Goal: Information Seeking & Learning: Learn about a topic

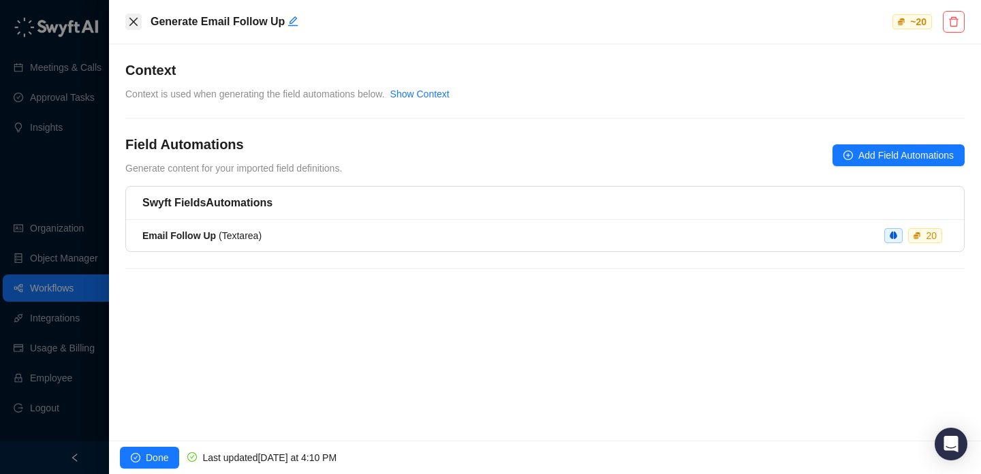
click at [136, 22] on icon "close" at bounding box center [133, 21] width 11 height 11
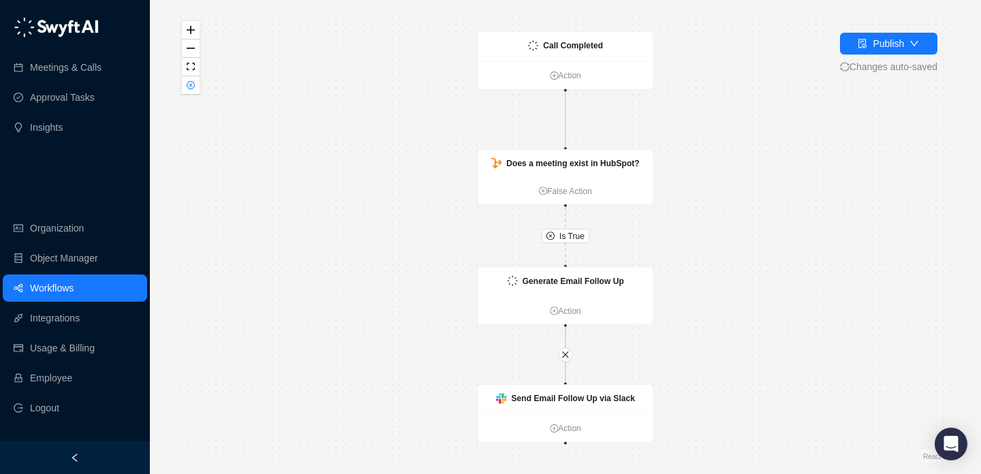
drag, startPoint x: 361, startPoint y: 235, endPoint x: 280, endPoint y: 181, distance: 97.3
click at [280, 181] on div "Is True Generate Email Follow Up Action Call Completed Action Does a meeting ex…" at bounding box center [566, 237] width 788 height 452
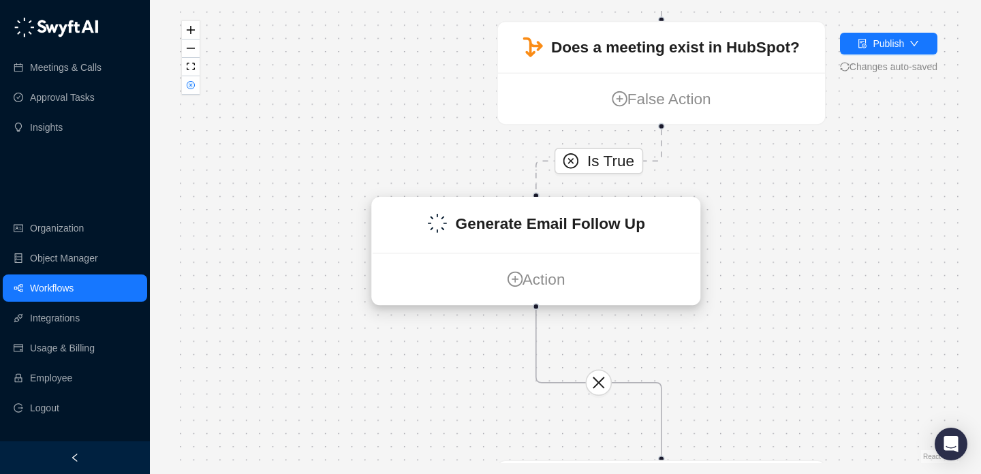
drag, startPoint x: 572, startPoint y: 290, endPoint x: 446, endPoint y: 245, distance: 134.4
click at [446, 245] on div "Generate Email Follow Up" at bounding box center [536, 225] width 327 height 55
click at [446, 245] on div "Generate Email Follow Up" at bounding box center [534, 224] width 327 height 55
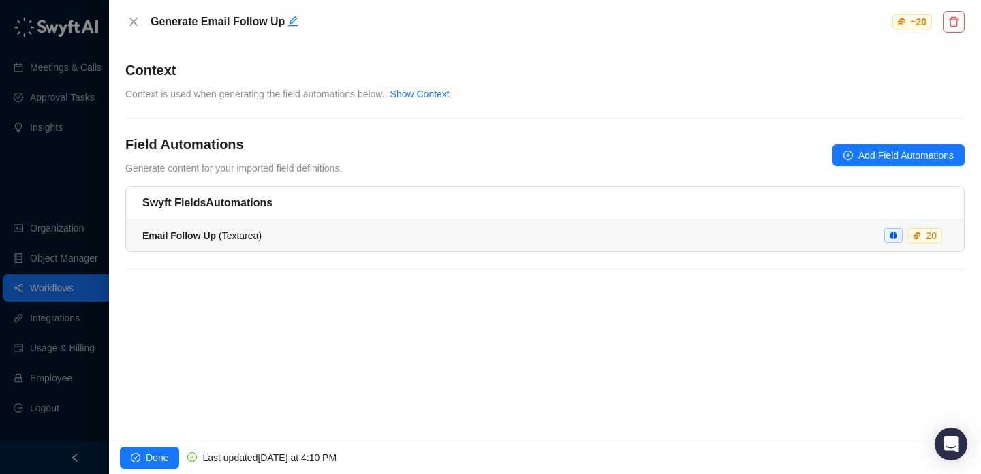
click at [450, 249] on li "Email Follow Up ( Textarea ) 20" at bounding box center [545, 235] width 838 height 31
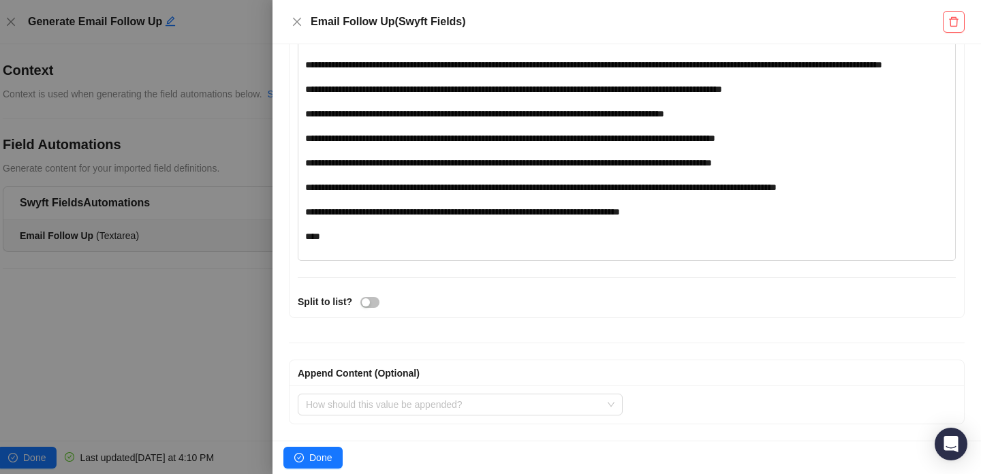
scroll to position [824, 0]
click at [180, 184] on div at bounding box center [490, 237] width 981 height 474
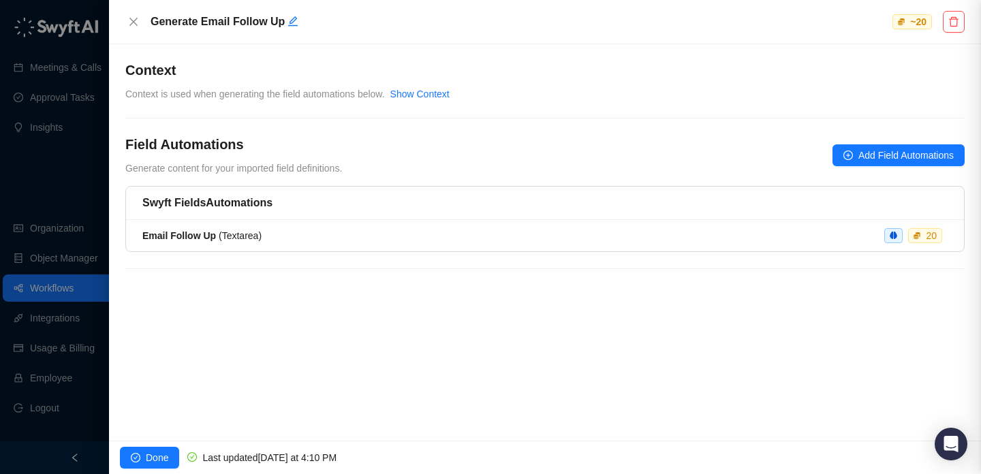
scroll to position [1, 0]
click at [91, 171] on div at bounding box center [490, 237] width 981 height 474
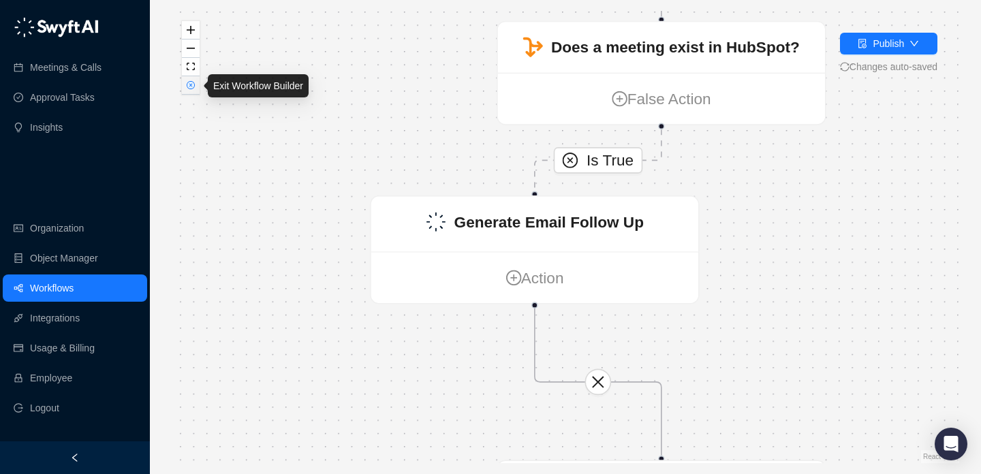
click at [189, 88] on icon "close-circle" at bounding box center [190, 85] width 7 height 7
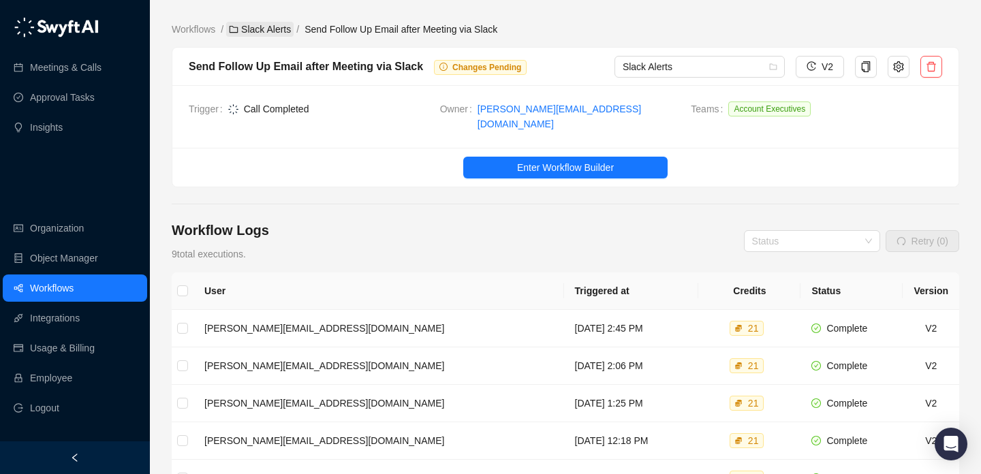
click at [260, 26] on link "Slack Alerts" at bounding box center [259, 29] width 67 height 15
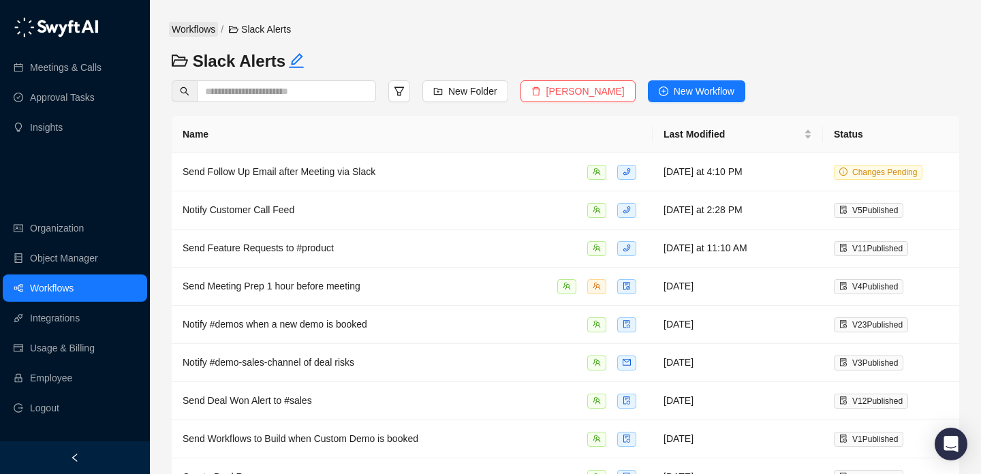
click at [186, 24] on link "Workflows" at bounding box center [193, 29] width 49 height 15
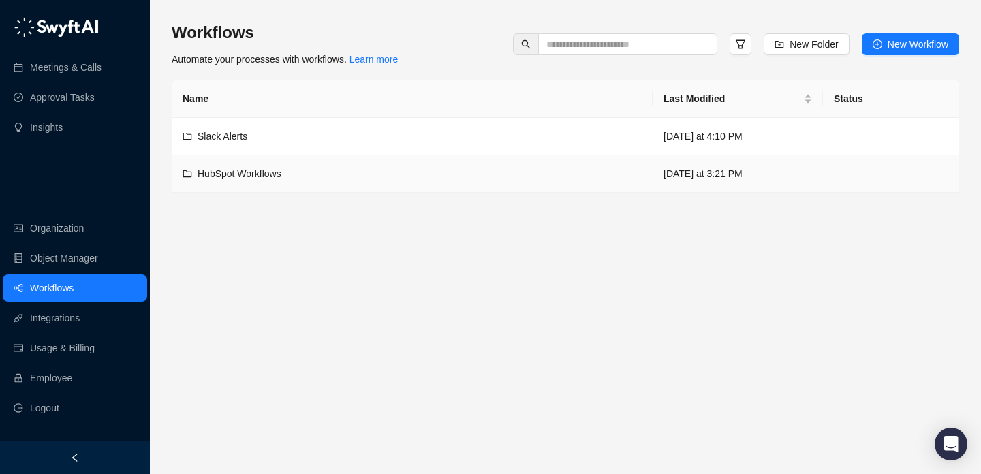
click at [364, 176] on div "HubSpot Workflows" at bounding box center [412, 173] width 459 height 15
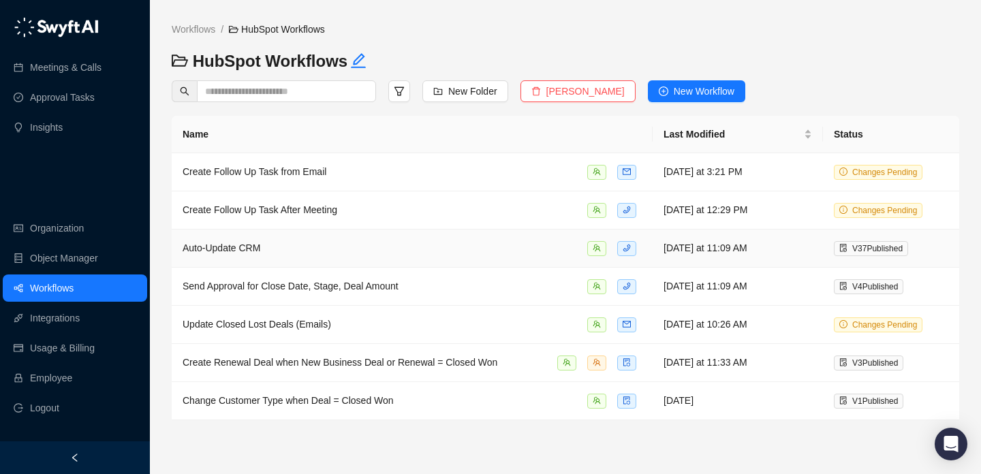
click at [437, 233] on td "Auto-Update CRM" at bounding box center [412, 249] width 481 height 38
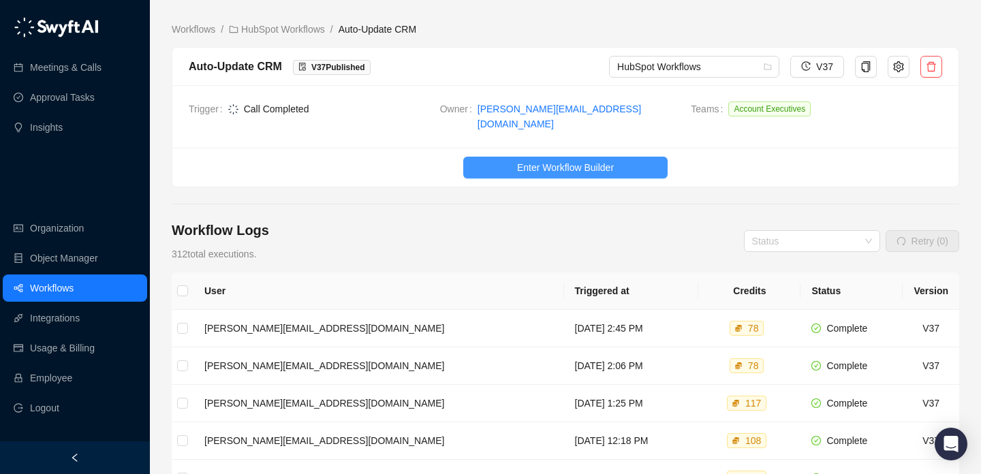
click at [558, 160] on span "Enter Workflow Builder" at bounding box center [565, 167] width 97 height 15
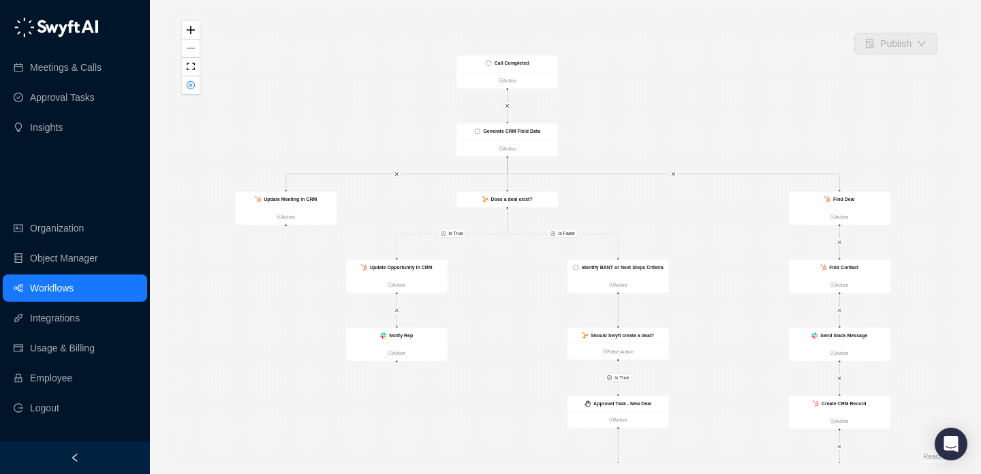
drag, startPoint x: 525, startPoint y: 180, endPoint x: 521, endPoint y: 289, distance: 109.1
click at [521, 290] on div "Is True Is True Is False Is True Call Completed Action Update Opportunity in CR…" at bounding box center [566, 237] width 788 height 452
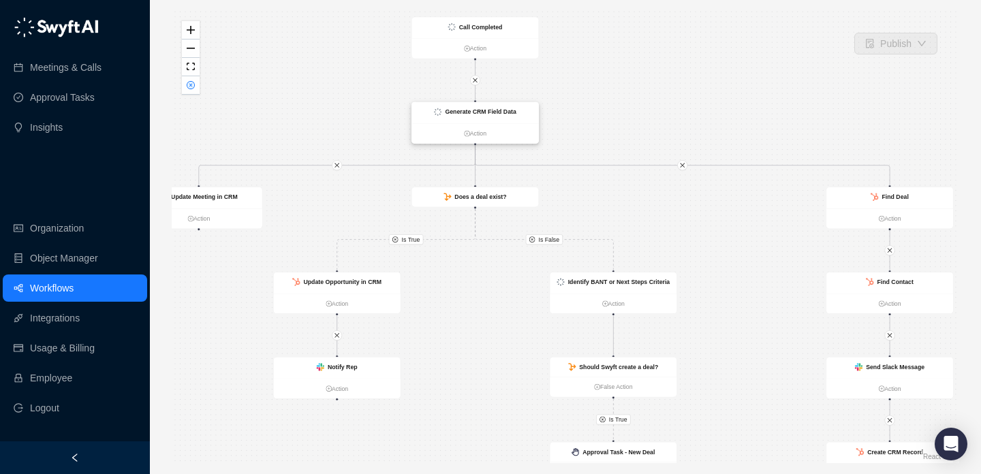
click at [502, 112] on strong "Generate CRM Field Data" at bounding box center [480, 111] width 71 height 7
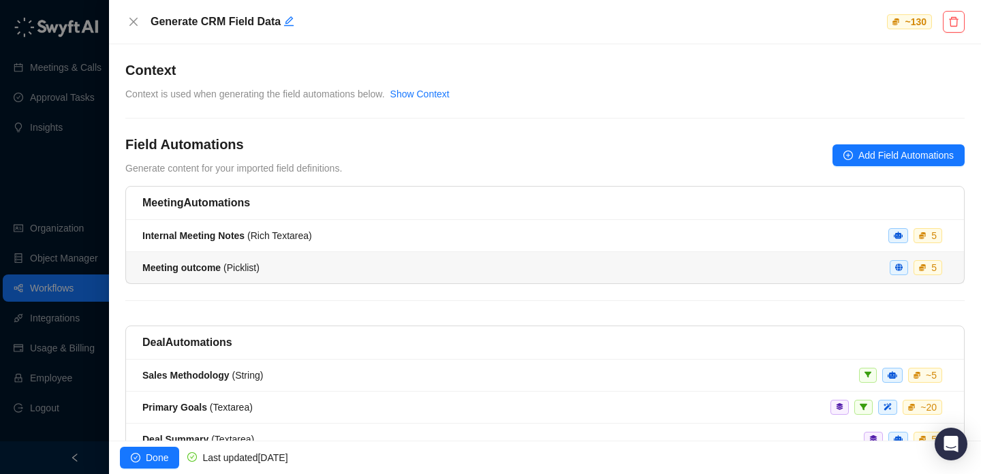
scroll to position [203, 0]
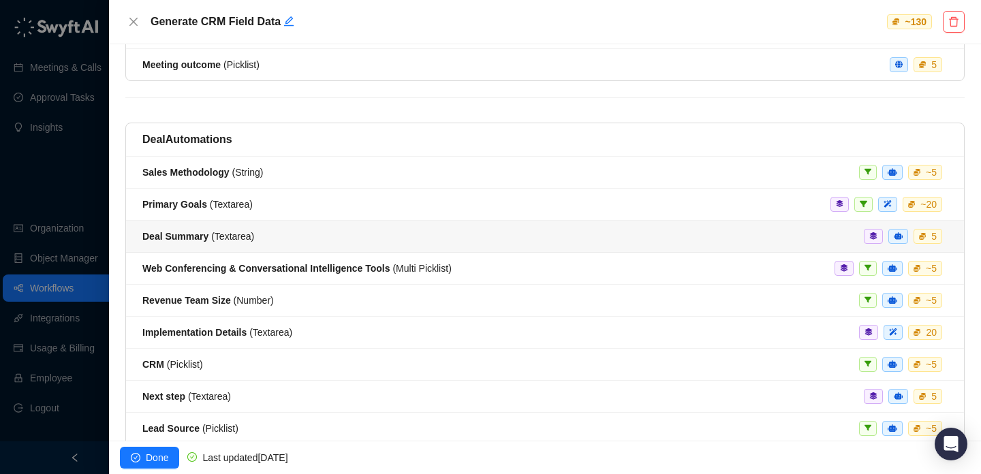
click at [300, 236] on div "Deal Summary ( Textarea ) 5" at bounding box center [544, 236] width 805 height 15
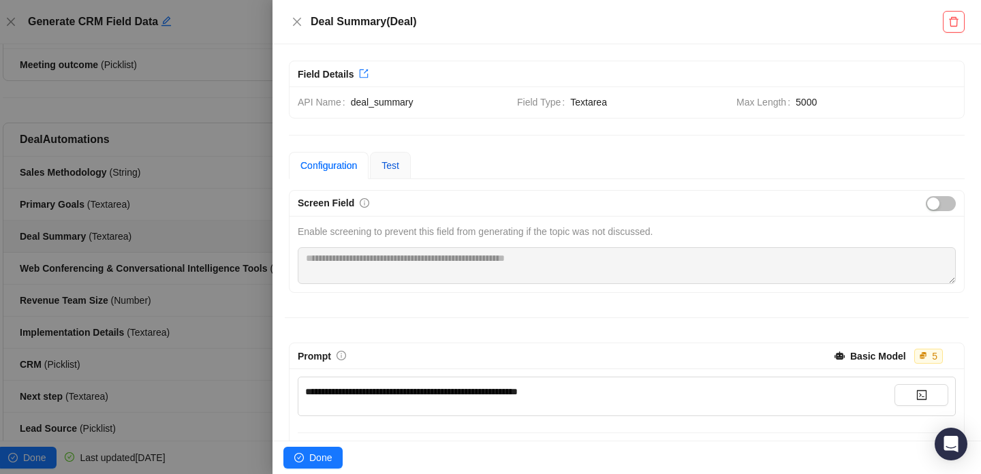
click at [389, 161] on span "Test" at bounding box center [390, 165] width 18 height 11
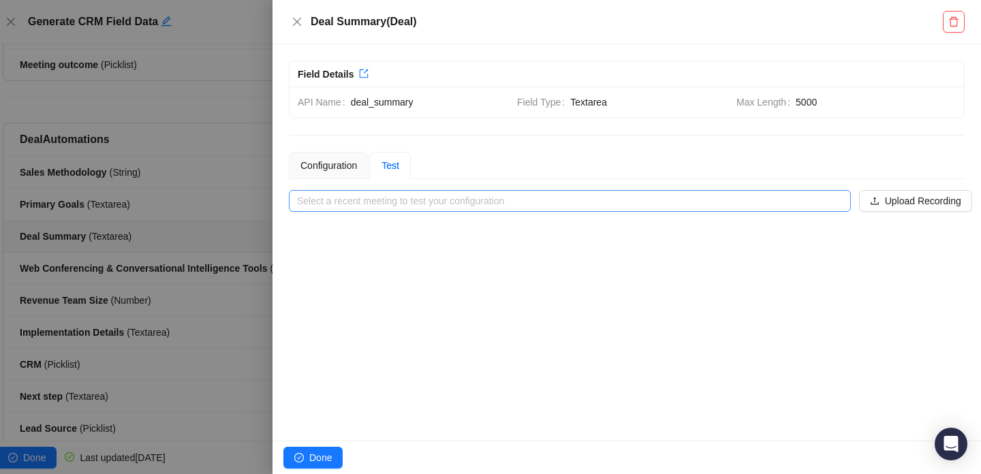
click at [390, 208] on input "search" at bounding box center [565, 201] width 537 height 20
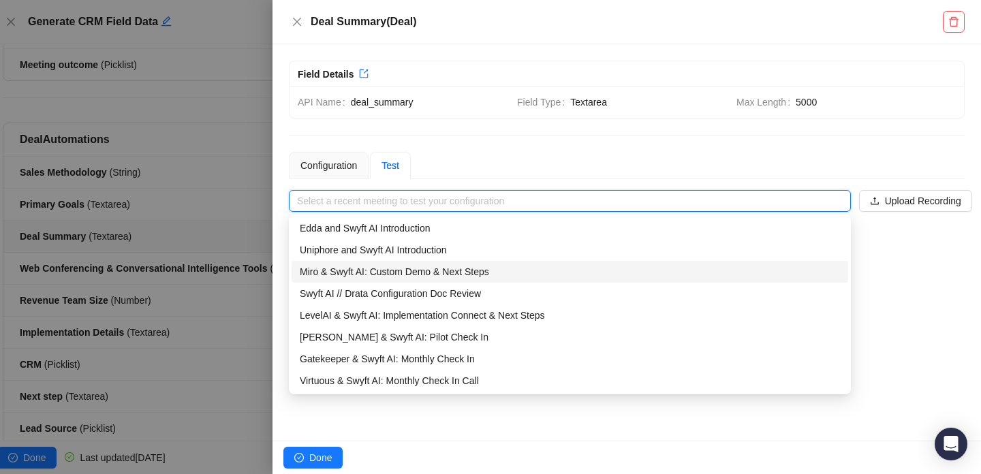
click at [346, 272] on div "Miro & Swyft AI: Custom Demo & Next Steps" at bounding box center [570, 271] width 540 height 15
type input "**********"
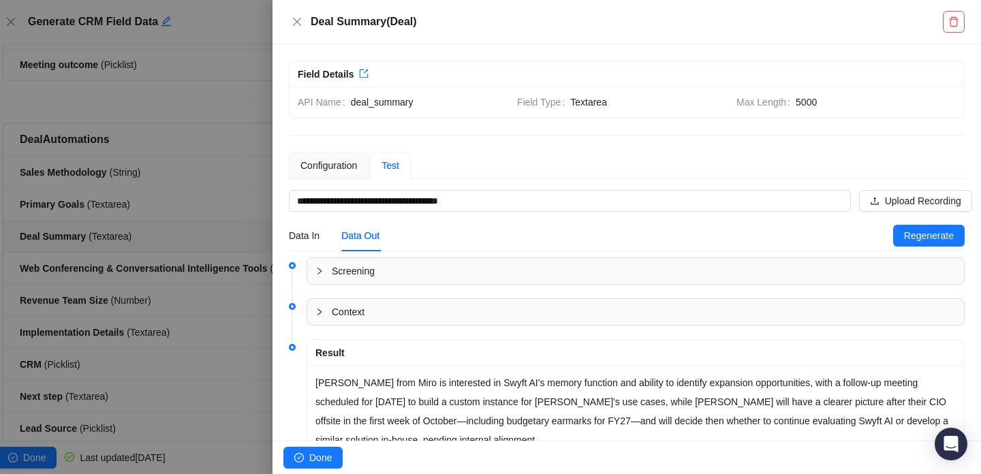
scroll to position [52, 0]
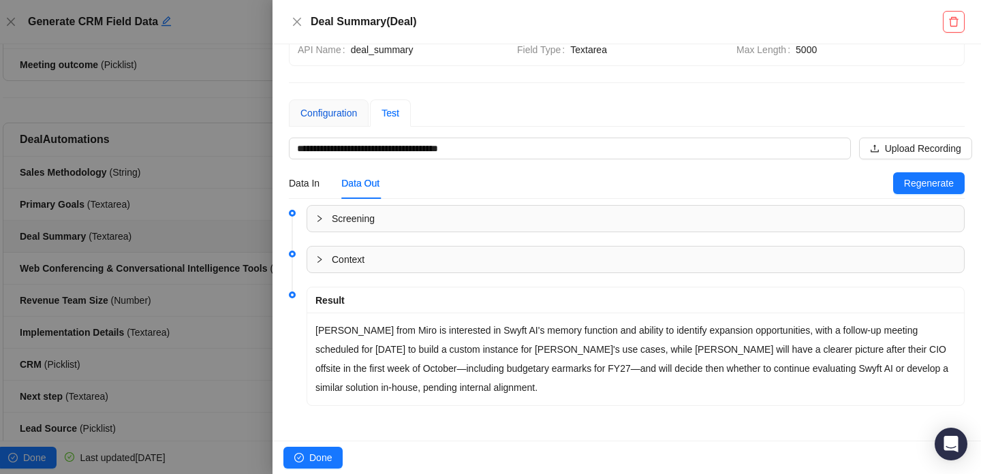
click at [352, 108] on div "Configuration" at bounding box center [328, 113] width 57 height 15
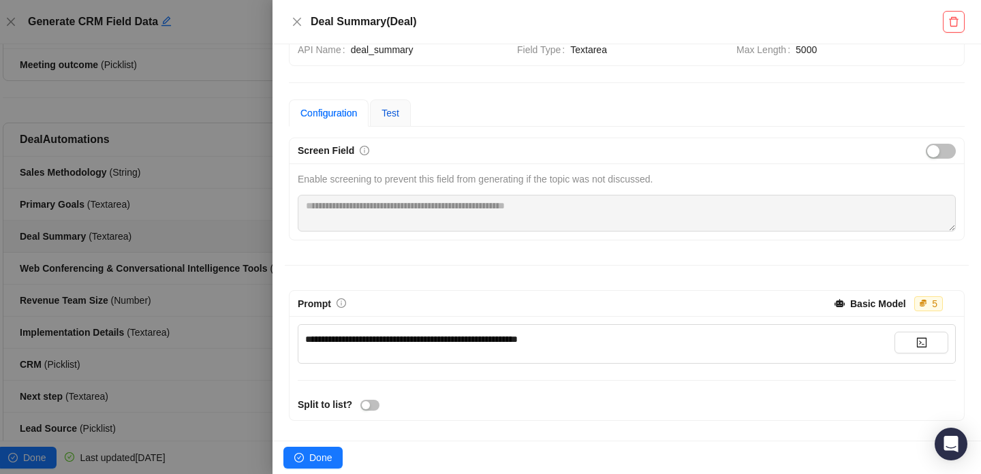
click at [397, 118] on span "Test" at bounding box center [390, 113] width 18 height 11
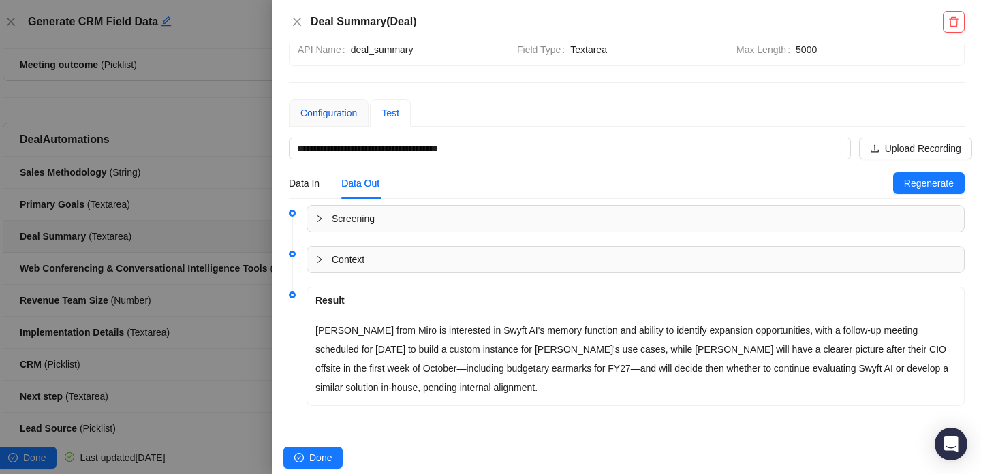
click at [322, 113] on div "Configuration" at bounding box center [328, 113] width 57 height 15
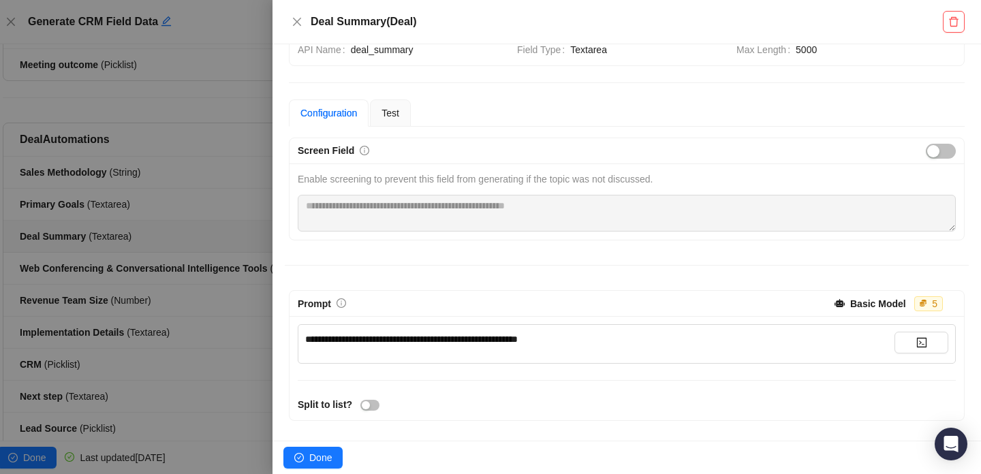
click at [196, 187] on div at bounding box center [490, 237] width 981 height 474
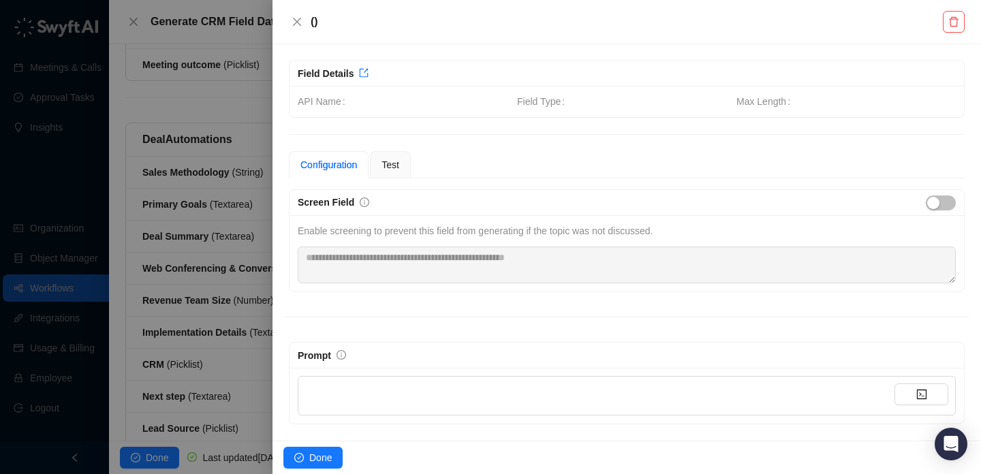
scroll to position [1, 0]
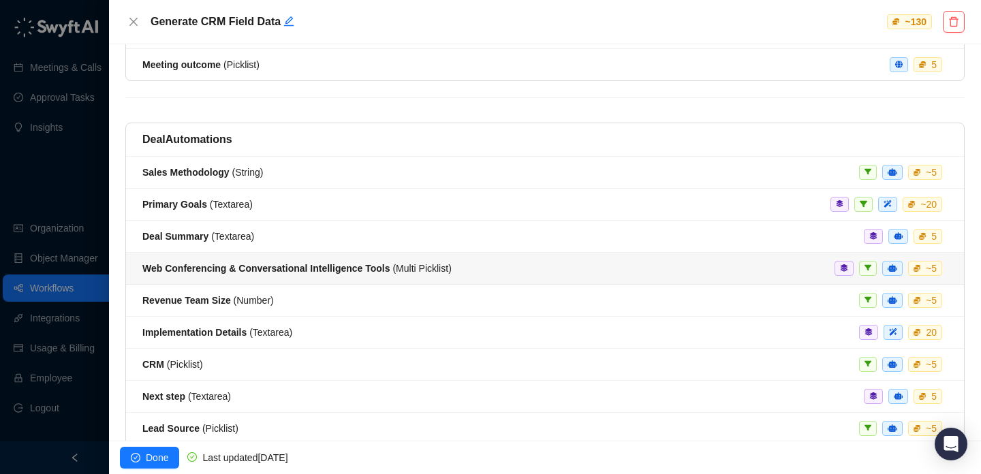
click at [380, 266] on strong "Web Conferencing & Conversational Intelligence Tools" at bounding box center [266, 268] width 248 height 11
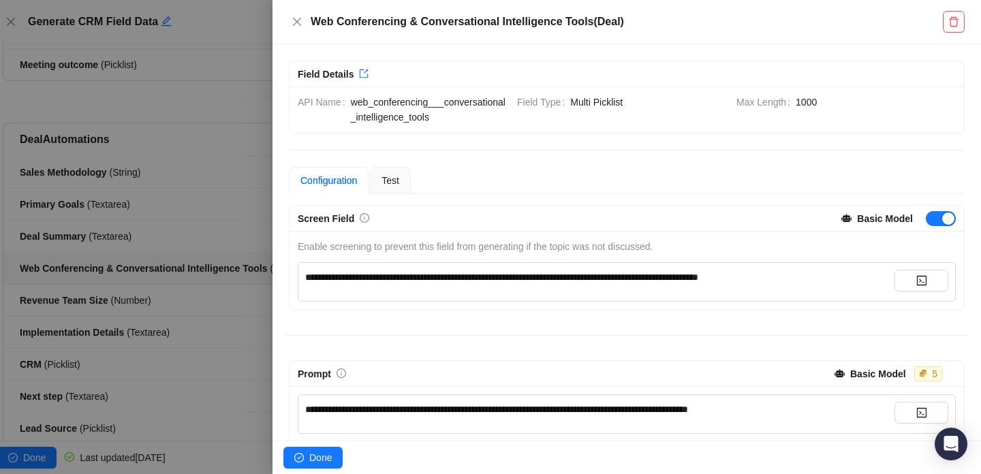
scroll to position [224, 0]
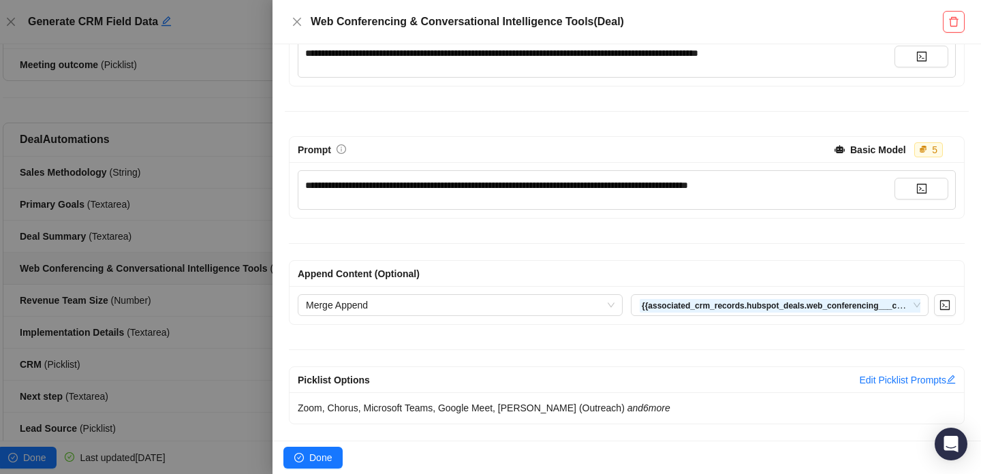
drag, startPoint x: 404, startPoint y: 399, endPoint x: 505, endPoint y: 399, distance: 101.5
click at [505, 399] on div "Zoom, Chorus, Microsoft Teams, Google Meet, [PERSON_NAME] (Outreach) and 6 more" at bounding box center [627, 407] width 674 height 31
drag, startPoint x: 505, startPoint y: 399, endPoint x: 465, endPoint y: 400, distance: 40.9
click at [465, 401] on div "Zoom, Chorus, Microsoft Teams, Google Meet, [PERSON_NAME] (Outreach) and 6 more" at bounding box center [627, 407] width 674 height 31
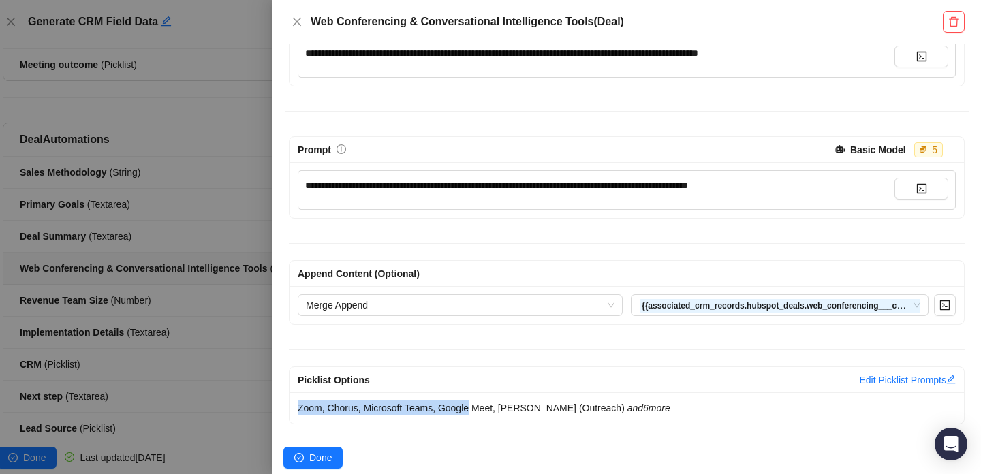
click at [465, 400] on div "Zoom, Chorus, Microsoft Teams, Google Meet, [PERSON_NAME] (Outreach) and 6 more" at bounding box center [627, 407] width 674 height 31
drag, startPoint x: 465, startPoint y: 400, endPoint x: 523, endPoint y: 407, distance: 58.4
click at [523, 407] on div "Zoom, Chorus, Microsoft Teams, Google Meet, [PERSON_NAME] (Outreach) and 6 more" at bounding box center [627, 407] width 674 height 31
click at [523, 407] on span "Zoom, Chorus, Microsoft Teams, Google Meet, [PERSON_NAME] (Outreach) and 6 more" at bounding box center [484, 408] width 373 height 11
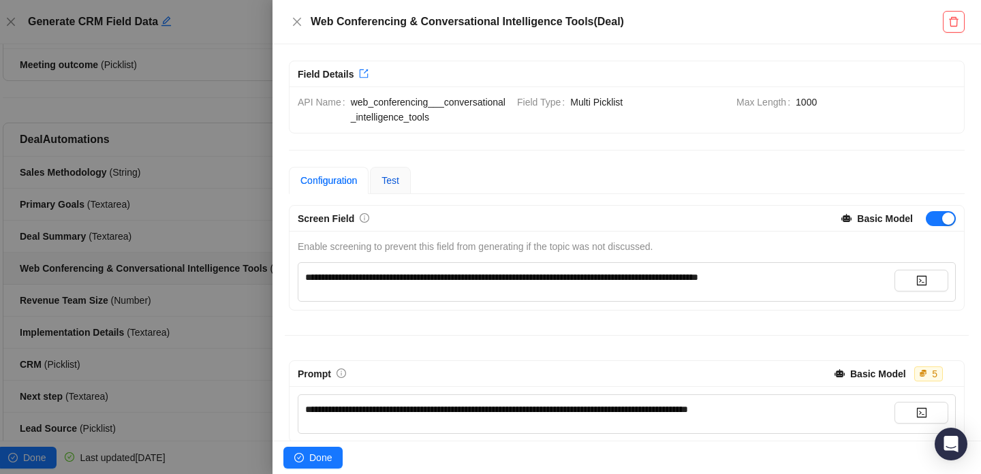
click at [386, 181] on span "Test" at bounding box center [390, 180] width 18 height 11
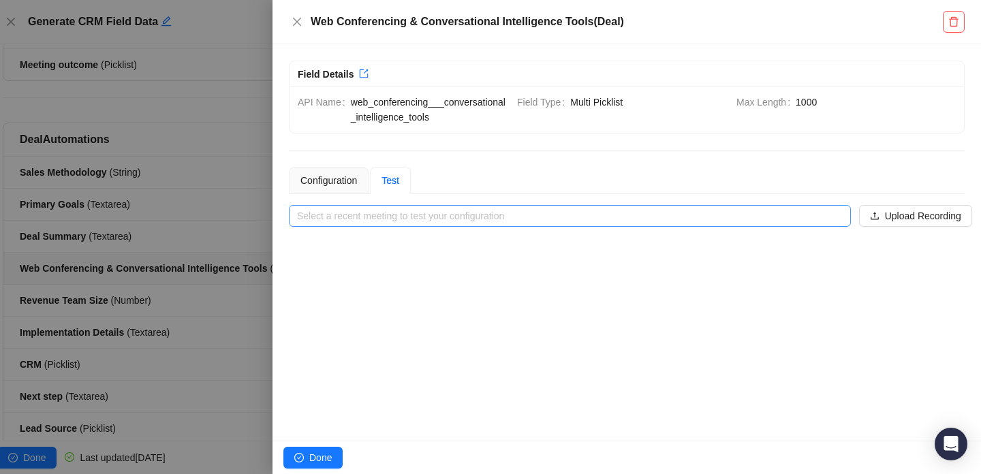
click at [408, 223] on input "search" at bounding box center [565, 216] width 537 height 20
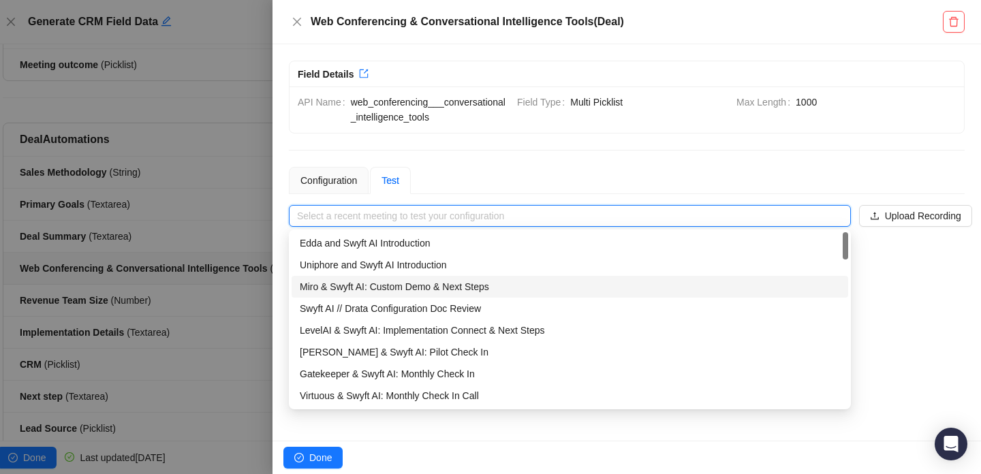
click at [374, 279] on div "Miro & Swyft AI: Custom Demo & Next Steps" at bounding box center [570, 286] width 540 height 15
type input "**********"
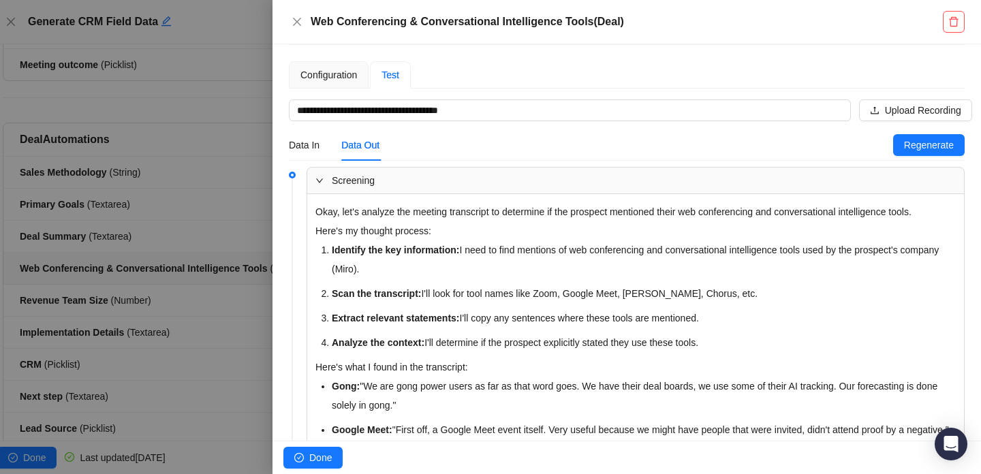
scroll to position [256, 0]
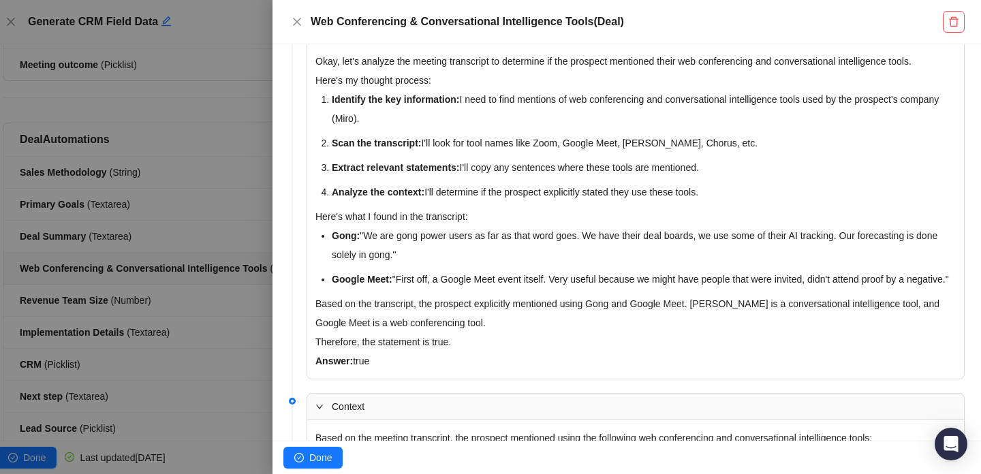
drag, startPoint x: 353, startPoint y: 377, endPoint x: 456, endPoint y: 384, distance: 103.1
click at [456, 371] on p "Answer: true" at bounding box center [635, 361] width 640 height 19
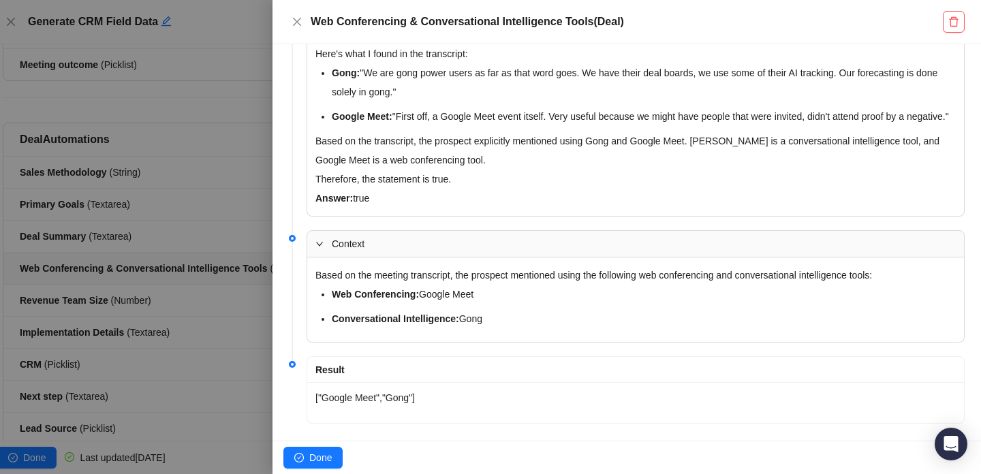
scroll to position [456, 0]
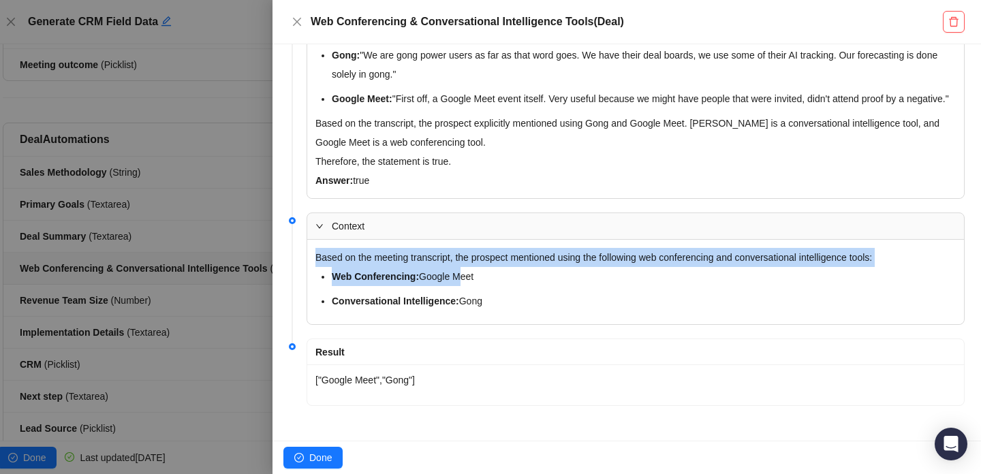
drag, startPoint x: 369, startPoint y: 245, endPoint x: 461, endPoint y: 283, distance: 98.9
click at [461, 283] on div "Based on the meeting transcript, the prospect mentioned using the following web…" at bounding box center [635, 282] width 657 height 84
click at [461, 283] on li "Web Conferencing: Google Meet" at bounding box center [644, 276] width 624 height 19
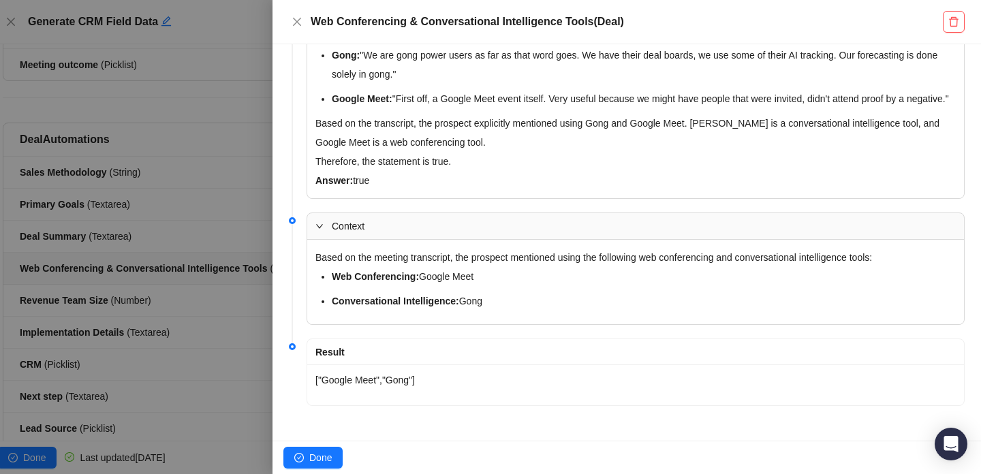
drag, startPoint x: 409, startPoint y: 269, endPoint x: 562, endPoint y: 319, distance: 161.4
click at [563, 320] on div "Based on the meeting transcript, the prospect mentioned using the following web…" at bounding box center [635, 282] width 657 height 84
drag, startPoint x: 562, startPoint y: 319, endPoint x: 421, endPoint y: 270, distance: 149.3
click at [421, 270] on div "Based on the meeting transcript, the prospect mentioned using the following web…" at bounding box center [635, 282] width 657 height 84
click at [422, 270] on li "Web Conferencing: Google Meet" at bounding box center [644, 276] width 624 height 19
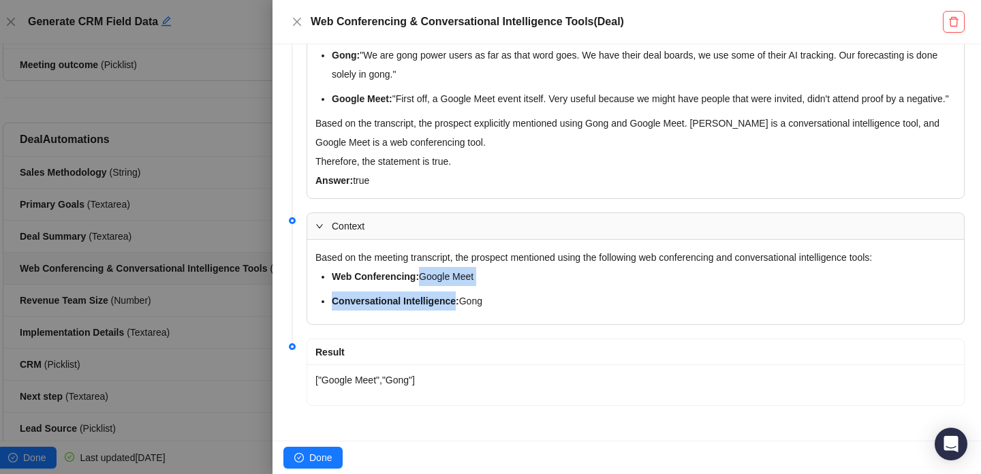
drag, startPoint x: 422, startPoint y: 270, endPoint x: 419, endPoint y: 305, distance: 34.2
click at [419, 305] on ul "Web Conferencing: Google Meet Conversational Intelligence: Gong" at bounding box center [644, 289] width 624 height 44
click at [419, 305] on strong "Conversational Intelligence:" at bounding box center [395, 301] width 127 height 11
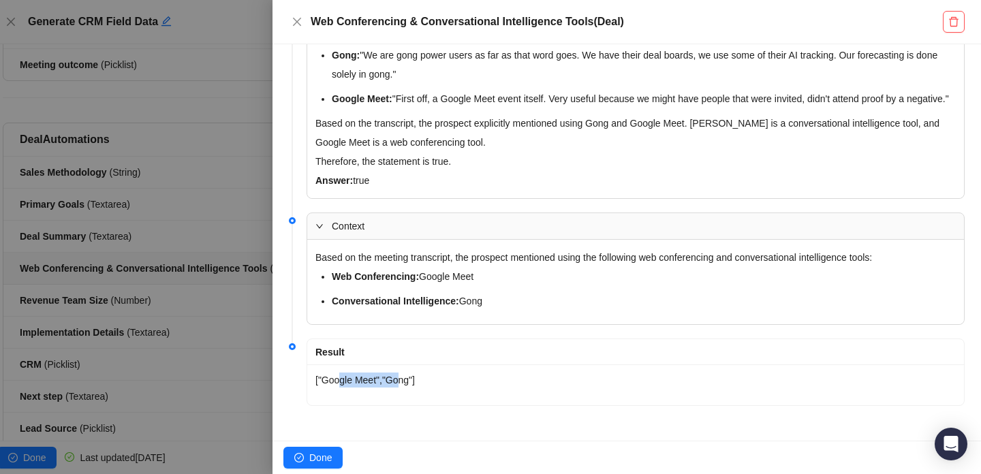
drag, startPoint x: 343, startPoint y: 379, endPoint x: 403, endPoint y: 383, distance: 60.1
click at [403, 383] on div "["Google Meet","Gong"]" at bounding box center [635, 380] width 640 height 15
drag, startPoint x: 403, startPoint y: 383, endPoint x: 328, endPoint y: 383, distance: 74.9
click at [328, 383] on div "["Google Meet","Gong"]" at bounding box center [635, 380] width 640 height 15
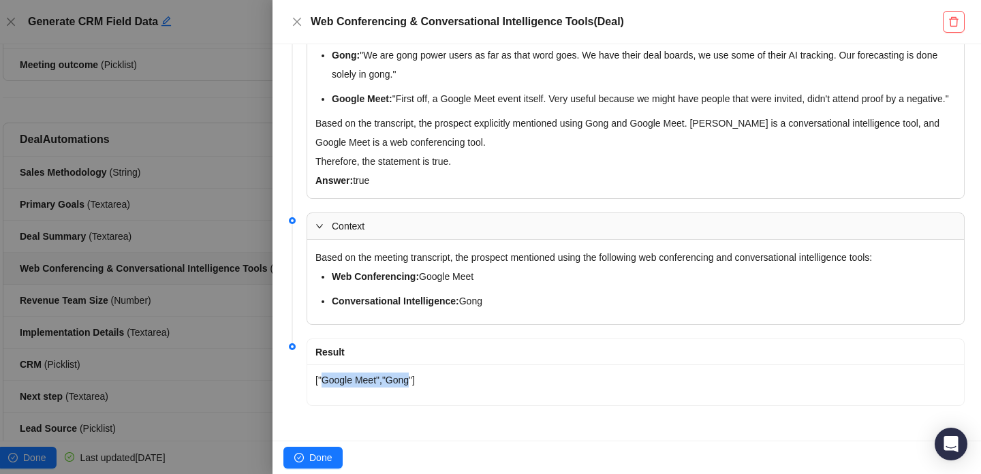
click at [328, 383] on div "["Google Meet","Gong"]" at bounding box center [635, 380] width 640 height 15
drag, startPoint x: 328, startPoint y: 383, endPoint x: 379, endPoint y: 383, distance: 51.8
click at [380, 383] on div "["Google Meet","Gong"]" at bounding box center [635, 380] width 640 height 15
click at [379, 383] on div "["Google Meet","Gong"]" at bounding box center [635, 380] width 640 height 15
drag, startPoint x: 379, startPoint y: 383, endPoint x: 339, endPoint y: 383, distance: 40.2
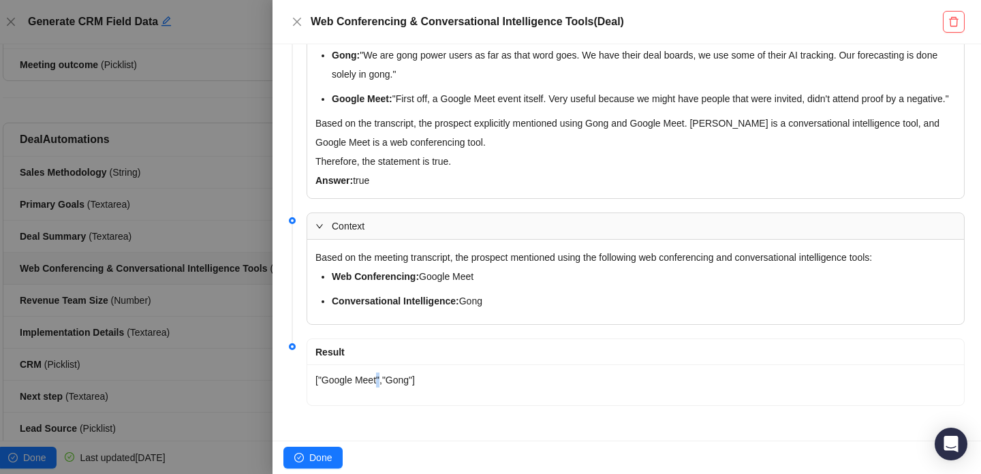
click at [348, 383] on div "["Google Meet","Gong"]" at bounding box center [635, 380] width 640 height 15
click at [339, 383] on div "["Google Meet","Gong"]" at bounding box center [635, 380] width 640 height 15
drag, startPoint x: 339, startPoint y: 383, endPoint x: 405, endPoint y: 384, distance: 65.4
click at [405, 384] on div "["Google Meet","Gong"]" at bounding box center [635, 380] width 640 height 15
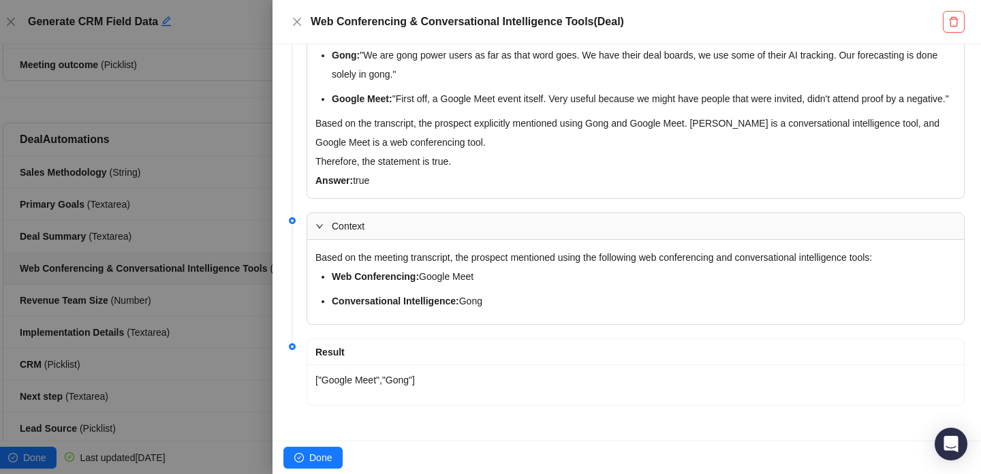
click at [197, 327] on div at bounding box center [490, 237] width 981 height 474
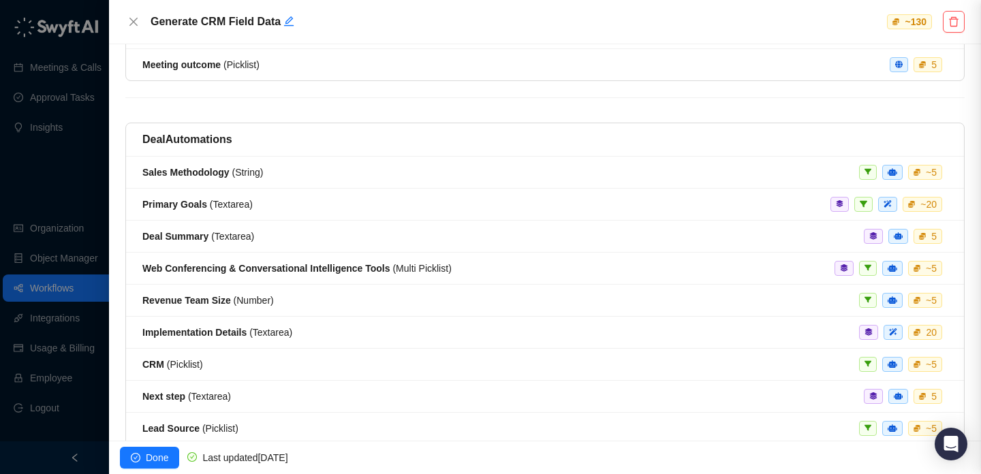
scroll to position [441, 0]
click at [94, 205] on div at bounding box center [490, 237] width 981 height 474
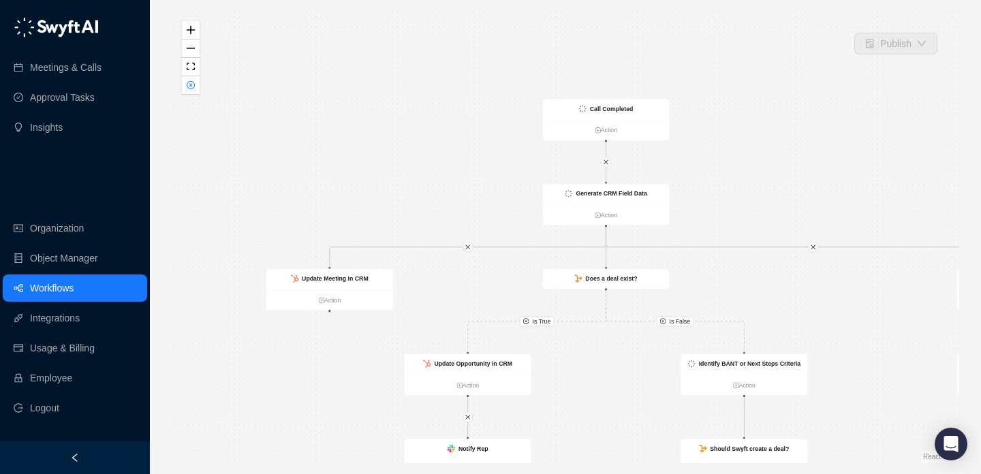
drag, startPoint x: 490, startPoint y: 266, endPoint x: 621, endPoint y: 347, distance: 153.9
click at [621, 347] on div "Is True Is True Is False Is True Call Completed Action Update Opportunity in CR…" at bounding box center [566, 237] width 788 height 452
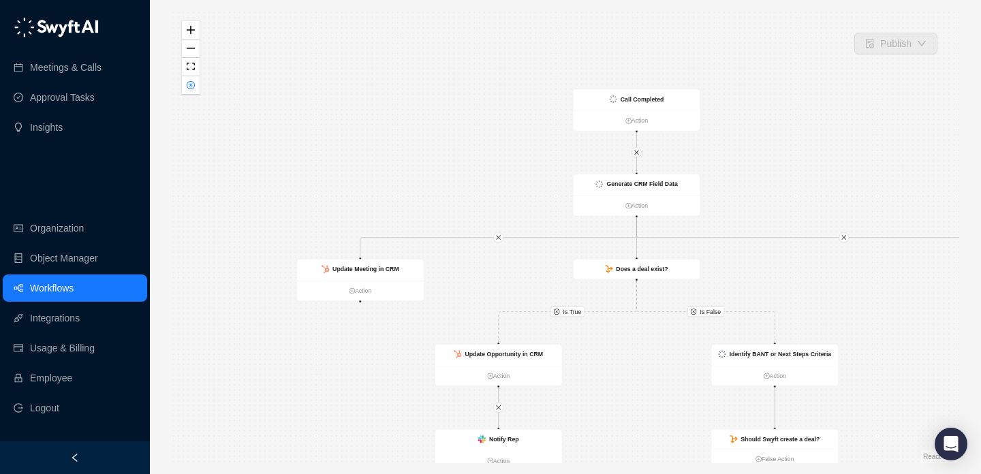
drag, startPoint x: 440, startPoint y: 275, endPoint x: 492, endPoint y: 265, distance: 52.8
click at [492, 265] on div "Is True Is True Is False Is True Call Completed Action Update Opportunity in CR…" at bounding box center [566, 237] width 788 height 452
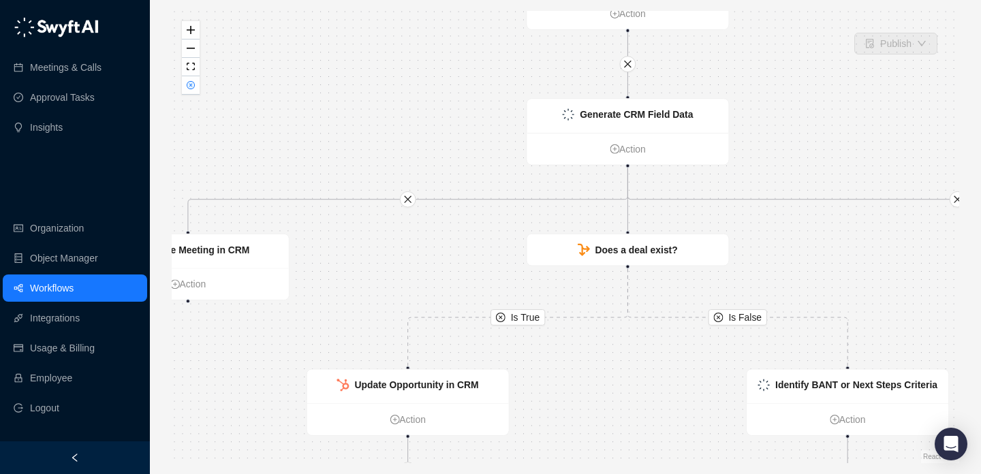
drag, startPoint x: 492, startPoint y: 265, endPoint x: 358, endPoint y: 245, distance: 135.0
click at [358, 245] on div "Is True Is True Is False Is True Call Completed Action Update Opportunity in CR…" at bounding box center [566, 237] width 788 height 452
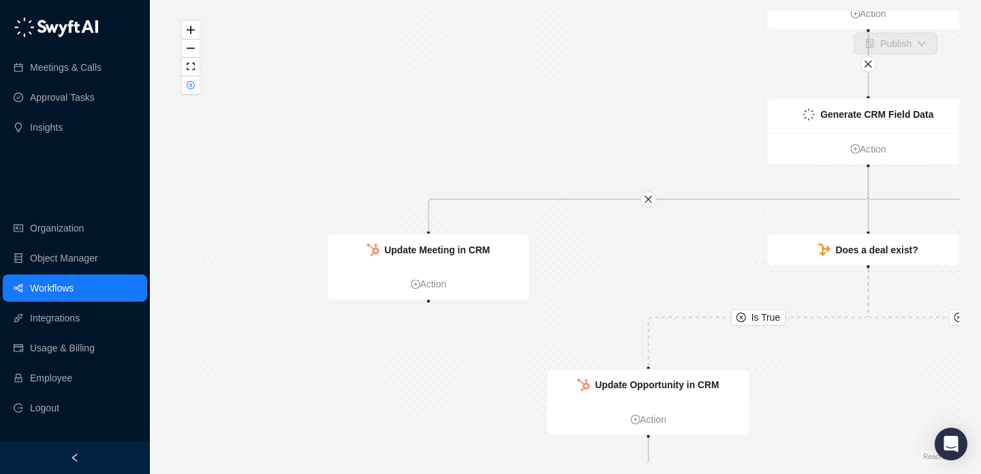
drag, startPoint x: 416, startPoint y: 251, endPoint x: 663, endPoint y: 252, distance: 246.6
click at [664, 251] on div "Is True Is True Is False Is True Call Completed Action Update Opportunity in CR…" at bounding box center [566, 237] width 788 height 452
click at [459, 258] on div "Update Meeting in CRM" at bounding box center [431, 251] width 202 height 34
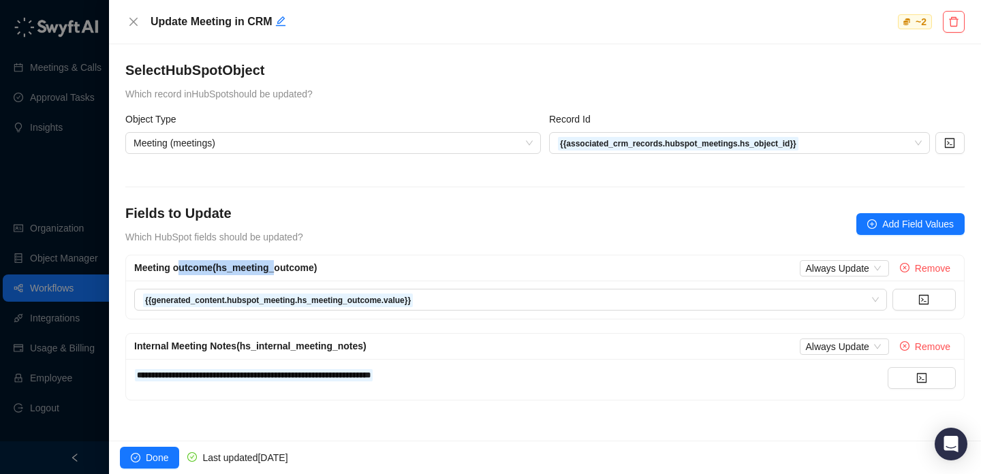
drag, startPoint x: 181, startPoint y: 265, endPoint x: 272, endPoint y: 264, distance: 92.0
click at [272, 264] on span "Meeting outcome (hs_meeting_outcome)" at bounding box center [225, 267] width 183 height 11
drag, startPoint x: 272, startPoint y: 264, endPoint x: 202, endPoint y: 262, distance: 70.2
click at [202, 264] on span "Meeting outcome (hs_meeting_outcome)" at bounding box center [225, 267] width 183 height 11
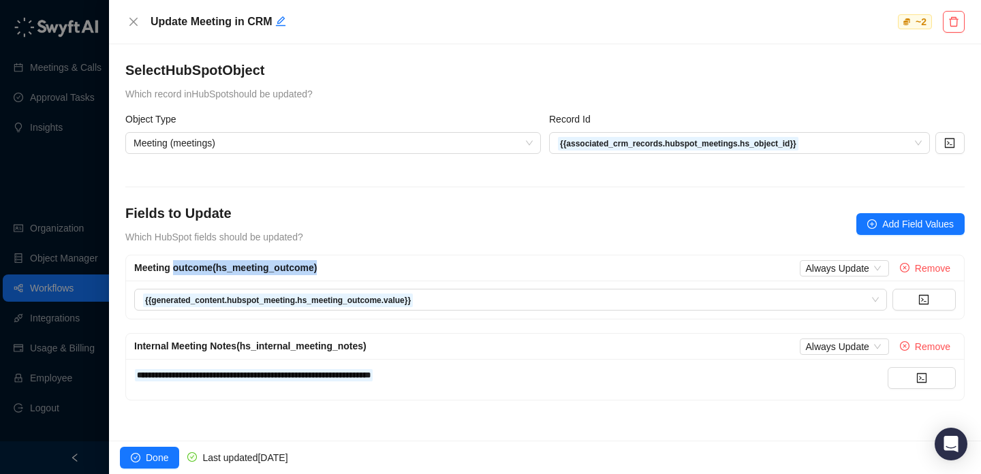
click at [202, 262] on span "Meeting outcome (hs_meeting_outcome)" at bounding box center [225, 267] width 183 height 11
drag, startPoint x: 202, startPoint y: 262, endPoint x: 230, endPoint y: 262, distance: 27.9
click at [232, 262] on span "Meeting outcome (hs_meeting_outcome)" at bounding box center [225, 267] width 183 height 11
click at [230, 262] on span "Meeting outcome (hs_meeting_outcome)" at bounding box center [225, 267] width 183 height 11
click at [44, 179] on div at bounding box center [490, 237] width 981 height 474
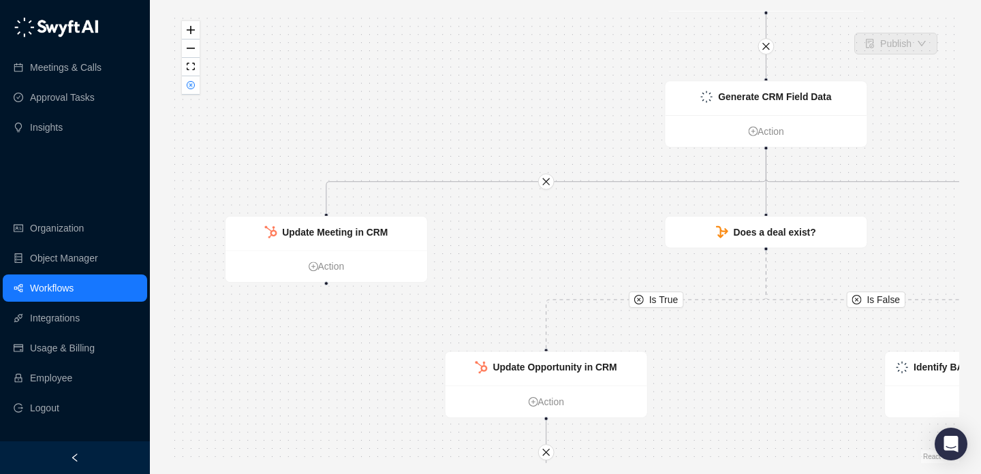
drag, startPoint x: 702, startPoint y: 286, endPoint x: 454, endPoint y: 245, distance: 251.3
click at [454, 245] on div "Is True Is True Is False Is True Call Completed Action Update Opportunity in CR…" at bounding box center [566, 237] width 788 height 452
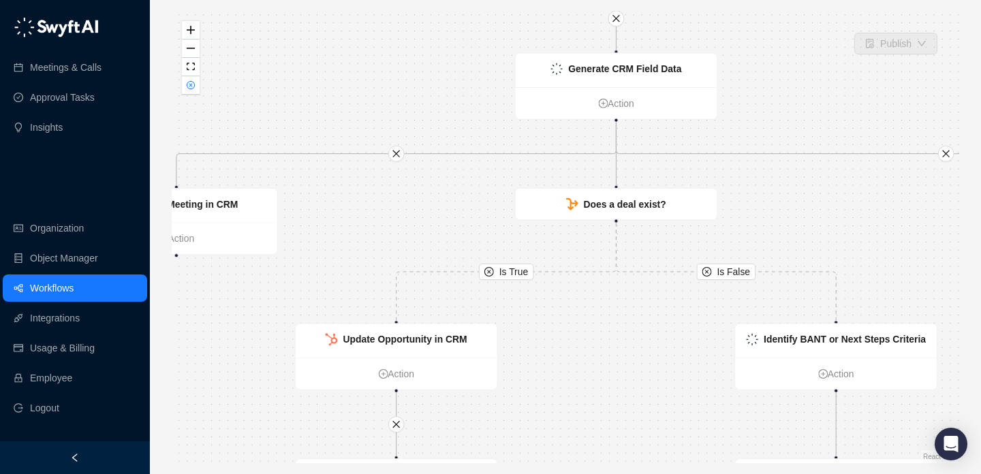
drag, startPoint x: 658, startPoint y: 355, endPoint x: 619, endPoint y: 339, distance: 42.8
click at [619, 338] on div "Is True Is True Is False Is True Call Completed Action Update Opportunity in CR…" at bounding box center [566, 237] width 788 height 452
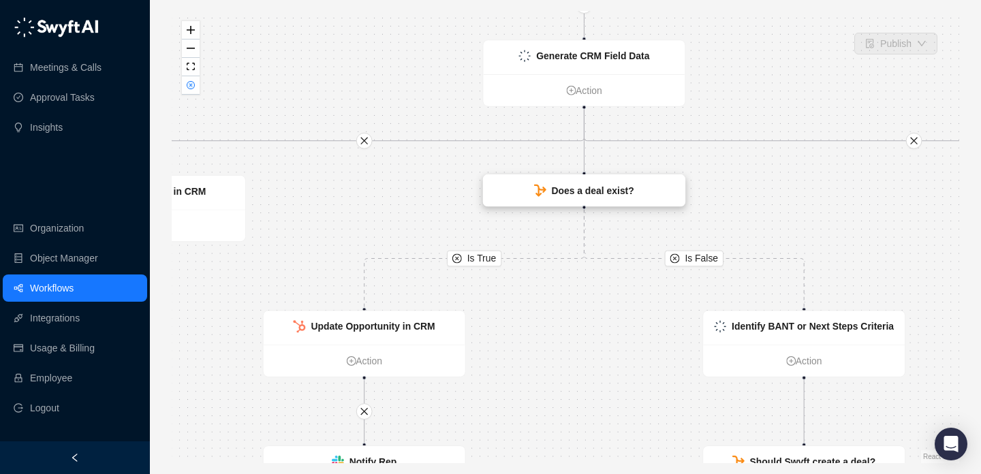
click at [605, 198] on div "Does a deal exist?" at bounding box center [584, 190] width 202 height 31
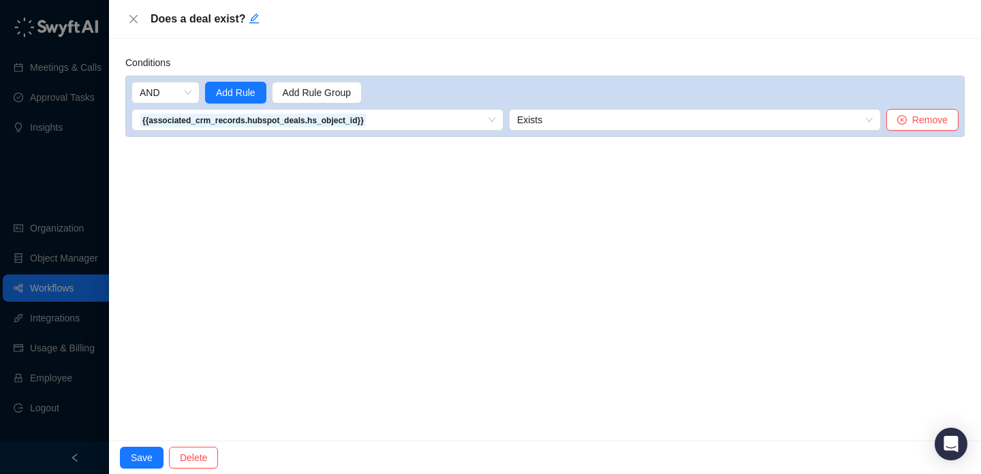
click at [56, 161] on div at bounding box center [490, 237] width 981 height 474
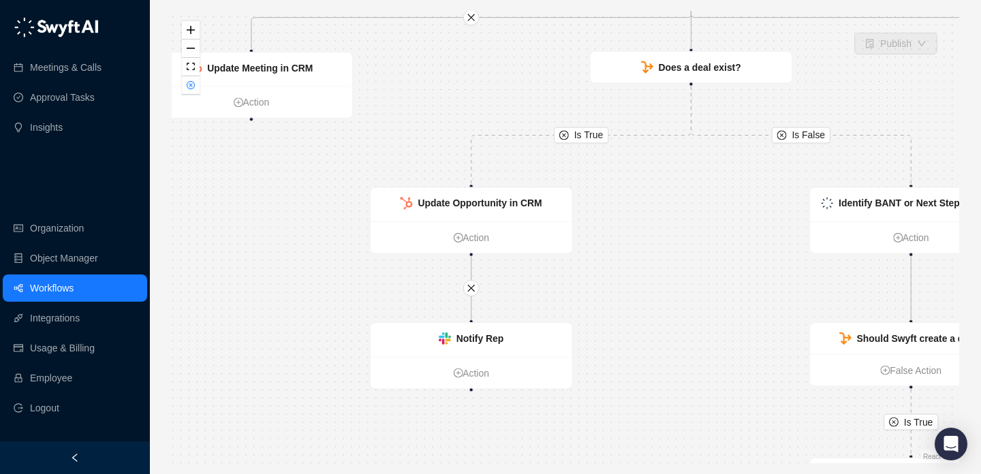
drag, startPoint x: 507, startPoint y: 319, endPoint x: 614, endPoint y: 196, distance: 163.7
click at [614, 196] on div "Is True Is True Is False Is True Call Completed Action Update Opportunity in CR…" at bounding box center [566, 237] width 788 height 452
click at [476, 196] on div "Update Opportunity in CRM" at bounding box center [480, 202] width 124 height 15
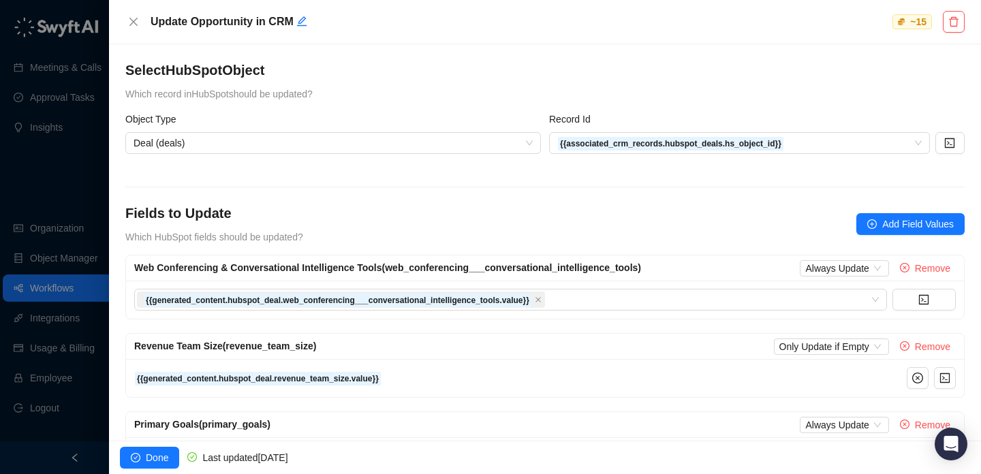
click at [61, 170] on div at bounding box center [490, 237] width 981 height 474
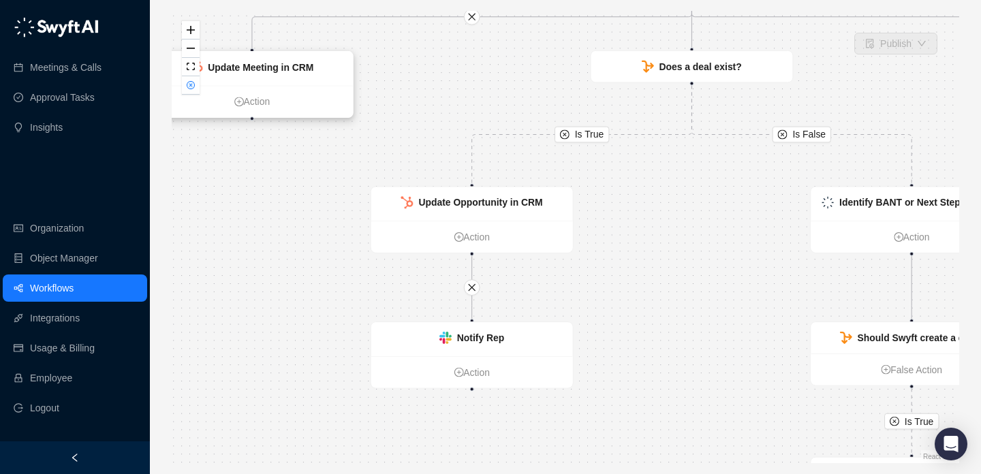
click at [290, 71] on strong "Update Meeting in CRM" at bounding box center [261, 67] width 106 height 11
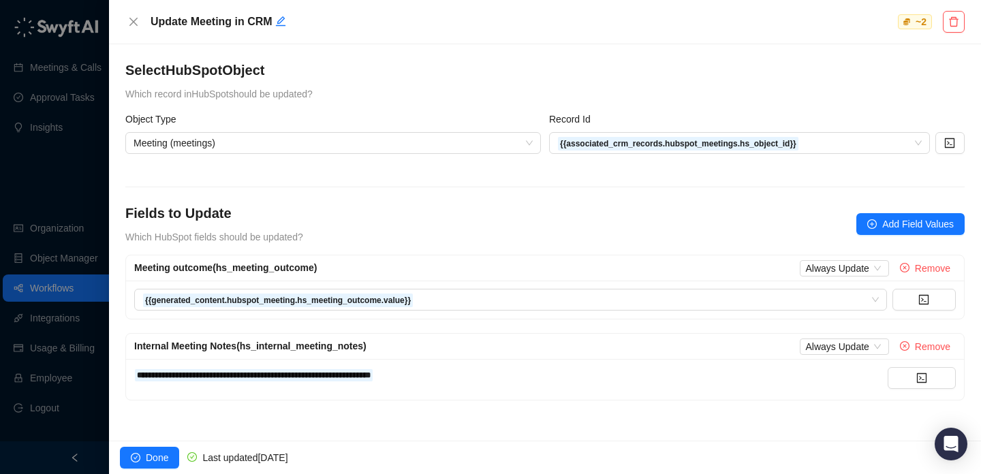
click at [54, 163] on div at bounding box center [490, 237] width 981 height 474
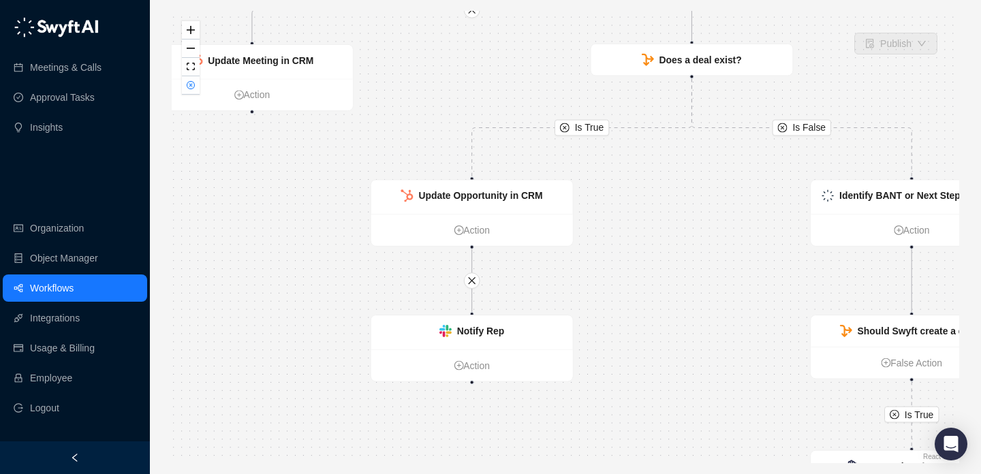
drag, startPoint x: 703, startPoint y: 254, endPoint x: 728, endPoint y: 176, distance: 81.6
click at [730, 176] on div "Is True Is True Is False Is True Call Completed Action Update Opportunity in CR…" at bounding box center [566, 237] width 788 height 452
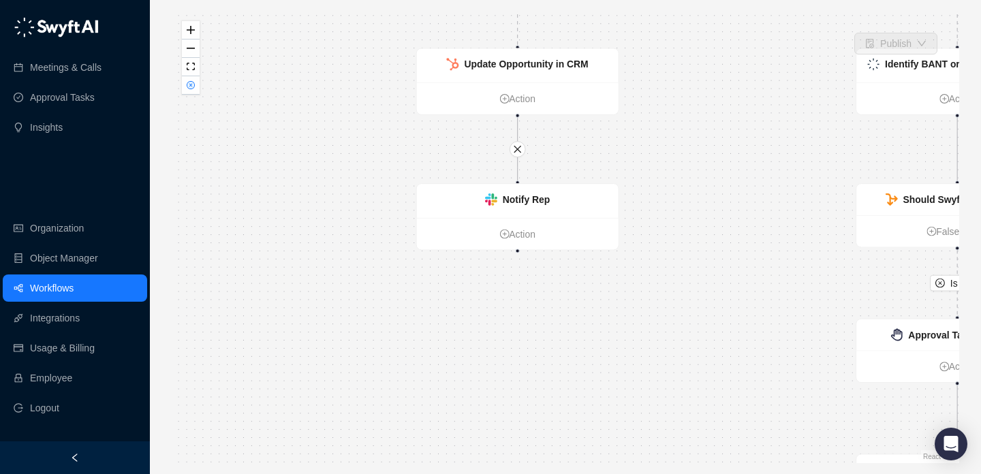
drag, startPoint x: 709, startPoint y: 263, endPoint x: 728, endPoint y: 202, distance: 63.6
click at [728, 202] on div "Is True Is True Is False Is True Call Completed Action Update Opportunity in CR…" at bounding box center [566, 237] width 788 height 452
click at [577, 198] on div "Notify Rep" at bounding box center [518, 201] width 202 height 34
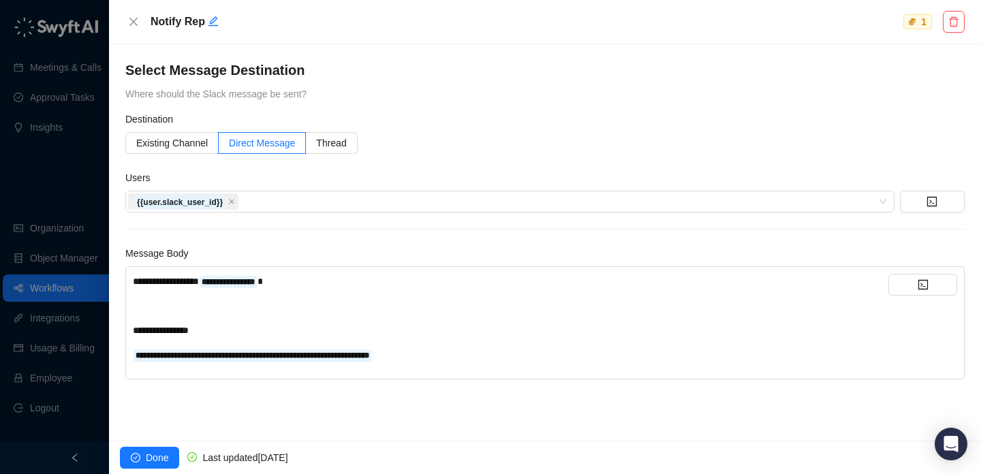
click at [59, 200] on div at bounding box center [490, 237] width 981 height 474
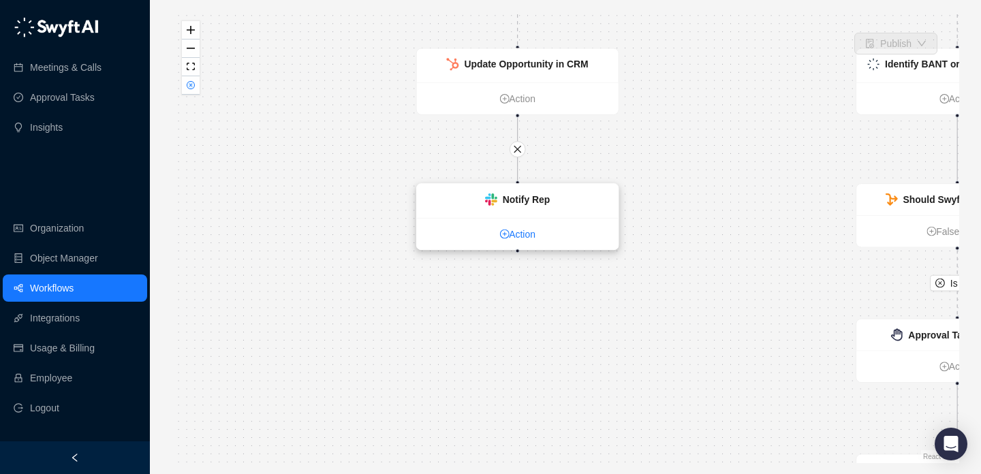
click at [531, 230] on link "Action" at bounding box center [518, 234] width 202 height 15
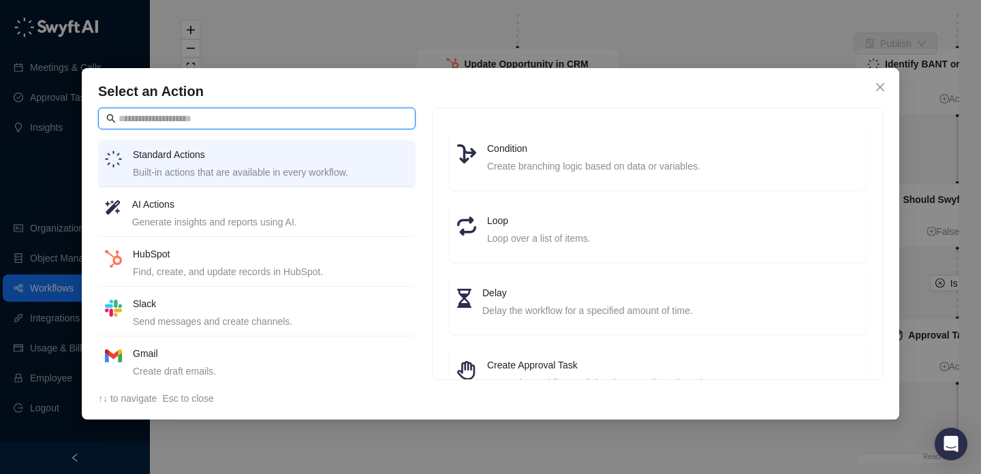
scroll to position [59, 0]
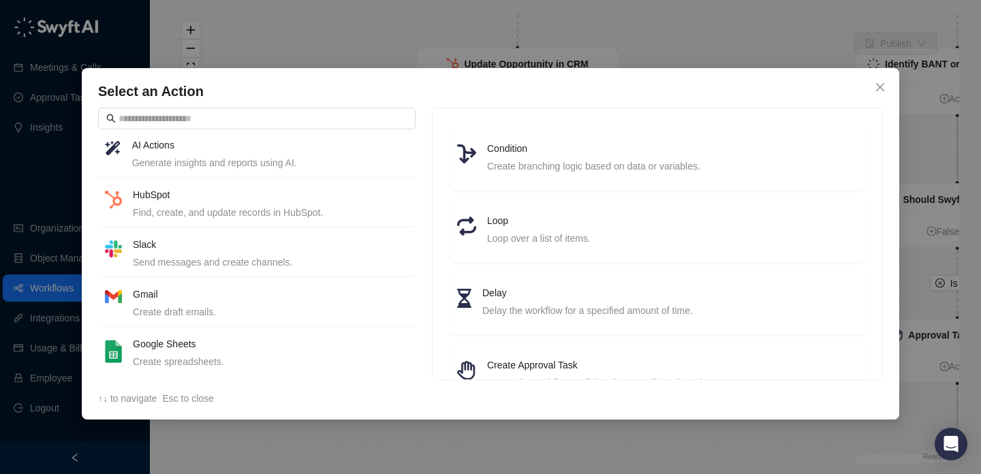
click at [168, 356] on div "Create spreadsheets." at bounding box center [271, 361] width 276 height 15
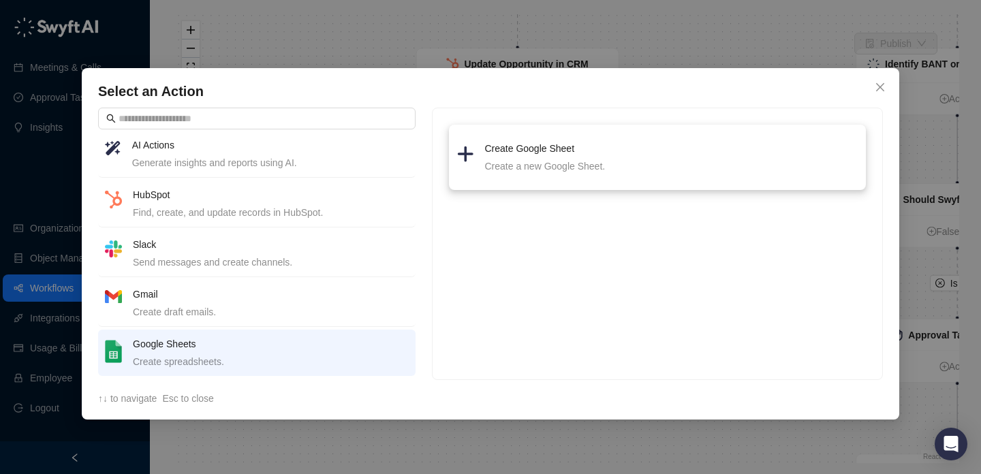
click at [503, 173] on div "Create a new Google Sheet." at bounding box center [671, 166] width 373 height 15
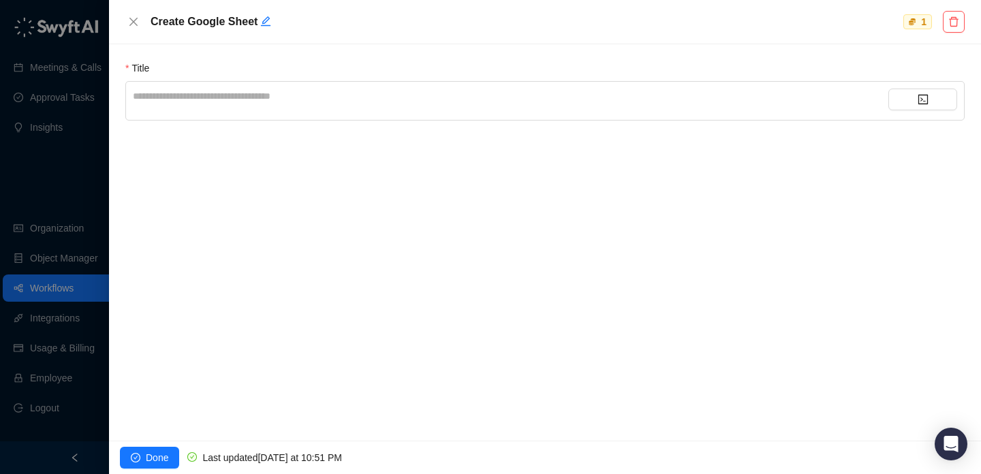
click at [73, 125] on div at bounding box center [490, 237] width 981 height 474
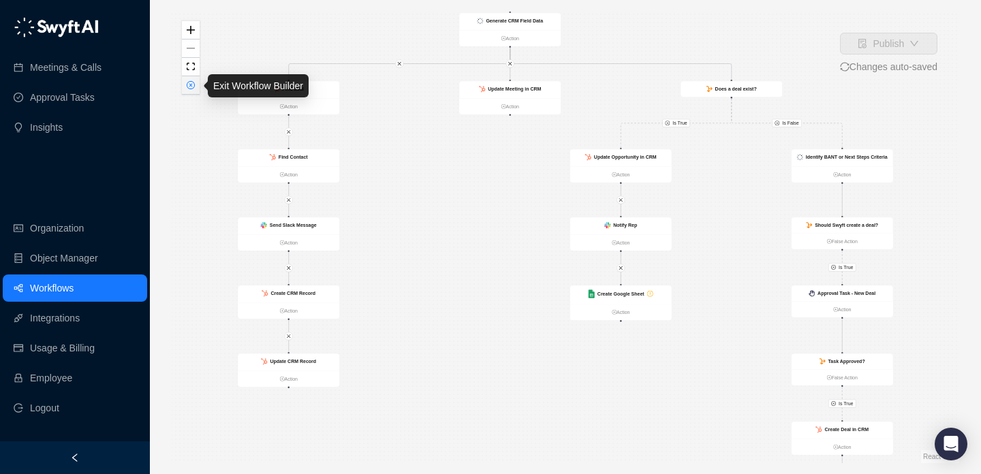
click at [190, 86] on icon "close-circle" at bounding box center [190, 85] width 7 height 7
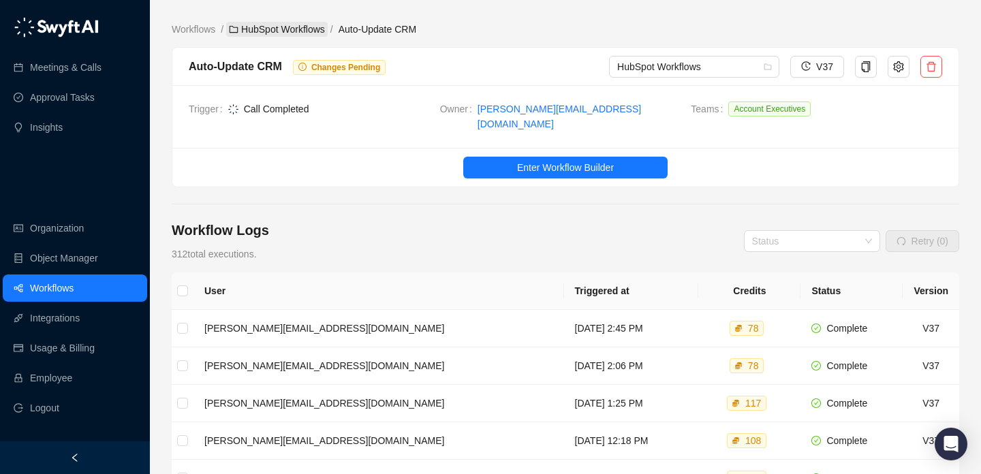
click at [305, 23] on link "HubSpot Workflows" at bounding box center [277, 29] width 102 height 15
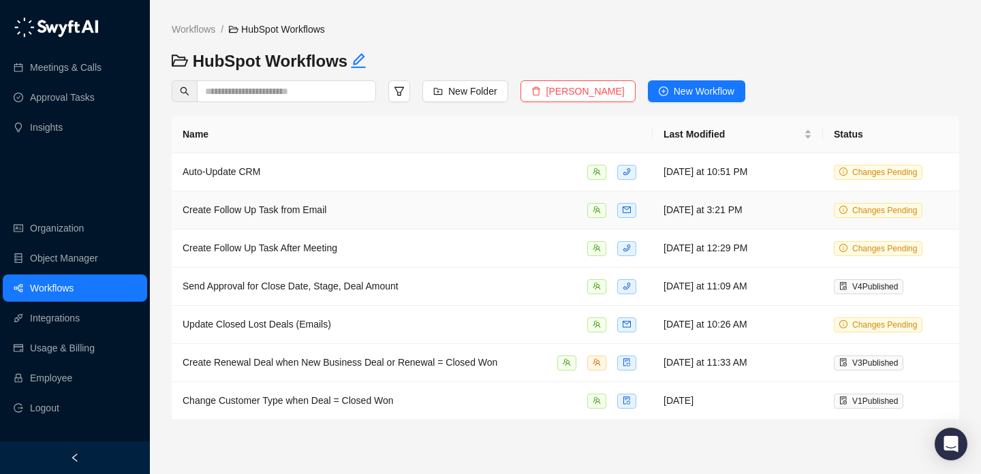
click at [389, 207] on div "Create Follow Up Task from Email" at bounding box center [412, 210] width 459 height 16
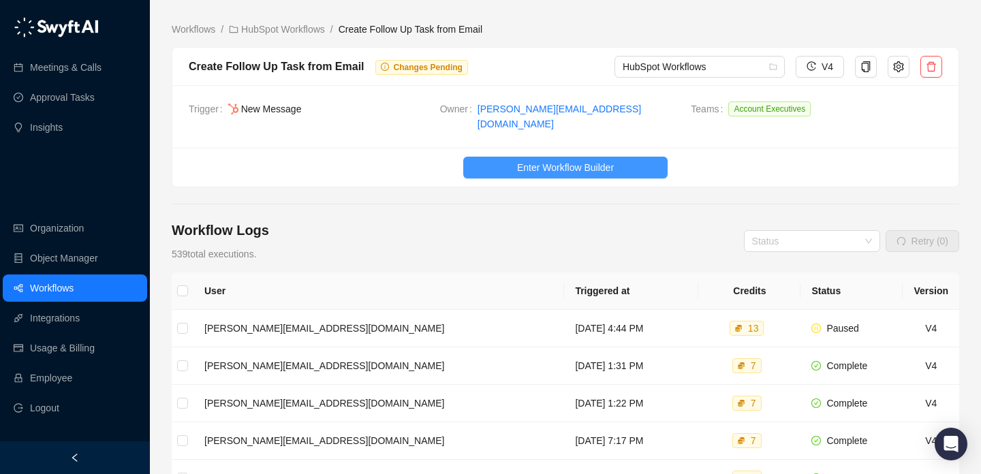
click at [525, 157] on button "Enter Workflow Builder" at bounding box center [565, 168] width 204 height 22
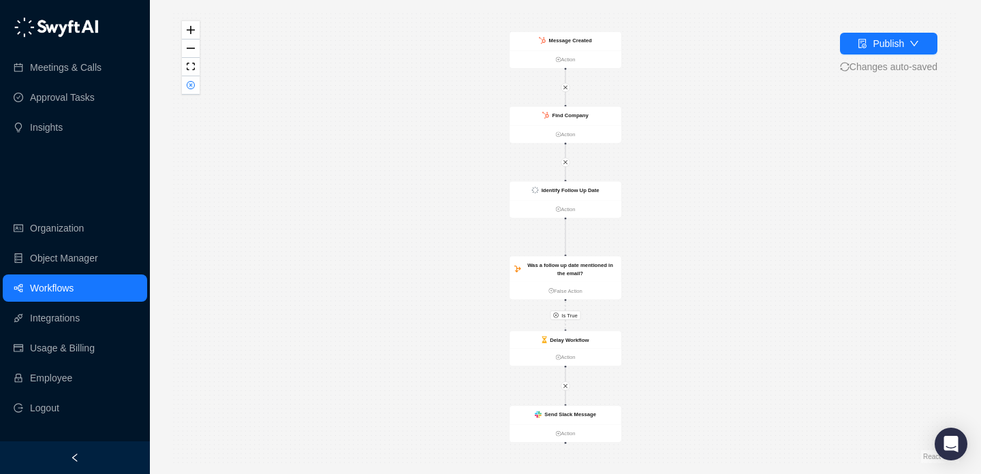
drag, startPoint x: 470, startPoint y: 159, endPoint x: 431, endPoint y: 194, distance: 52.6
click at [431, 194] on div "Is True Message Created Action Identify Follow Up Date Action Was a follow up d…" at bounding box center [566, 237] width 788 height 452
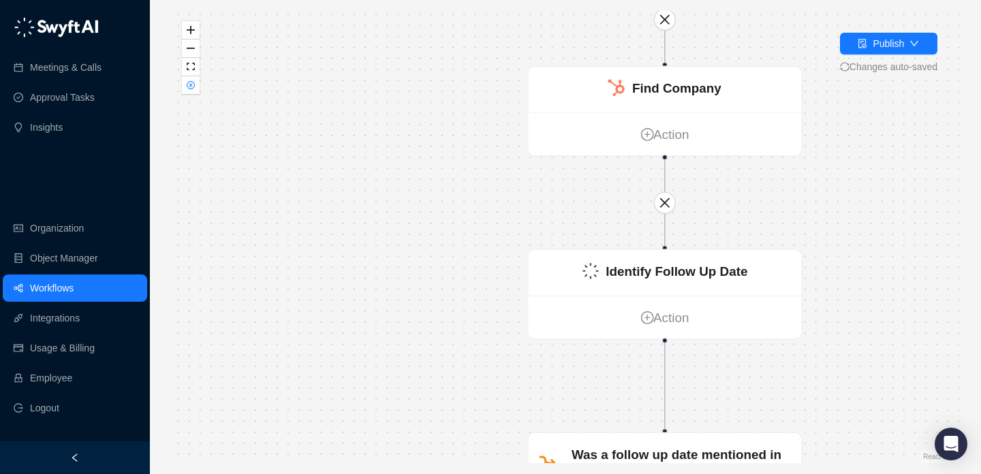
drag, startPoint x: 431, startPoint y: 194, endPoint x: 351, endPoint y: 127, distance: 104.5
click at [351, 127] on div "Is True Message Created Action Identify Follow Up Date Action Was a follow up d…" at bounding box center [566, 237] width 788 height 452
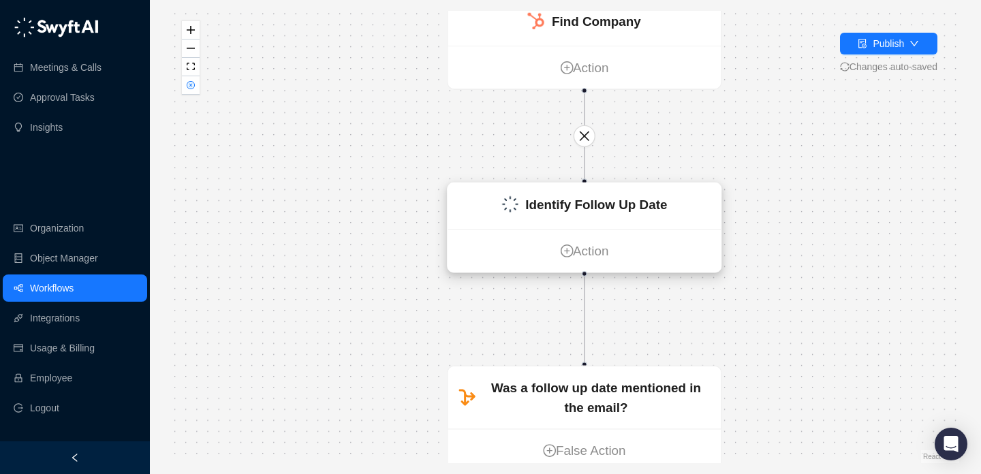
click at [525, 200] on strong "Identify Follow Up Date" at bounding box center [596, 204] width 142 height 15
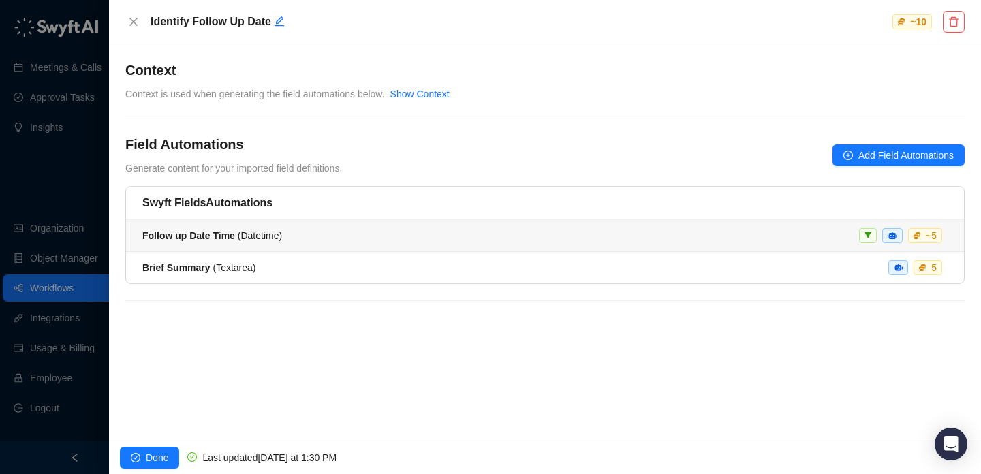
click at [402, 234] on div "Follow up Date Time ( Datetime ) ~ 5" at bounding box center [544, 235] width 805 height 15
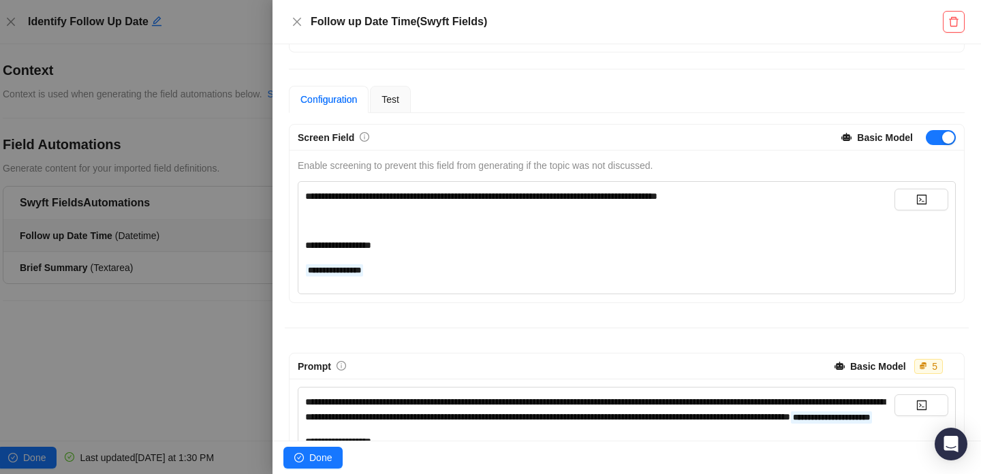
scroll to position [155, 0]
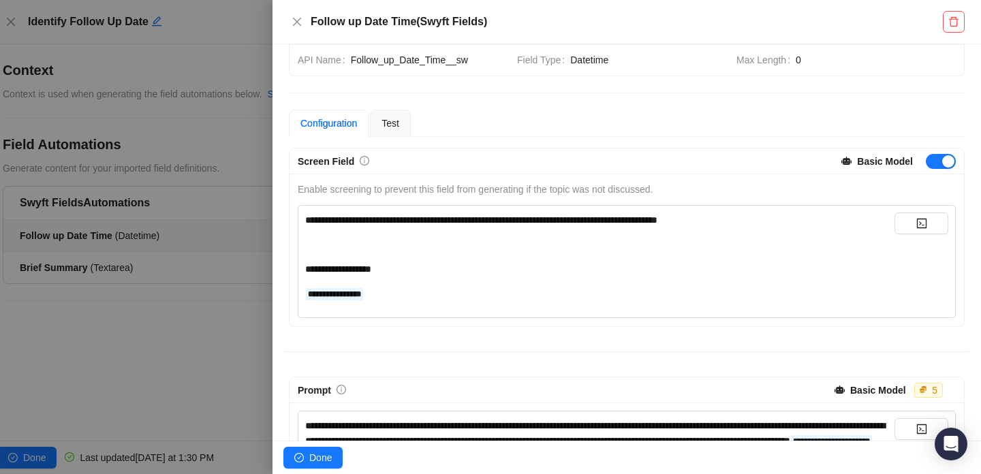
click at [211, 235] on div at bounding box center [490, 237] width 981 height 474
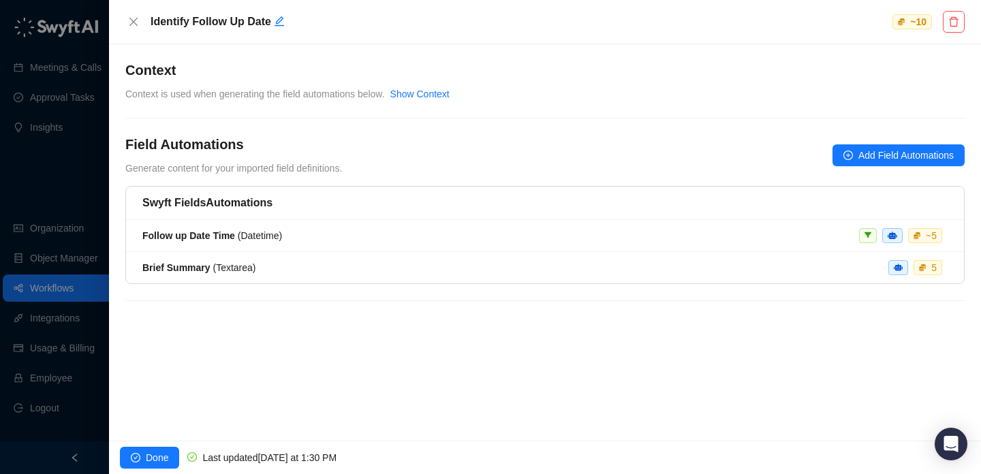
click at [52, 180] on div at bounding box center [490, 237] width 981 height 474
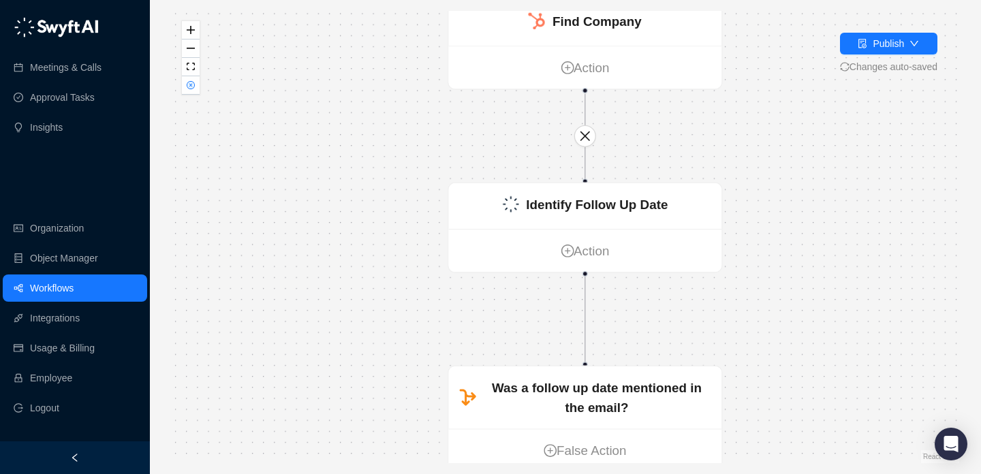
drag, startPoint x: 307, startPoint y: 236, endPoint x: 315, endPoint y: 81, distance: 154.9
click at [315, 84] on div "Is True Message Created Action Identify Follow Up Date Action Was a follow up d…" at bounding box center [566, 237] width 788 height 452
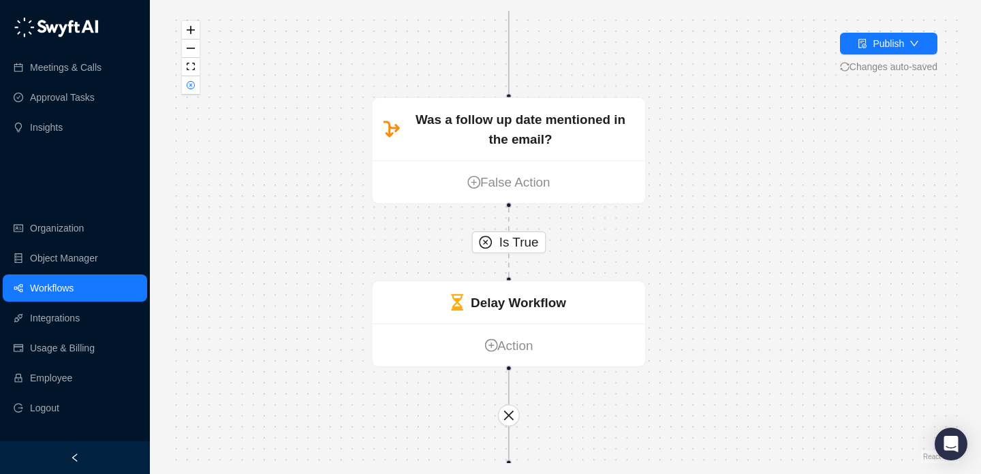
drag, startPoint x: 402, startPoint y: 277, endPoint x: 315, endPoint y: 156, distance: 149.4
click at [315, 157] on div "Is True Message Created Action Identify Follow Up Date Action Was a follow up d…" at bounding box center [566, 237] width 788 height 452
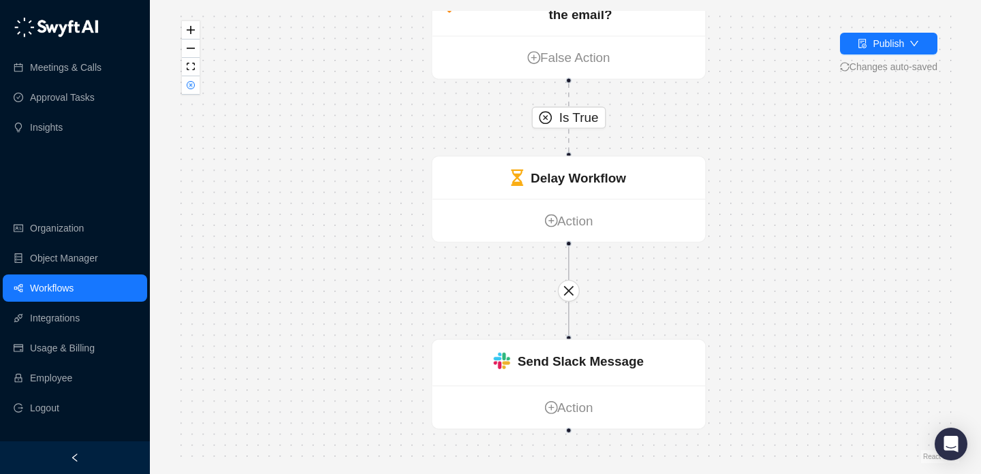
drag, startPoint x: 311, startPoint y: 201, endPoint x: 375, endPoint y: 81, distance: 135.6
click at [375, 80] on div "Is True Message Created Action Identify Follow Up Date Action Was a follow up d…" at bounding box center [566, 237] width 788 height 452
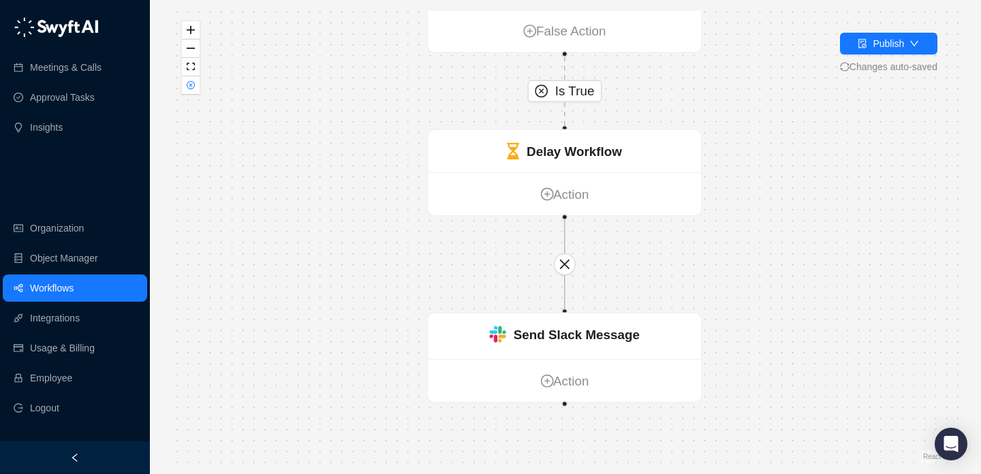
drag, startPoint x: 376, startPoint y: 183, endPoint x: 370, endPoint y: 157, distance: 26.6
click at [370, 157] on div "Is True Message Created Action Identify Follow Up Date Action Was a follow up d…" at bounding box center [566, 237] width 788 height 452
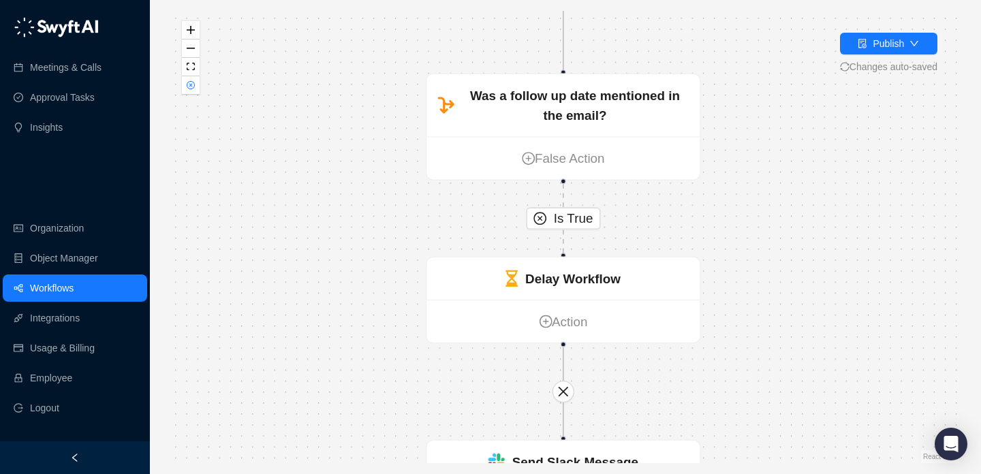
drag, startPoint x: 390, startPoint y: 204, endPoint x: 390, endPoint y: 328, distance: 124.7
click at [390, 329] on div "Is True Message Created Action Identify Follow Up Date Action Was a follow up d…" at bounding box center [566, 237] width 788 height 452
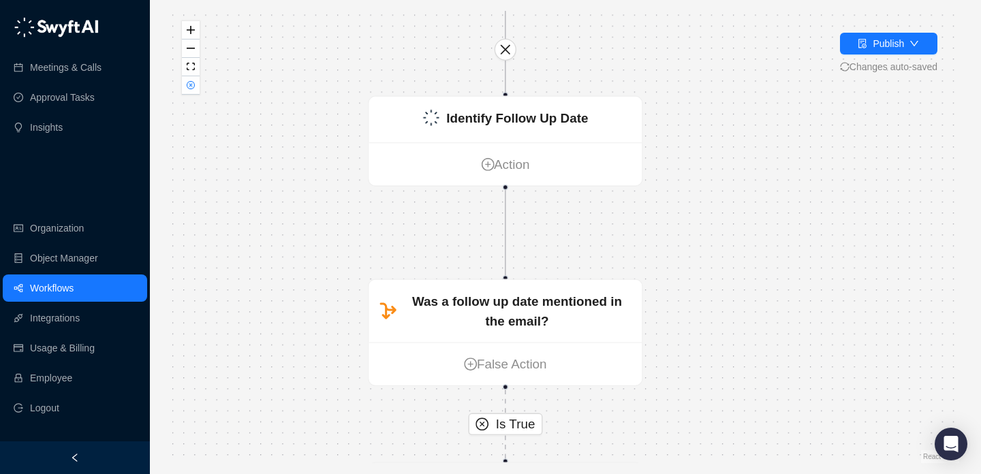
drag, startPoint x: 409, startPoint y: 118, endPoint x: 349, endPoint y: 326, distance: 216.9
click at [349, 326] on div "Is True Message Created Action Identify Follow Up Date Action Was a follow up d…" at bounding box center [566, 237] width 788 height 452
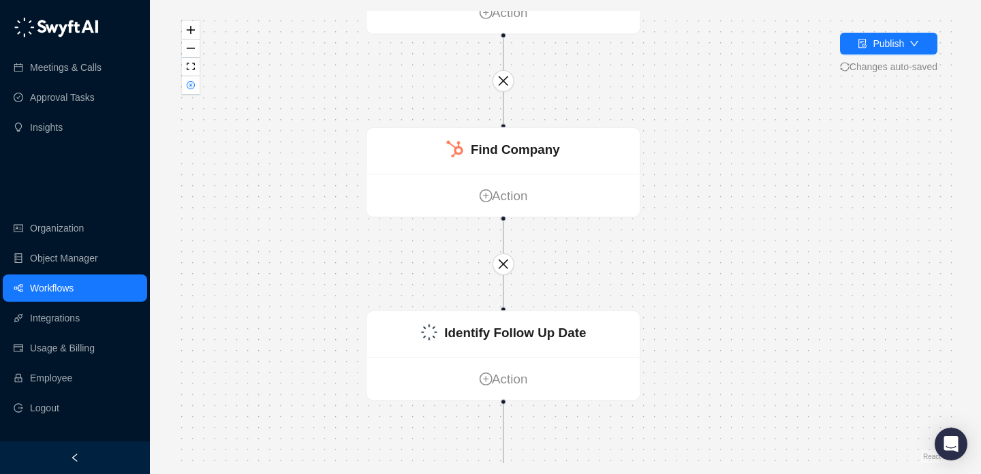
drag, startPoint x: 347, startPoint y: 127, endPoint x: 346, endPoint y: 337, distance: 209.8
click at [346, 337] on div "Is True Message Created Action Identify Follow Up Date Action Was a follow up d…" at bounding box center [566, 237] width 788 height 452
click at [185, 82] on button "button" at bounding box center [191, 85] width 18 height 18
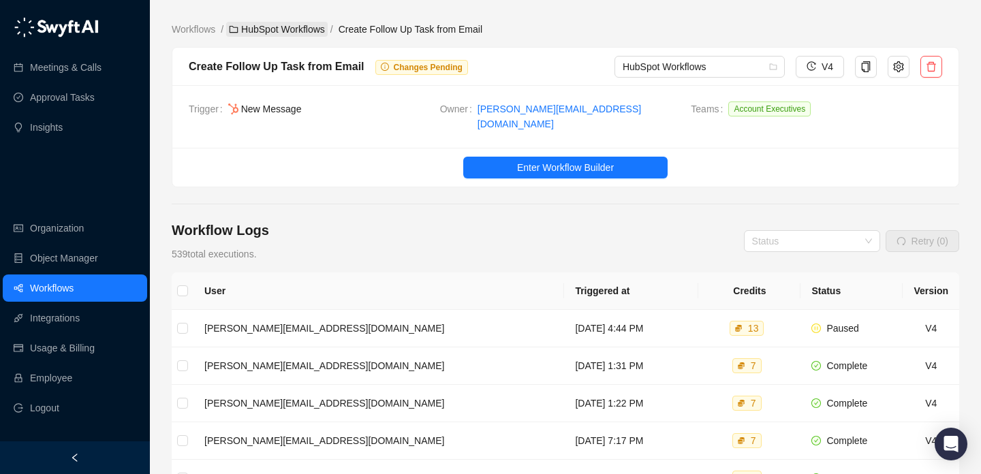
click at [268, 29] on link "HubSpot Workflows" at bounding box center [277, 29] width 102 height 15
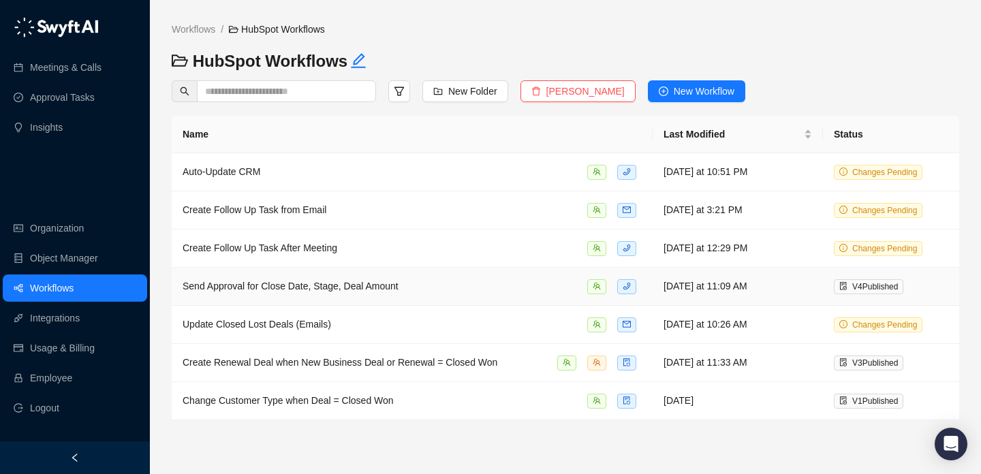
click at [493, 288] on div "Send Approval for Close Date, Stage, Deal Amount" at bounding box center [412, 287] width 459 height 16
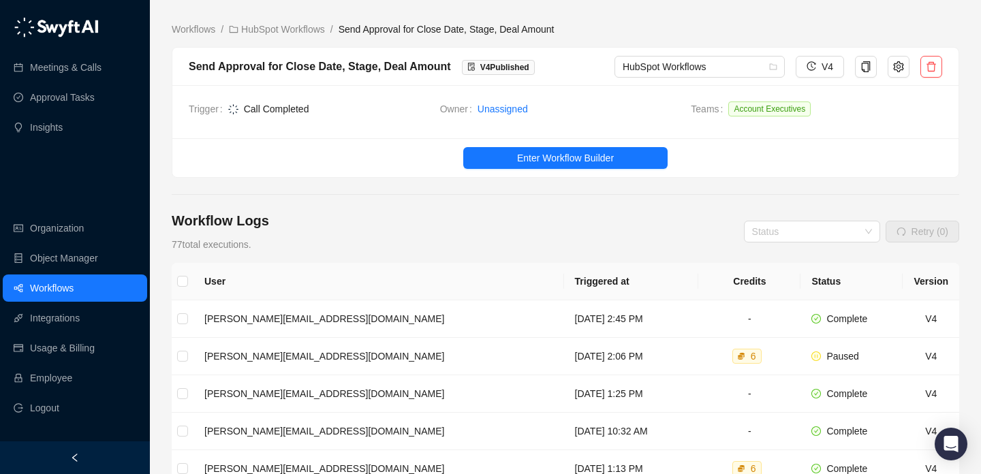
click at [513, 143] on ul "Enter Workflow Builder" at bounding box center [565, 157] width 786 height 39
click at [518, 157] on span "Enter Workflow Builder" at bounding box center [565, 158] width 97 height 15
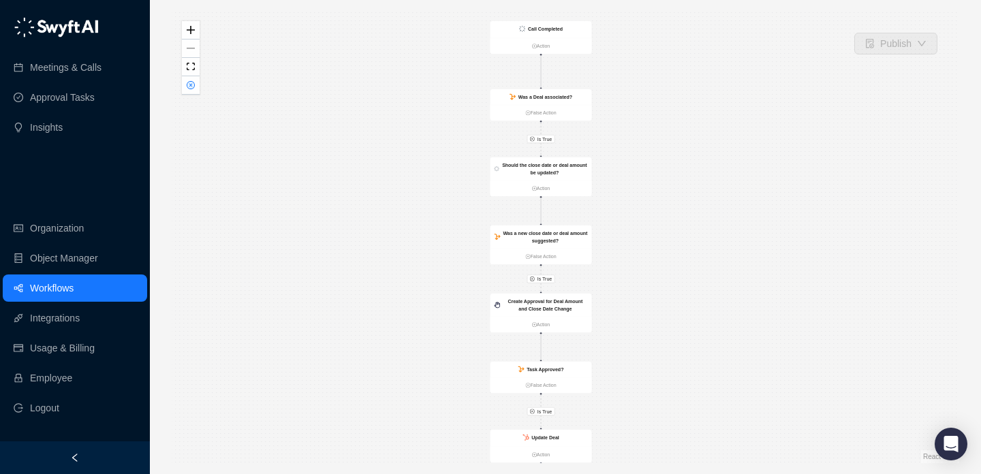
drag, startPoint x: 473, startPoint y: 218, endPoint x: 374, endPoint y: 281, distance: 117.9
click at [375, 282] on div "Is True Is True Is True Call Completed Action Was a Deal associated? False Acti…" at bounding box center [566, 237] width 788 height 452
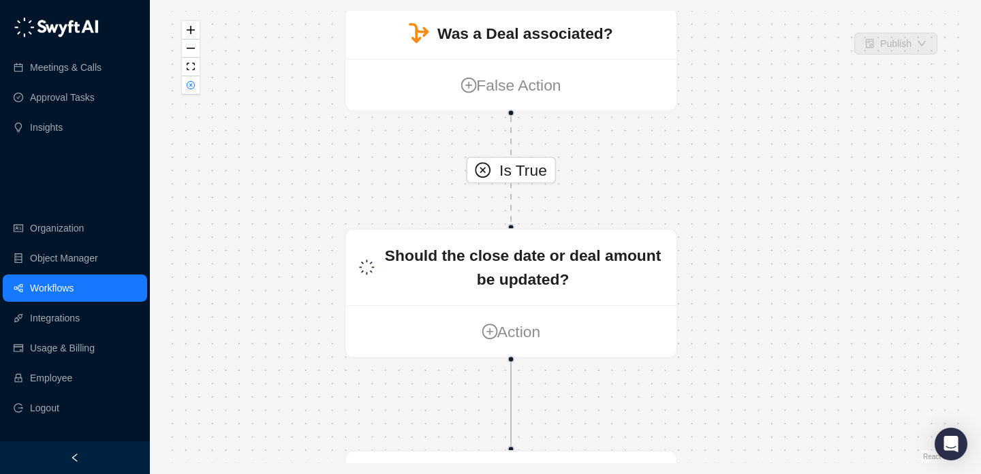
drag, startPoint x: 425, startPoint y: 253, endPoint x: 320, endPoint y: 30, distance: 246.2
click at [320, 30] on div "Is True Is True Is True Call Completed Action Was a Deal associated? False Acti…" at bounding box center [566, 237] width 788 height 452
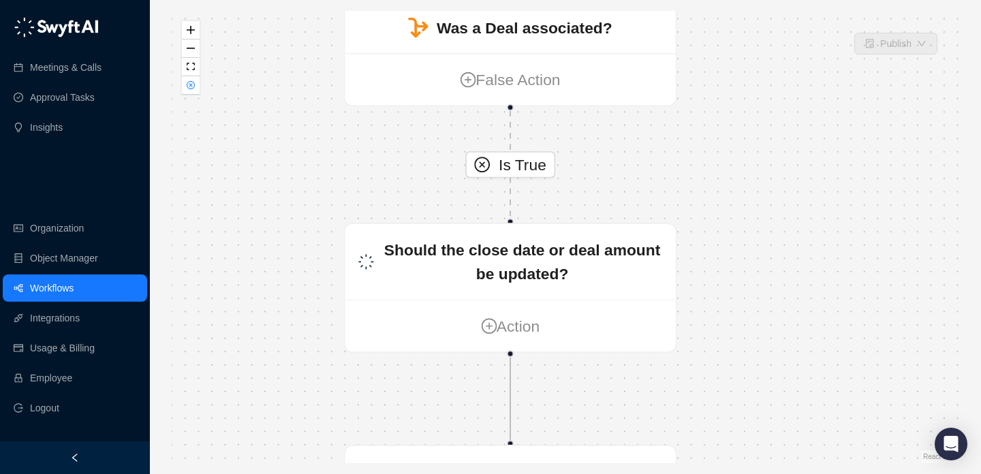
drag, startPoint x: 319, startPoint y: 189, endPoint x: 354, endPoint y: 55, distance: 138.6
click at [354, 56] on div "Is True Is True Is True Call Completed Action Was a Deal associated? False Acti…" at bounding box center [566, 237] width 788 height 452
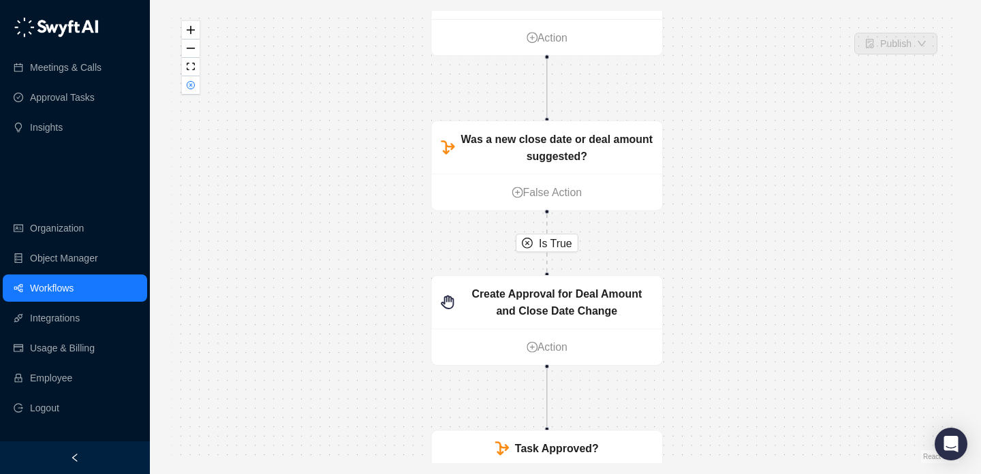
drag, startPoint x: 313, startPoint y: 246, endPoint x: 385, endPoint y: 75, distance: 185.6
click at [385, 75] on div "Is True Is True Is True Call Completed Action Was a Deal associated? False Acti…" at bounding box center [566, 237] width 788 height 452
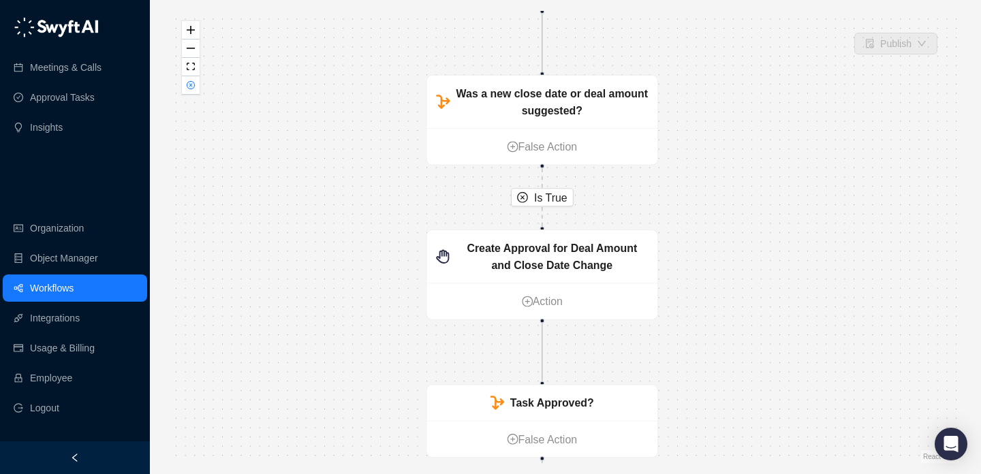
drag, startPoint x: 343, startPoint y: 145, endPoint x: 335, endPoint y: 96, distance: 49.6
click at [335, 95] on div "Is True Is True Is True Call Completed Action Was a Deal associated? False Acti…" at bounding box center [566, 237] width 788 height 452
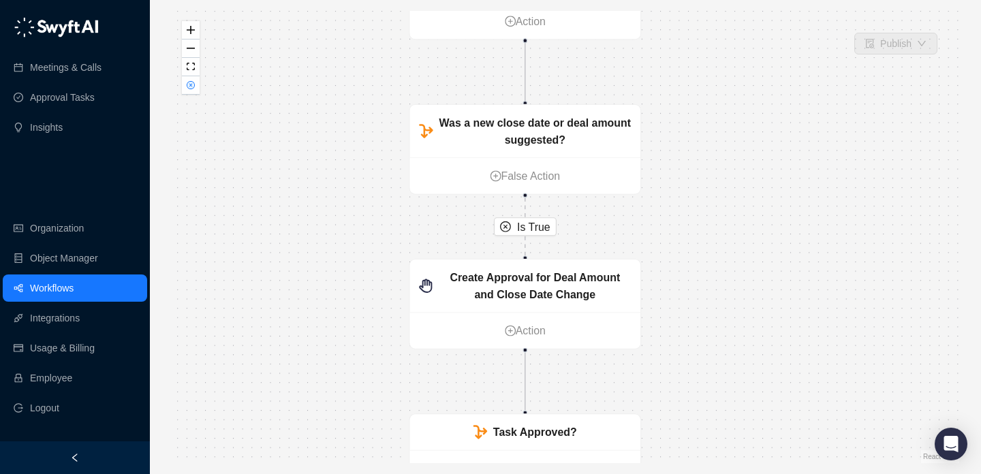
drag, startPoint x: 335, startPoint y: 96, endPoint x: 298, endPoint y: 62, distance: 50.6
click at [298, 61] on div "Is True Is True Is True Call Completed Action Was a Deal associated? False Acti…" at bounding box center [566, 237] width 788 height 452
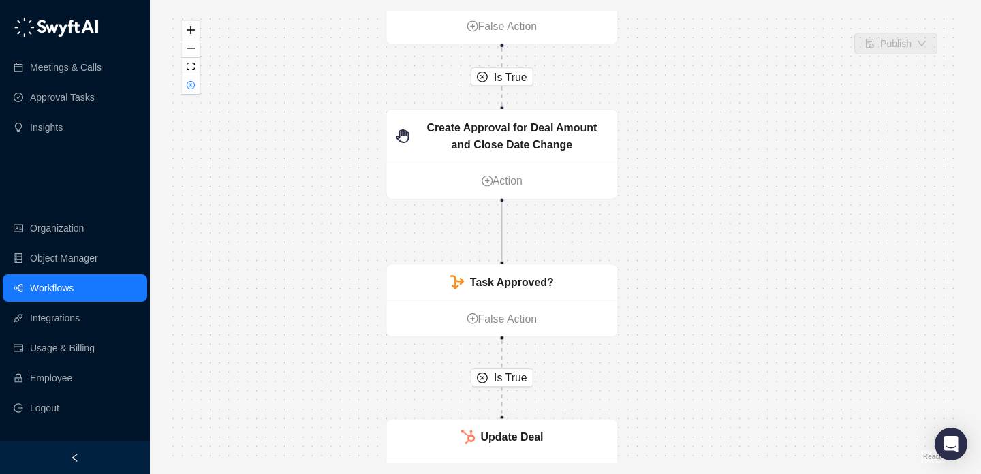
drag, startPoint x: 318, startPoint y: 158, endPoint x: 317, endPoint y: 78, distance: 80.4
click at [317, 78] on div "Is True Is True Is True Call Completed Action Was a Deal associated? False Acti…" at bounding box center [566, 237] width 788 height 452
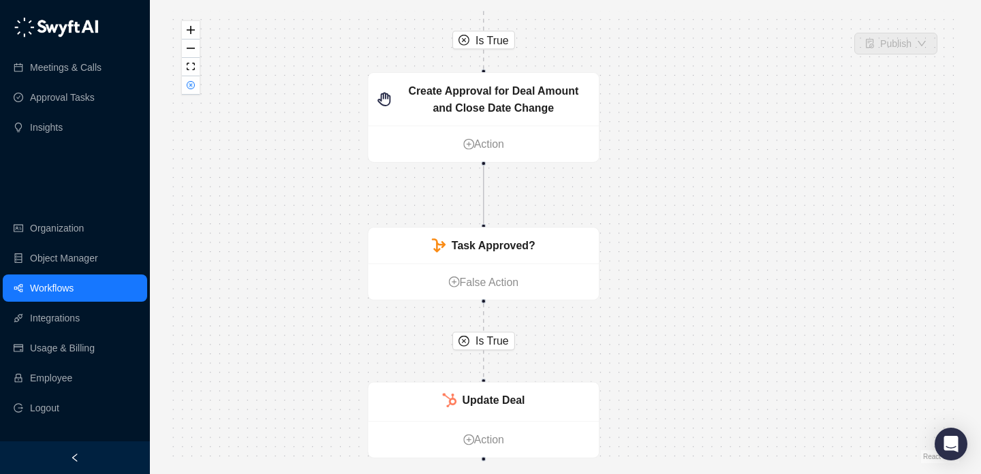
drag, startPoint x: 319, startPoint y: 185, endPoint x: 286, endPoint y: 138, distance: 57.1
click at [286, 138] on div "Is True Is True Is True Call Completed Action Was a Deal associated? False Acti…" at bounding box center [566, 237] width 788 height 452
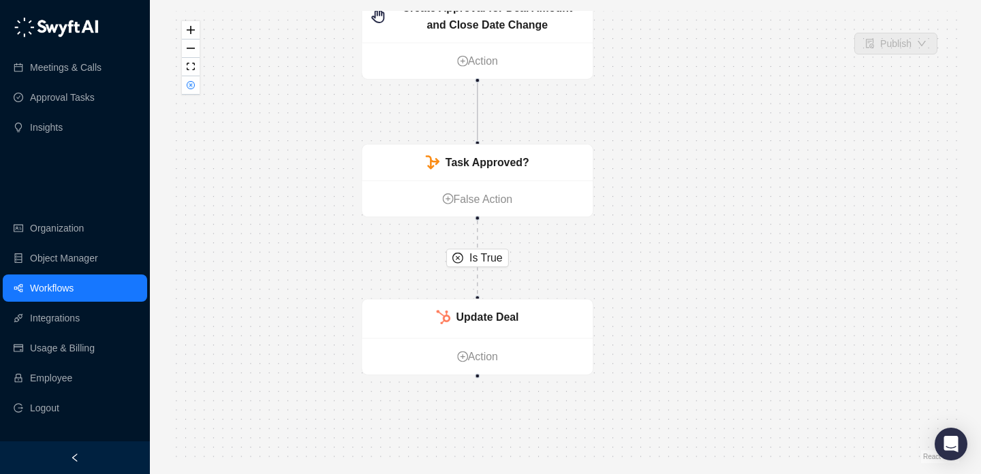
drag, startPoint x: 297, startPoint y: 283, endPoint x: 307, endPoint y: 200, distance: 83.7
click at [307, 200] on div "Is True Is True Is True Call Completed Action Was a Deal associated? False Acti…" at bounding box center [566, 237] width 788 height 452
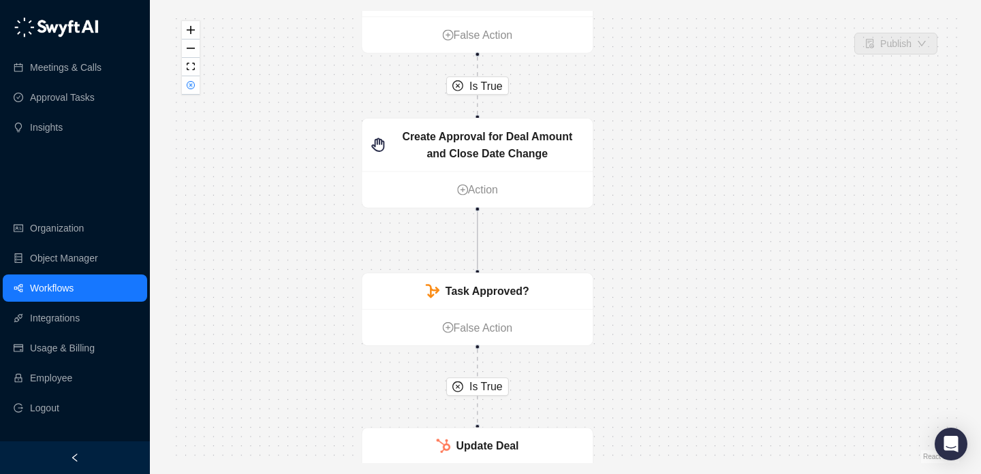
drag, startPoint x: 285, startPoint y: 156, endPoint x: 284, endPoint y: 294, distance: 137.6
click at [284, 294] on div "Is True Is True Is True Call Completed Action Was a Deal associated? False Acti…" at bounding box center [566, 237] width 788 height 452
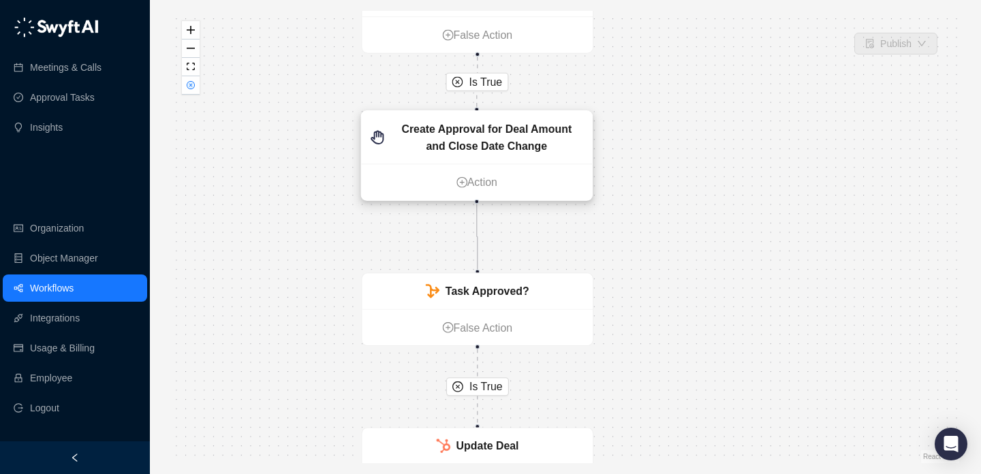
drag, startPoint x: 447, startPoint y: 136, endPoint x: 476, endPoint y: 114, distance: 36.0
click at [476, 123] on strong "Create Approval for Deal Amount and Close Date Change" at bounding box center [486, 137] width 170 height 29
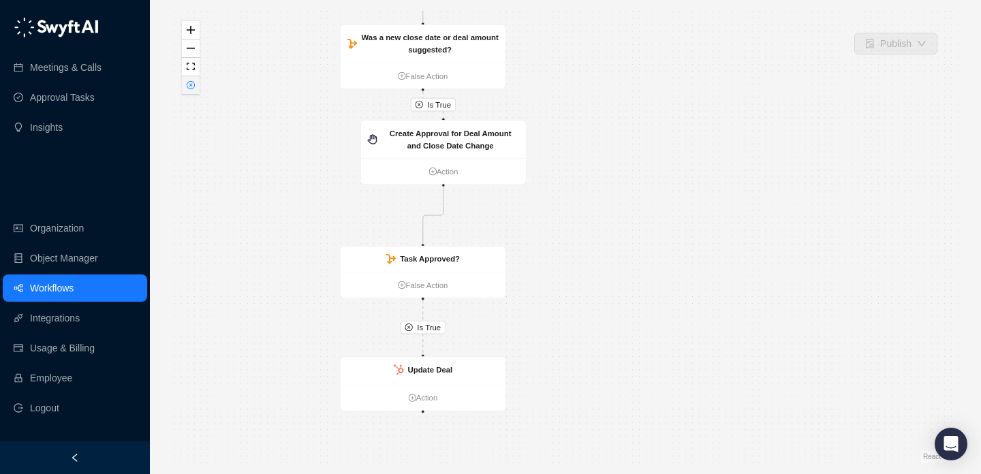
click at [191, 93] on button "button" at bounding box center [191, 85] width 18 height 18
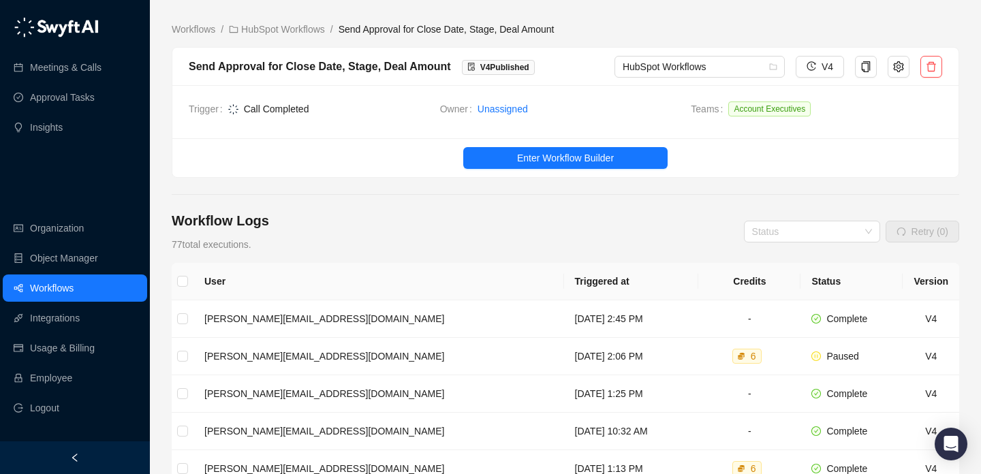
click at [313, 38] on main "Workflows / HubSpot Workflows / Send Approval for Close Date, Stage, Deal Amoun…" at bounding box center [566, 421] width 788 height 799
click at [310, 25] on link "HubSpot Workflows" at bounding box center [277, 29] width 102 height 15
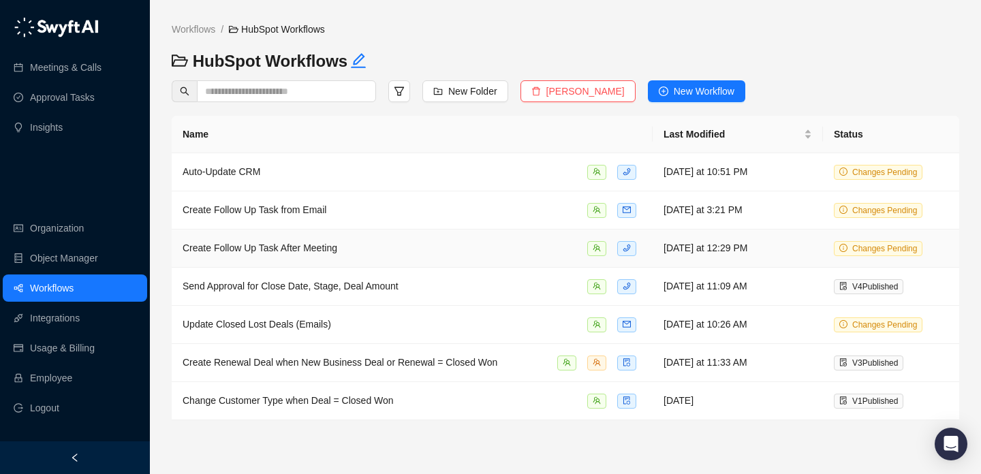
click at [545, 232] on td "Create Follow Up Task After Meeting" at bounding box center [412, 249] width 481 height 38
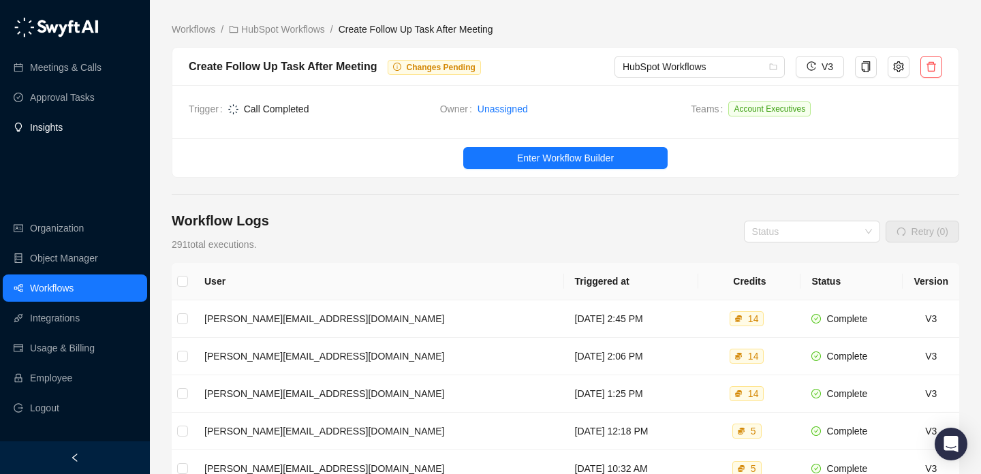
click at [63, 116] on link "Insights" at bounding box center [46, 127] width 33 height 27
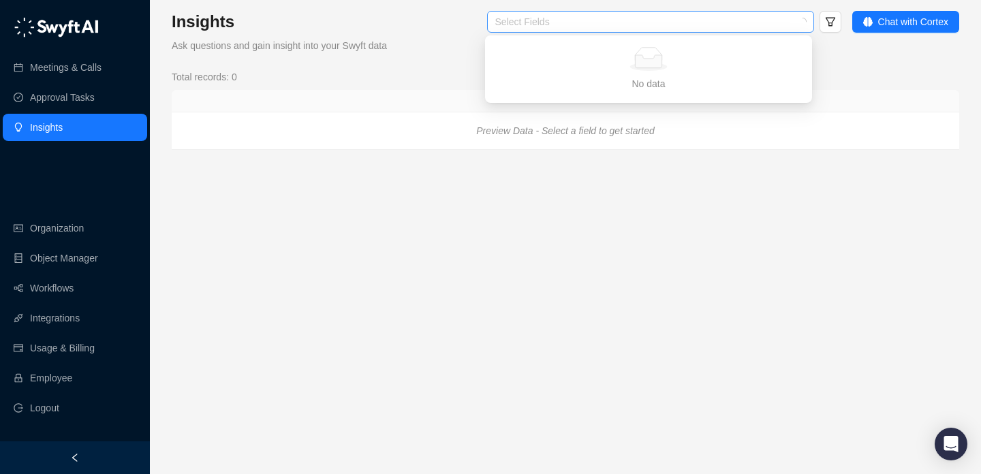
click at [594, 20] on div at bounding box center [643, 22] width 307 height 10
type input "**"
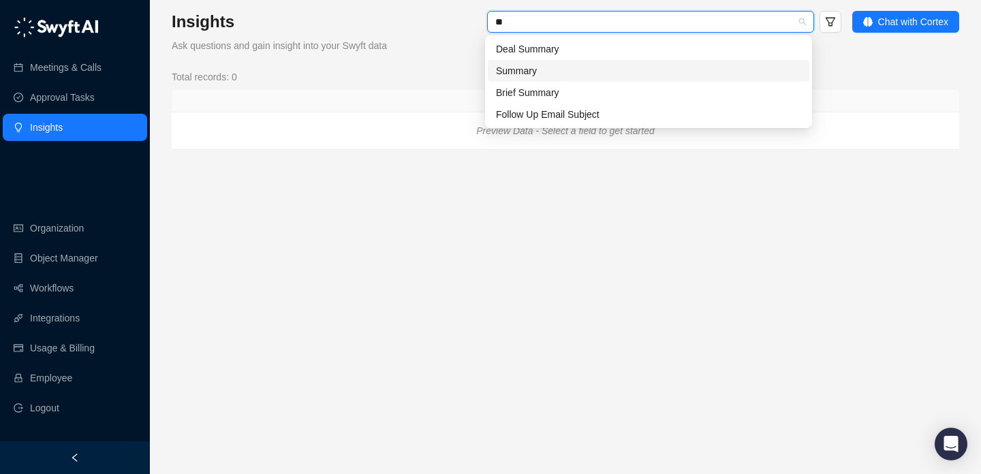
click at [595, 75] on div "Summary" at bounding box center [648, 70] width 305 height 15
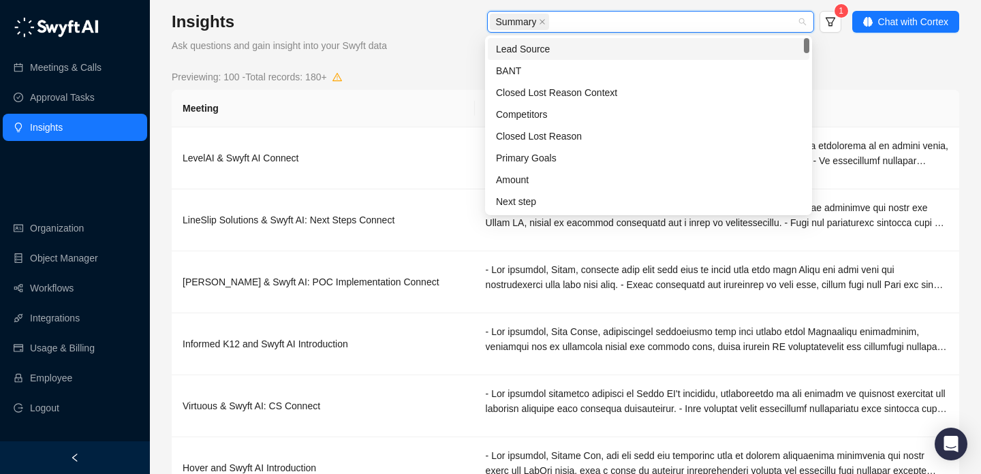
click at [424, 52] on form "Summary 1" at bounding box center [618, 32] width 444 height 42
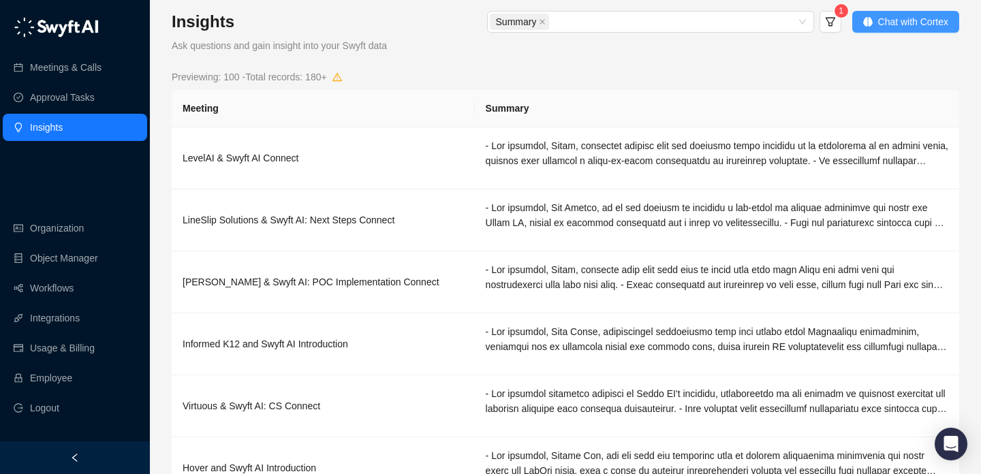
click at [900, 20] on span "Chat with Cortex" at bounding box center [913, 21] width 70 height 15
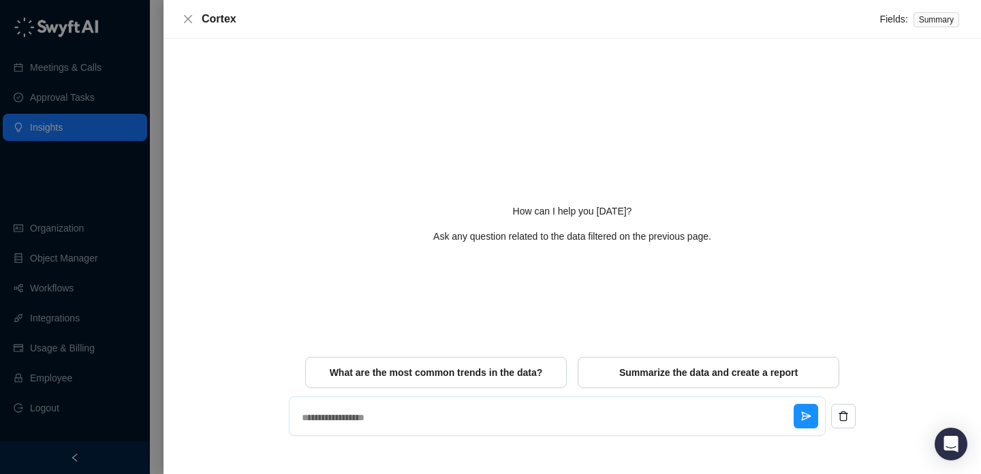
click at [476, 417] on textarea at bounding box center [544, 417] width 497 height 35
type textarea "****"
type textarea "*"
type textarea "*****"
type textarea "*"
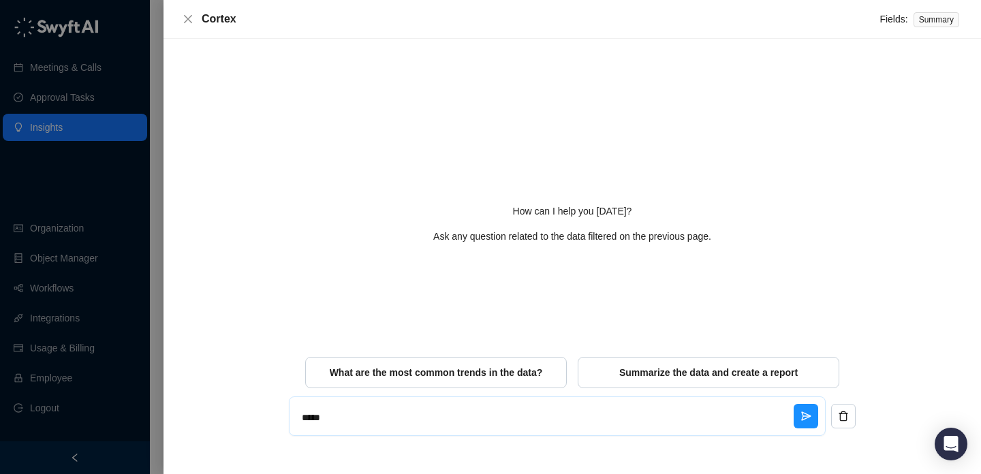
type textarea "*****"
type textarea "*"
type textarea "*******"
type textarea "*"
type textarea "********"
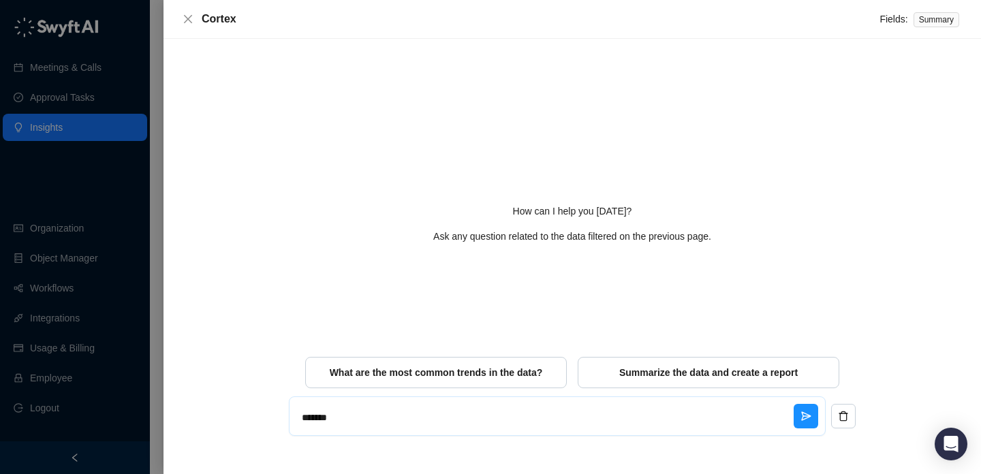
type textarea "*"
type textarea "********"
type textarea "*"
type textarea "**********"
type textarea "*"
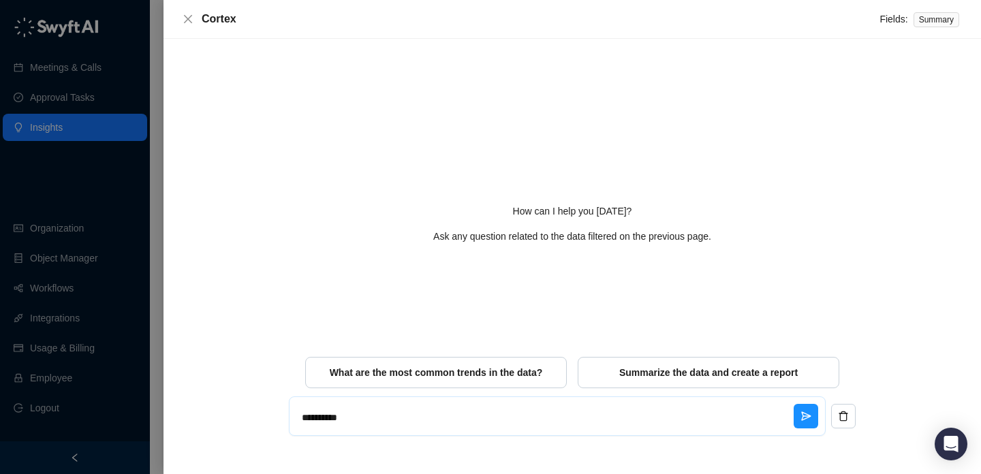
type textarea "**********"
type textarea "*"
type textarea "**********"
type textarea "*"
type textarea "**********"
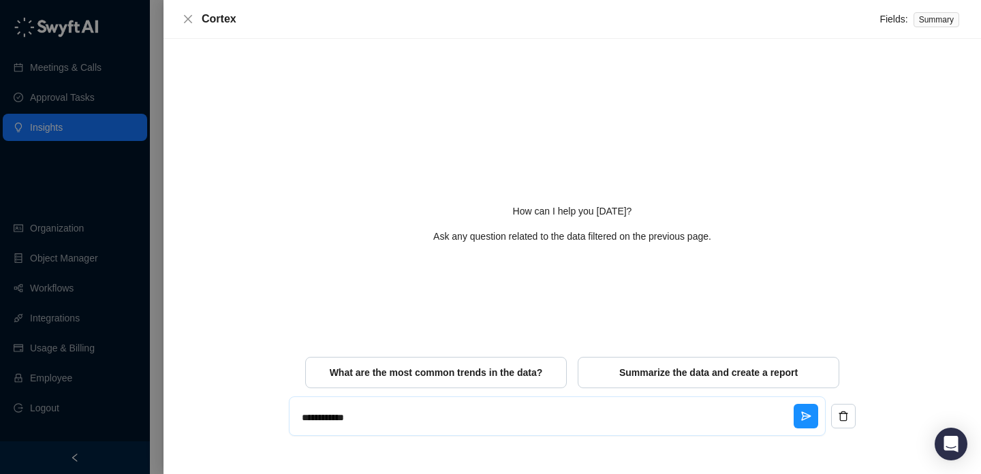
type textarea "*"
type textarea "**********"
type textarea "*"
type textarea "**********"
type textarea "*"
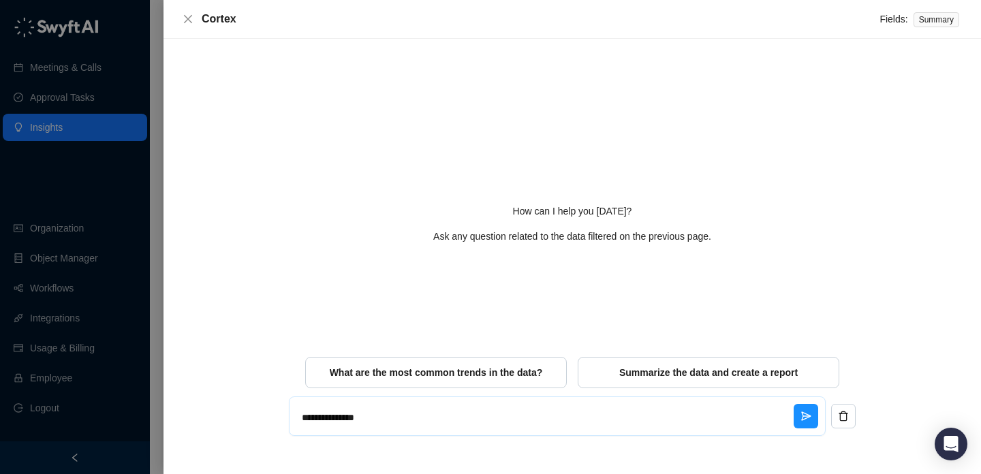
type textarea "**********"
type textarea "*"
type textarea "**********"
type textarea "*"
type textarea "**********"
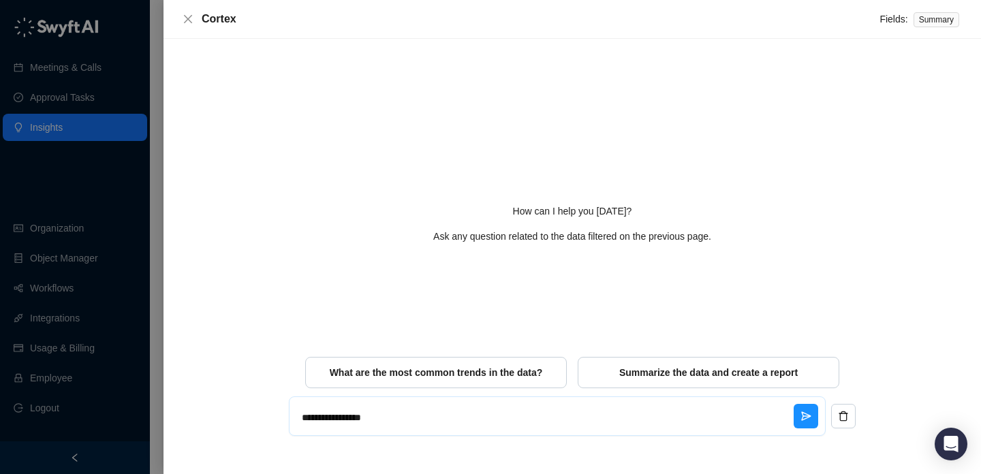
type textarea "*"
type textarea "**********"
type textarea "*"
type textarea "**********"
type textarea "*"
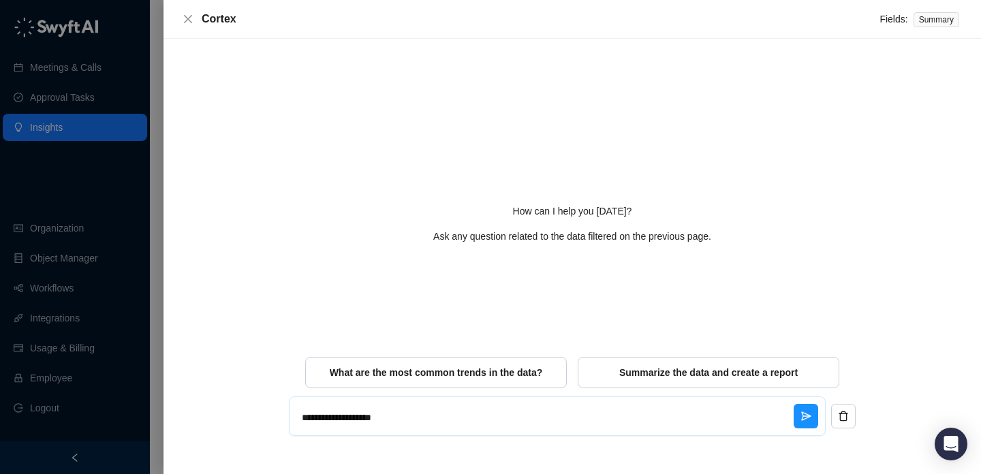
type textarea "**********"
type textarea "*"
type textarea "**********"
type textarea "*"
type textarea "**********"
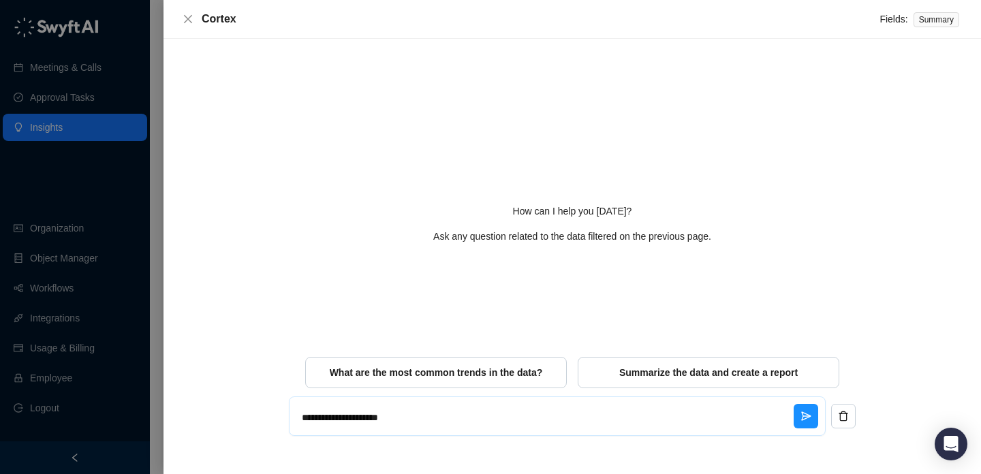
type textarea "*"
type textarea "**********"
type textarea "*"
type textarea "**********"
type textarea "*"
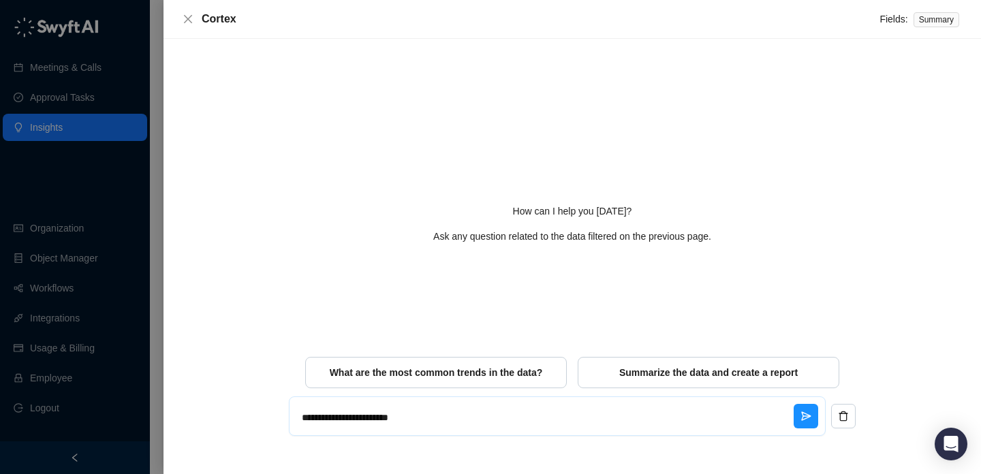
type textarea "**********"
type textarea "*"
type textarea "**********"
type textarea "*"
type textarea "**********"
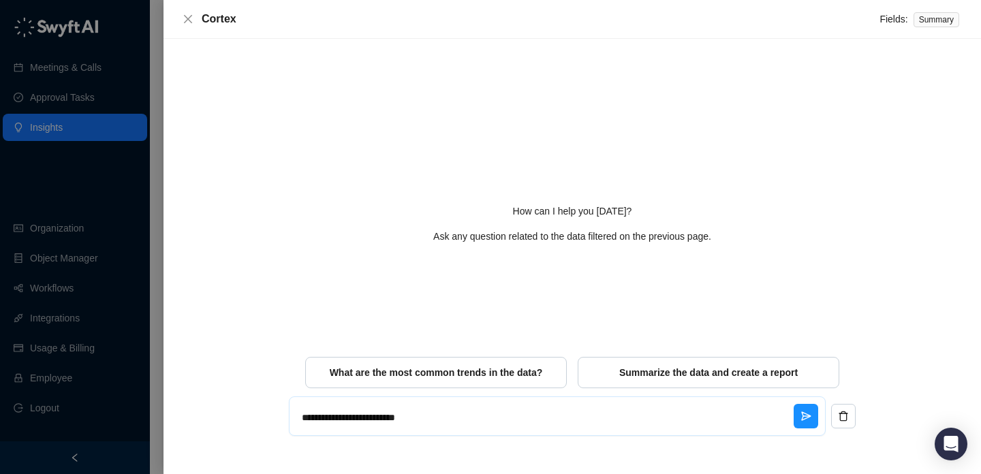
type textarea "*"
type textarea "**********"
type textarea "*"
type textarea "**********"
type textarea "*"
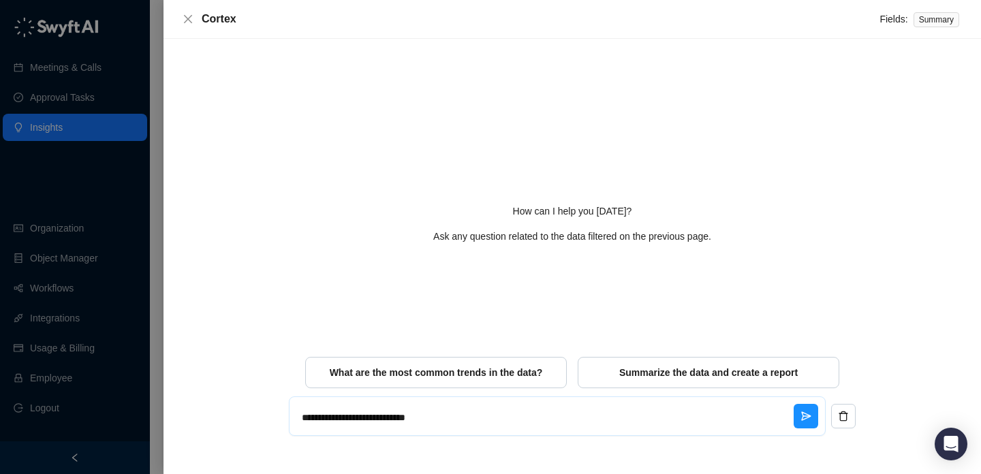
type textarea "**********"
type textarea "*"
type textarea "**********"
type textarea "*"
type textarea "**********"
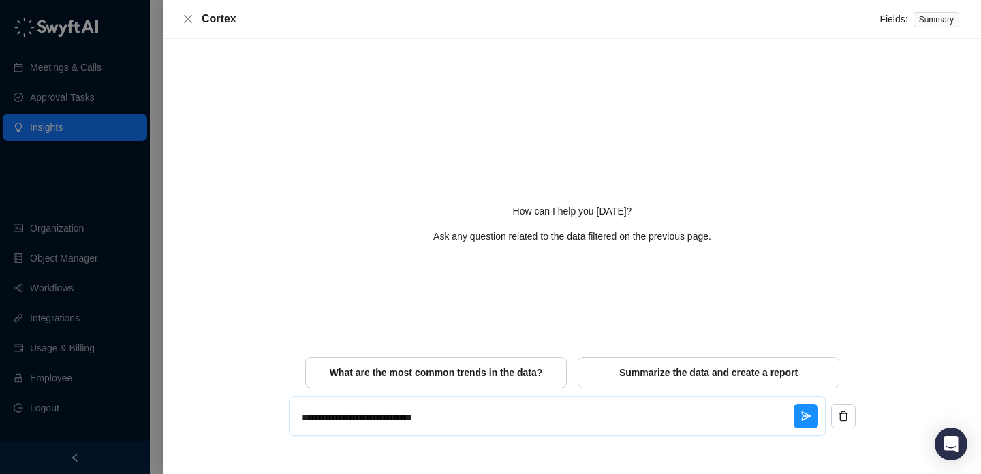
type textarea "*"
type textarea "**********"
type textarea "*"
type textarea "**********"
type textarea "*"
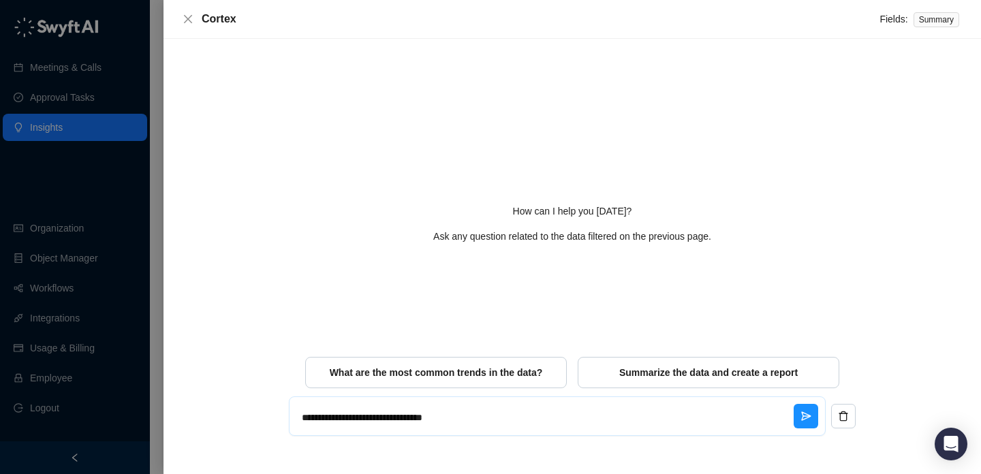
type textarea "**********"
type textarea "*"
type textarea "**********"
type textarea "*"
type textarea "**********"
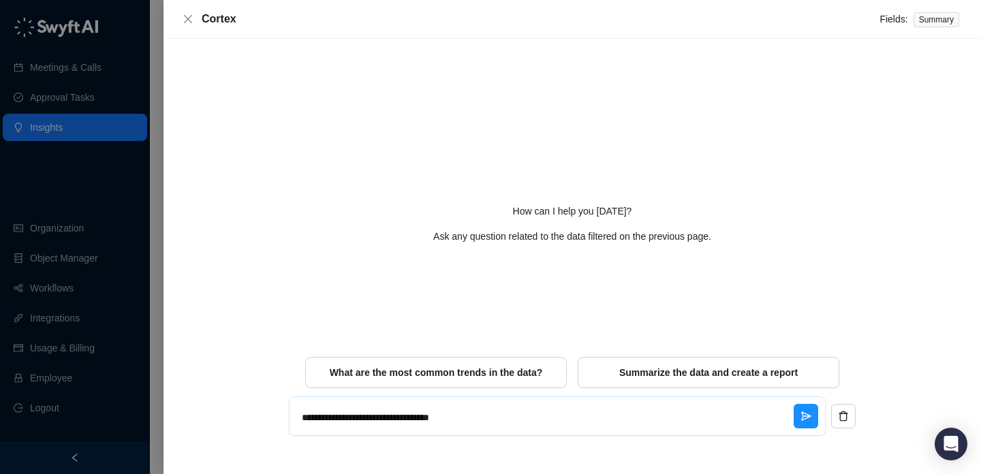
type textarea "*"
type textarea "**********"
type textarea "*"
type textarea "**********"
type textarea "*"
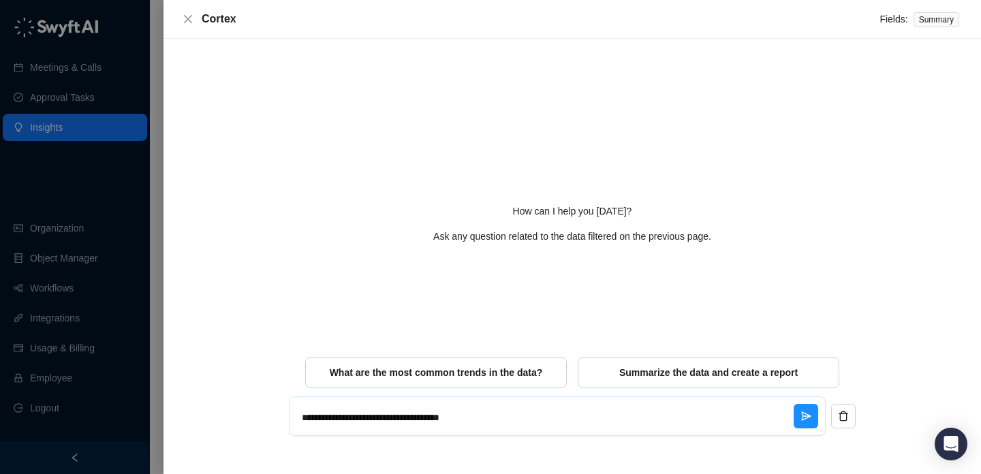
type textarea "**********"
type textarea "*"
type textarea "**********"
type textarea "*"
type textarea "**********"
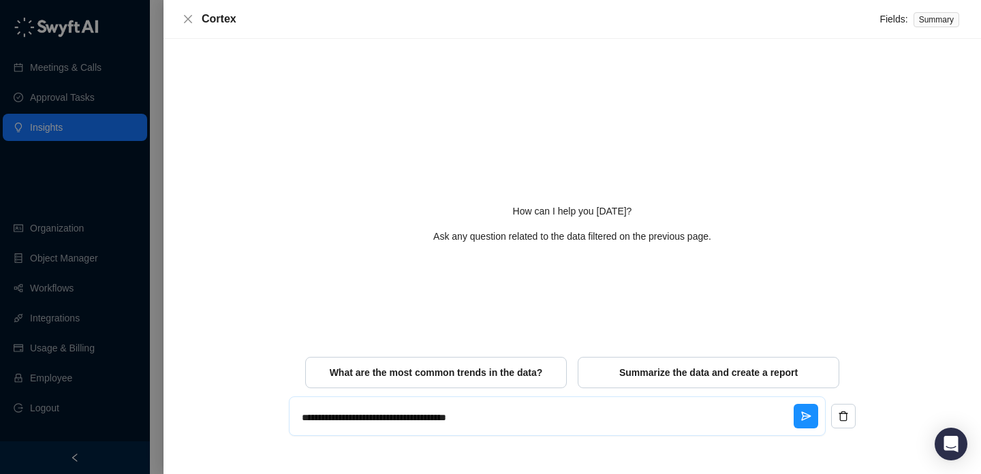
type textarea "*"
type textarea "**********"
type textarea "*"
type textarea "**********"
type textarea "*"
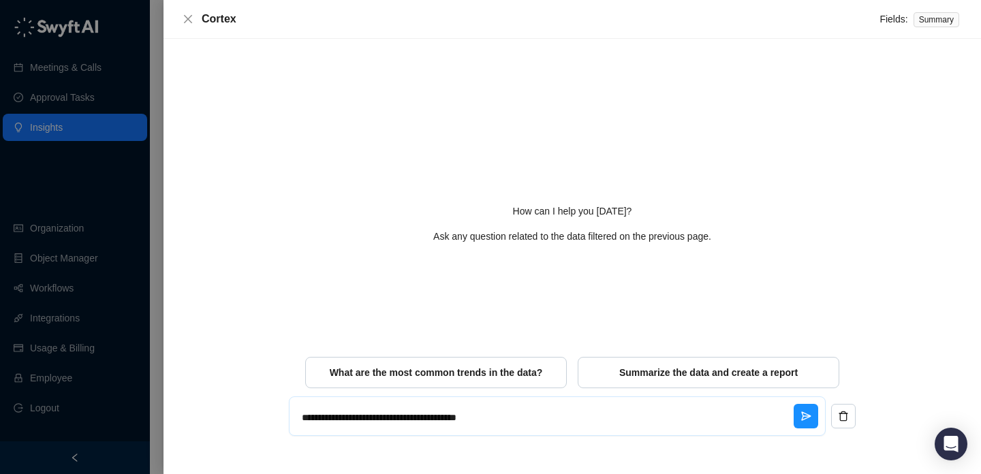
type textarea "**********"
type textarea "*"
type textarea "**********"
type textarea "*"
type textarea "**********"
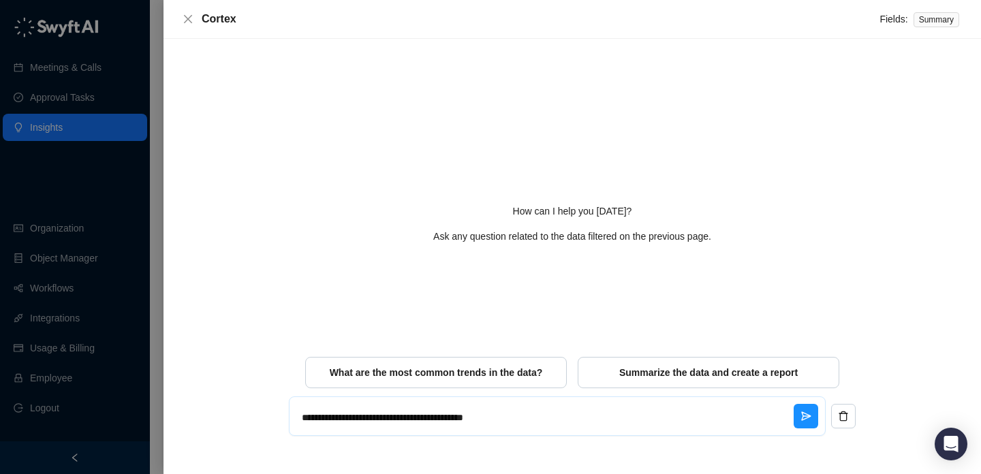
type textarea "*"
type textarea "**********"
type textarea "*"
type textarea "**********"
type textarea "*"
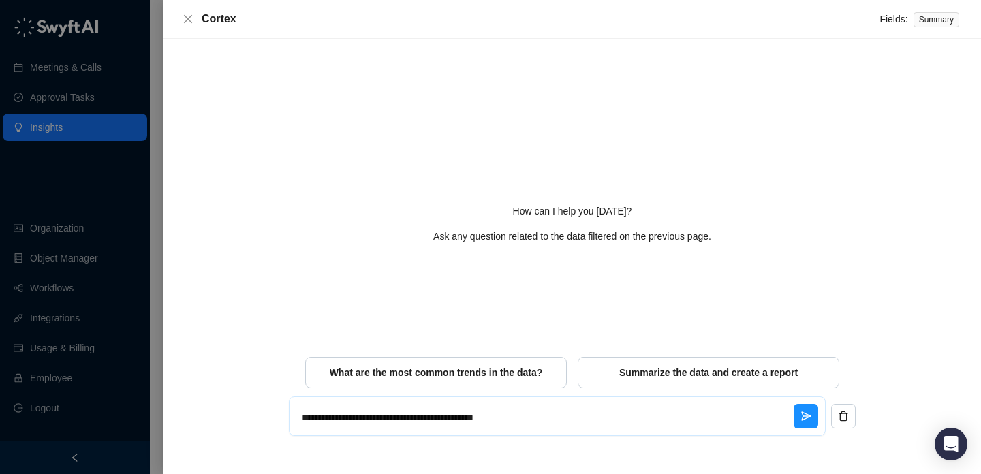
type textarea "**********"
type textarea "*"
type textarea "**********"
type textarea "*"
type textarea "**********"
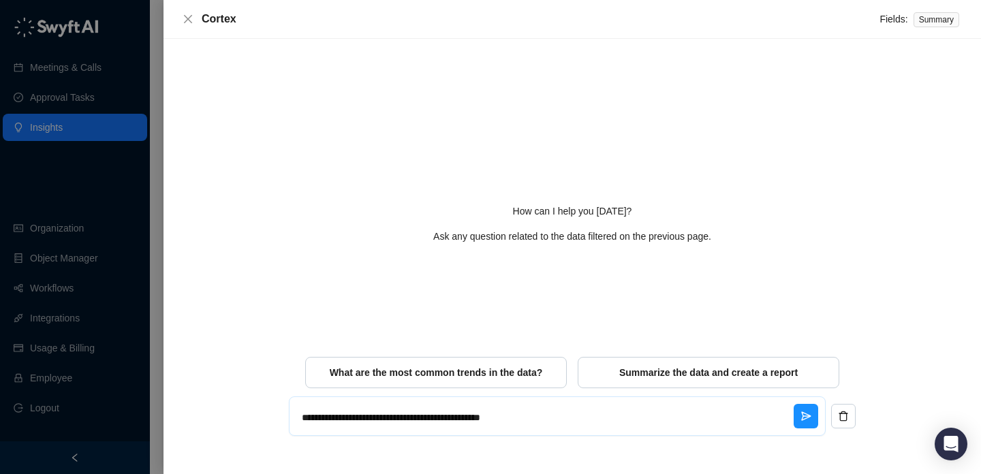
type textarea "*"
type textarea "**********"
type textarea "*"
type textarea "**********"
type textarea "*"
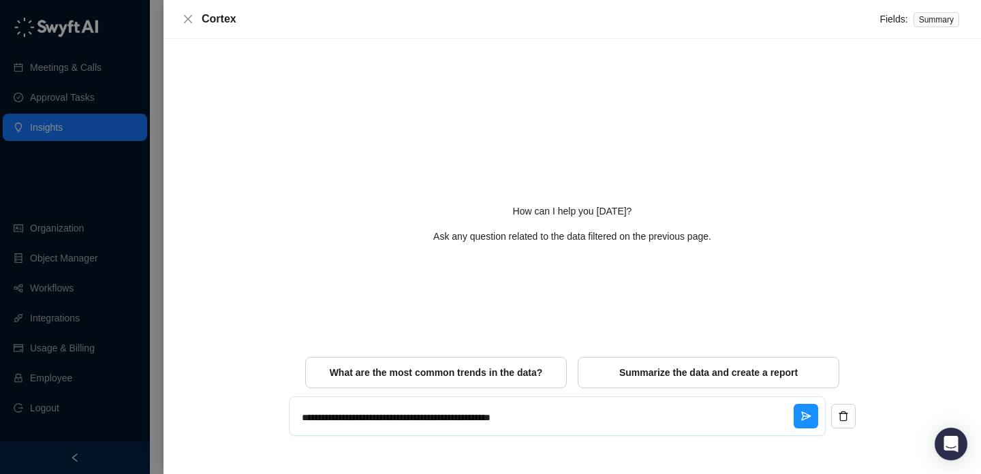
type textarea "**********"
type textarea "*"
type textarea "**********"
type textarea "*"
type textarea "**********"
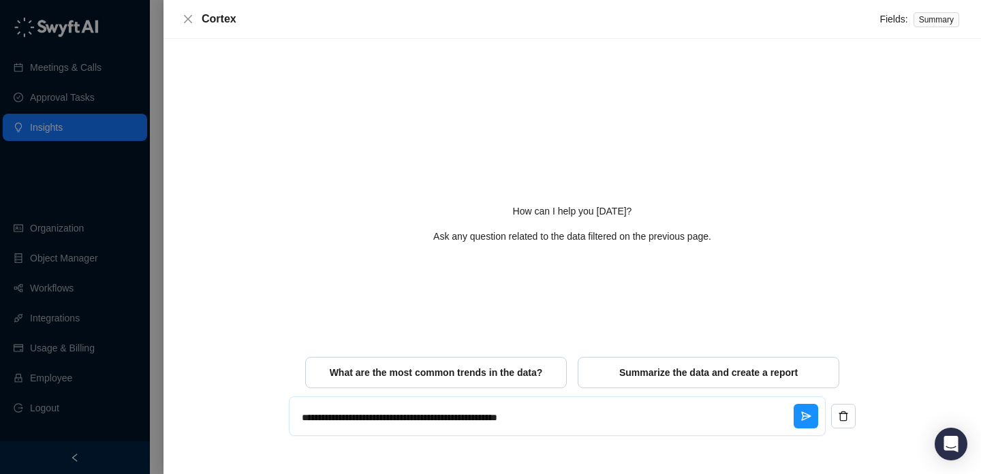
type textarea "*"
type textarea "**********"
type textarea "*"
type textarea "**********"
type textarea "*"
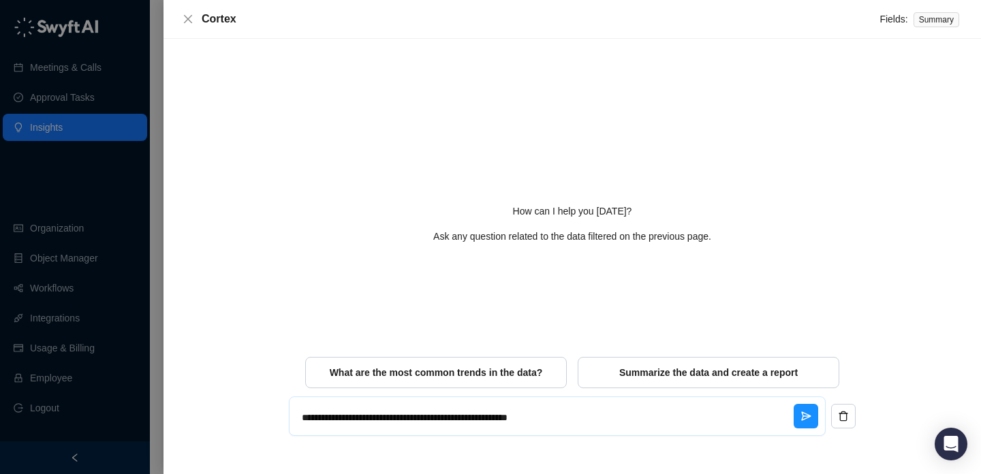
type textarea "**********"
type textarea "*"
type textarea "**********"
type textarea "*"
type textarea "**********"
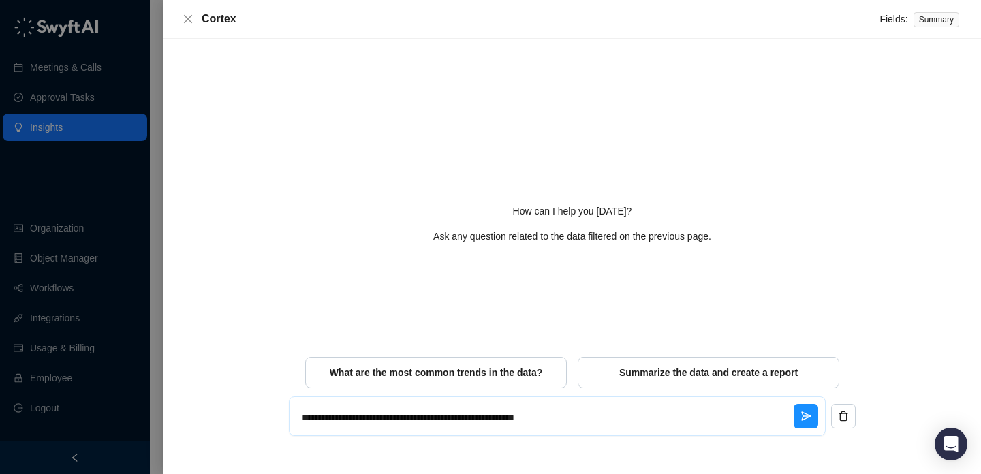
type textarea "*"
type textarea "**********"
type textarea "*"
type textarea "**********"
type textarea "*"
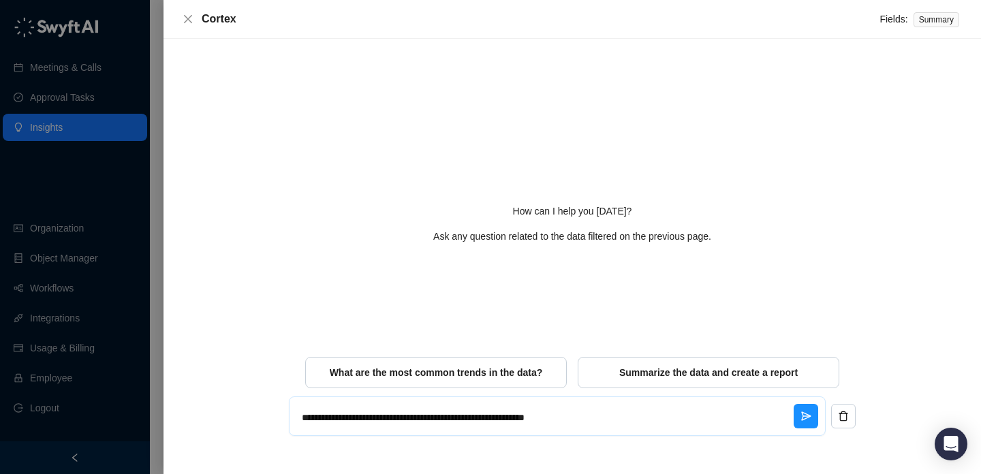
type textarea "**********"
type textarea "*"
type textarea "**********"
type textarea "*"
type textarea "**********"
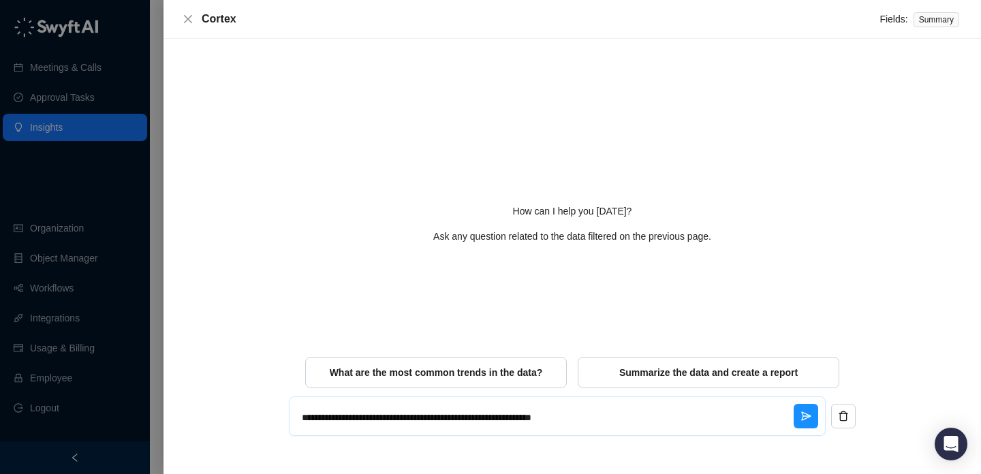
type textarea "*"
type textarea "**********"
type textarea "*"
type textarea "**********"
type textarea "*"
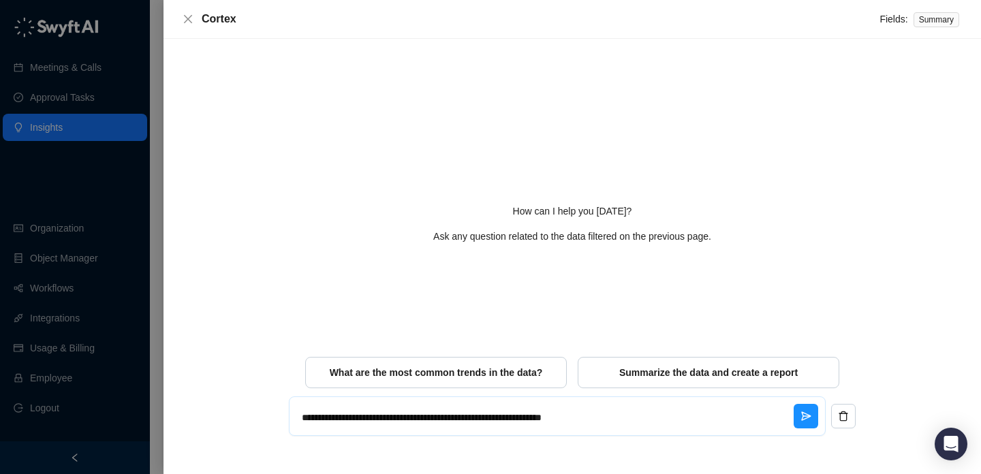
type textarea "**********"
type textarea "*"
type textarea "**********"
type textarea "*"
type textarea "**********"
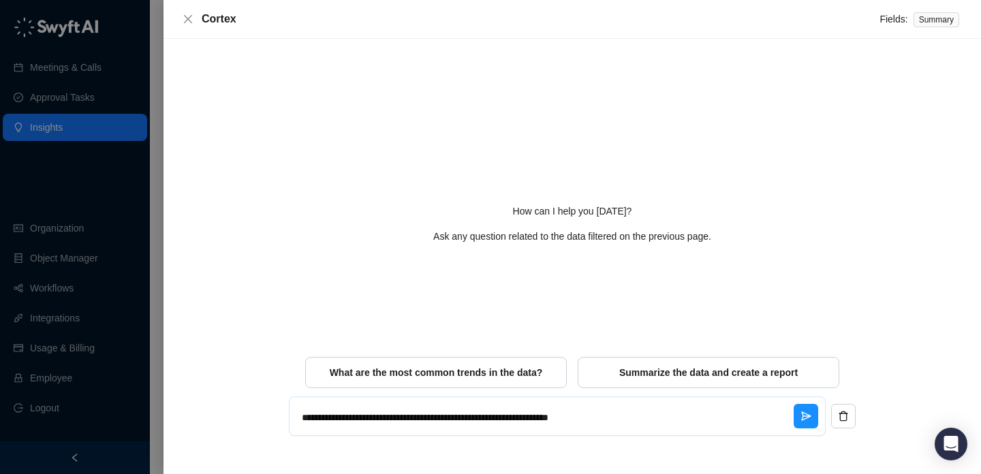
type textarea "*"
type textarea "**********"
type textarea "*"
type textarea "**********"
type textarea "*"
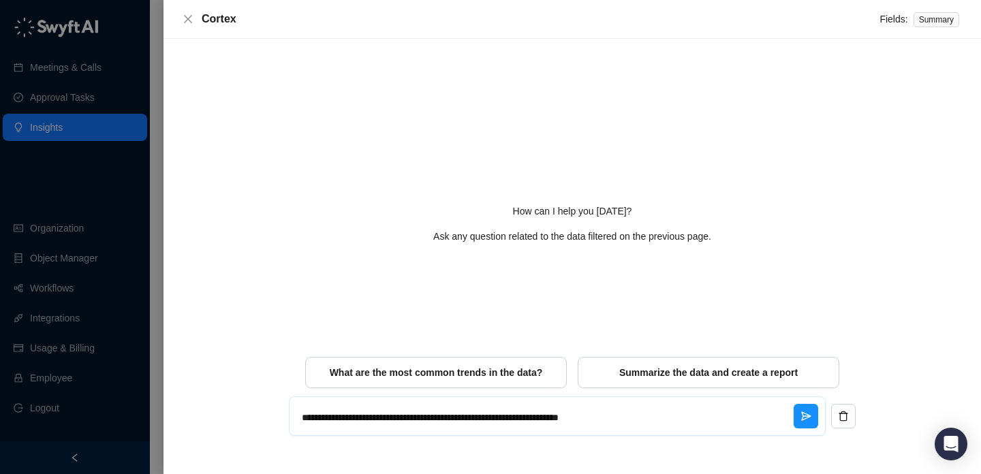
type textarea "**********"
type textarea "*"
type textarea "**********"
type textarea "*"
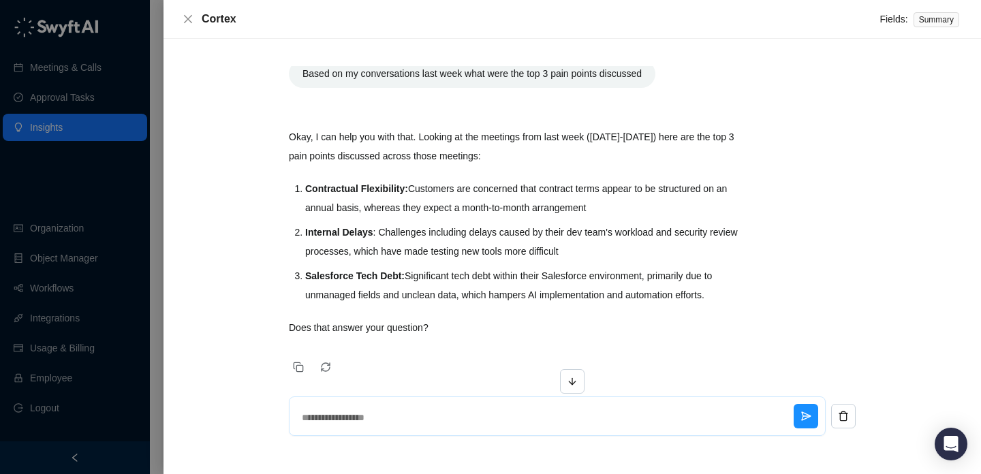
scroll to position [42, 0]
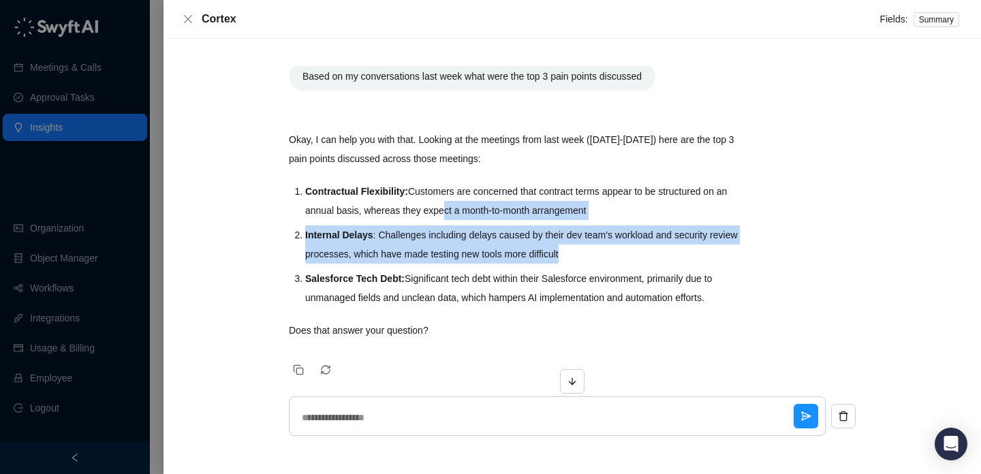
drag, startPoint x: 458, startPoint y: 206, endPoint x: 458, endPoint y: 265, distance: 58.6
click at [458, 265] on ol "Contractual Flexibility: Customers are concerned that contract terms appear to …" at bounding box center [523, 244] width 437 height 125
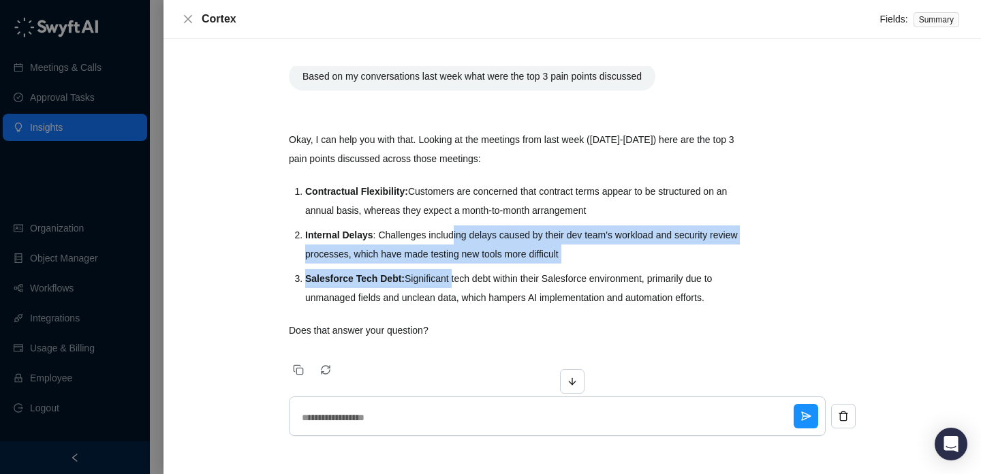
drag, startPoint x: 456, startPoint y: 283, endPoint x: 459, endPoint y: 223, distance: 60.0
click at [459, 223] on ol "Contractual Flexibility: Customers are concerned that contract terms appear to …" at bounding box center [523, 244] width 437 height 125
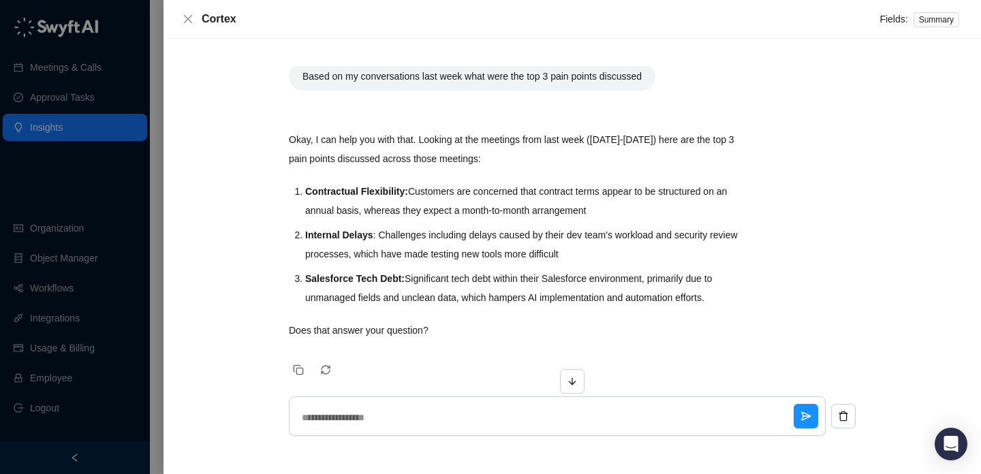
click at [399, 193] on strong "Contractual Flexibility:" at bounding box center [356, 191] width 103 height 11
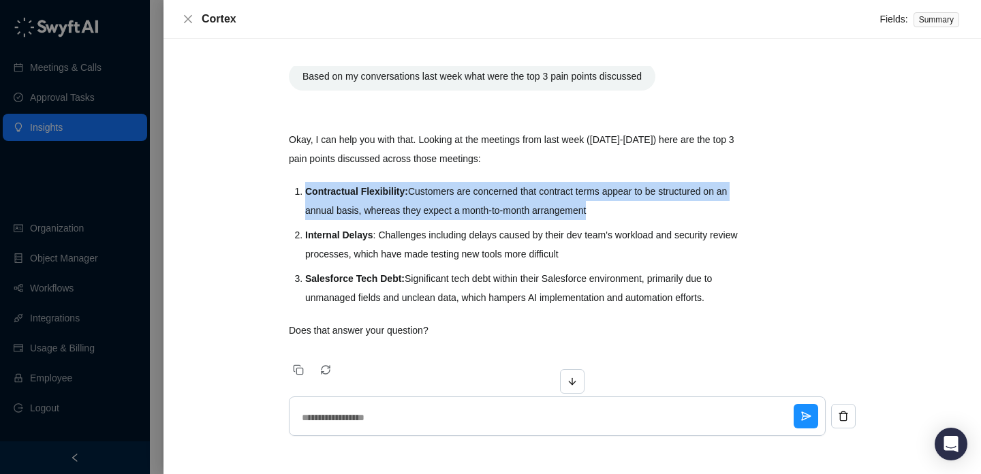
click at [399, 193] on strong "Contractual Flexibility:" at bounding box center [356, 191] width 103 height 11
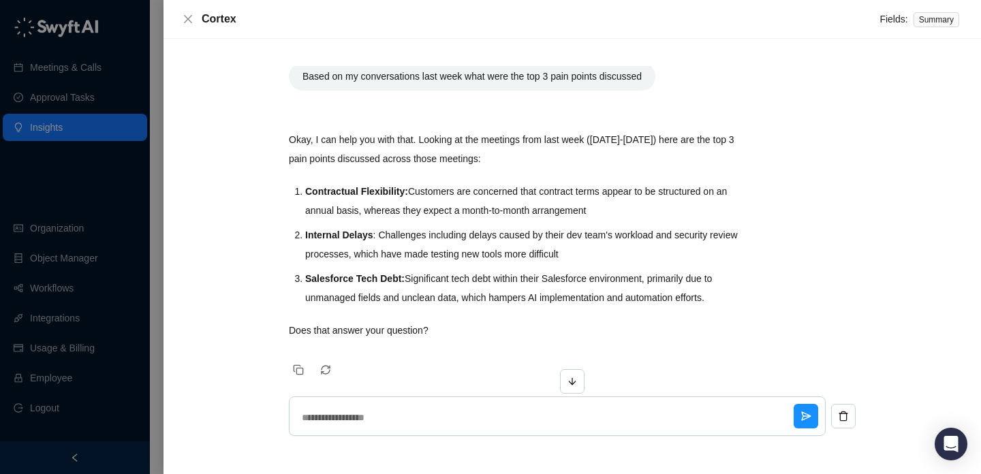
click at [473, 208] on li "Contractual Flexibility: Customers are concerned that contract terms appear to …" at bounding box center [523, 201] width 437 height 38
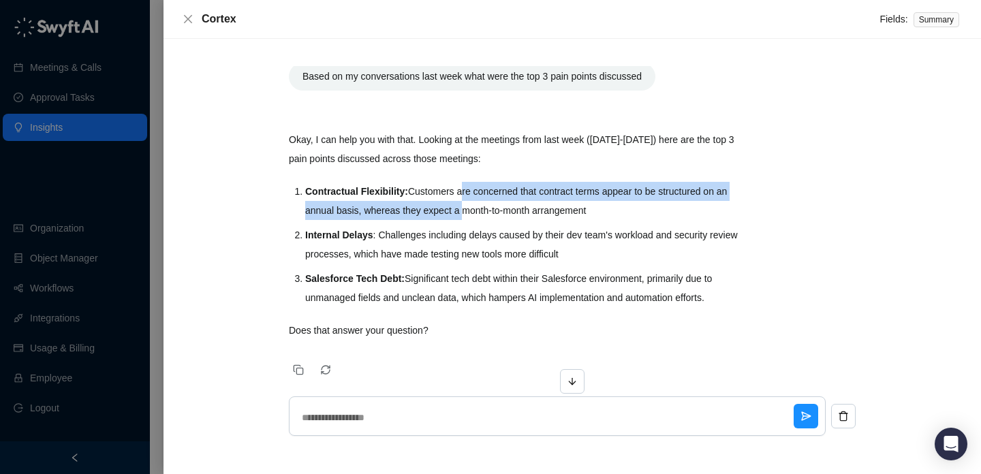
drag, startPoint x: 473, startPoint y: 208, endPoint x: 473, endPoint y: 188, distance: 20.4
click at [473, 188] on li "Contractual Flexibility: Customers are concerned that contract terms appear to …" at bounding box center [523, 201] width 437 height 38
drag, startPoint x: 473, startPoint y: 188, endPoint x: 473, endPoint y: 222, distance: 34.1
click at [473, 222] on ol "Contractual Flexibility: Customers are concerned that contract terms appear to …" at bounding box center [523, 244] width 437 height 125
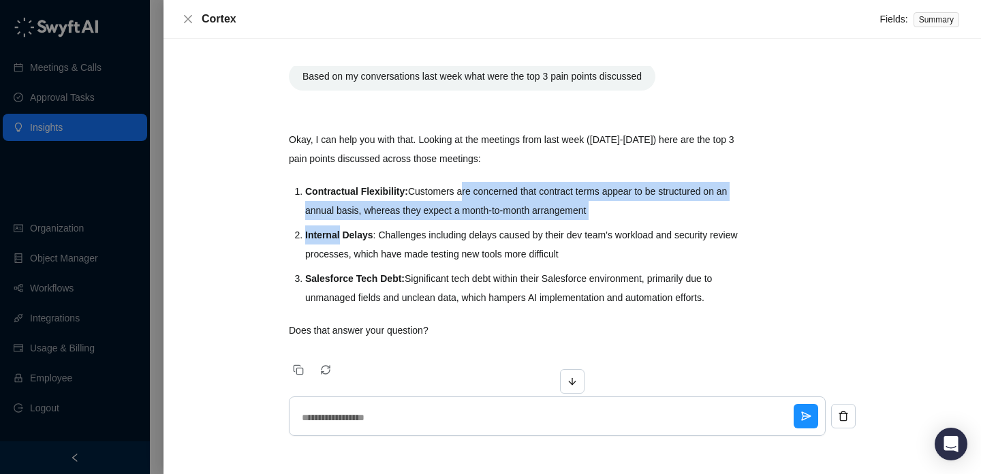
click at [473, 222] on ol "Contractual Flexibility: Customers are concerned that contract terms appear to …" at bounding box center [523, 244] width 437 height 125
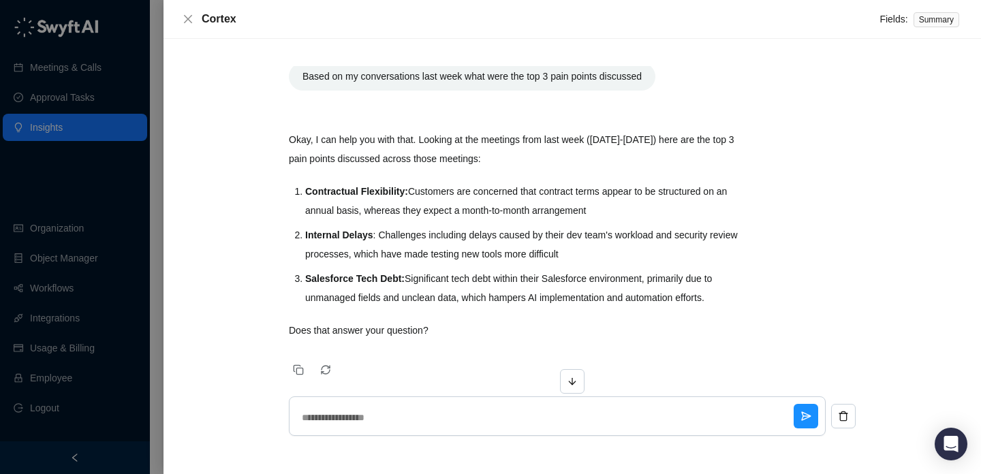
drag, startPoint x: 459, startPoint y: 210, endPoint x: 460, endPoint y: 183, distance: 27.3
click at [460, 184] on li "Contractual Flexibility: Customers are concerned that contract terms appear to …" at bounding box center [523, 201] width 437 height 38
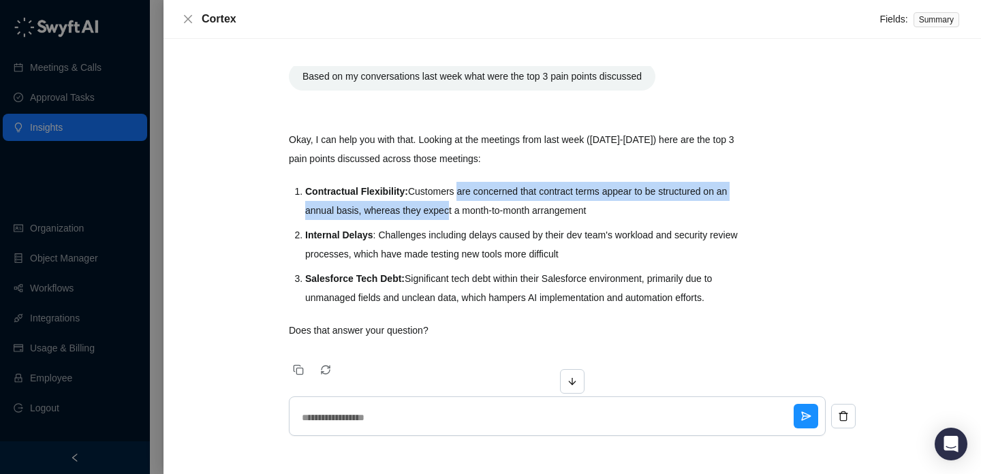
click at [460, 183] on li "Contractual Flexibility: Customers are concerned that contract terms appear to …" at bounding box center [523, 201] width 437 height 38
drag, startPoint x: 465, startPoint y: 190, endPoint x: 465, endPoint y: 225, distance: 35.4
click at [465, 225] on ol "Contractual Flexibility: Customers are concerned that contract terms appear to …" at bounding box center [523, 244] width 437 height 125
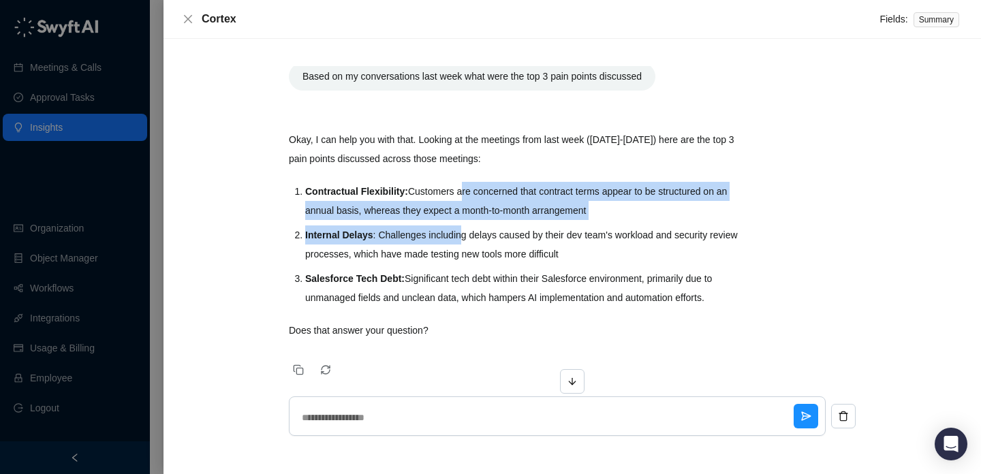
click at [465, 225] on li "Internal Delays : Challenges including delays caused by their dev team's worklo…" at bounding box center [523, 244] width 437 height 38
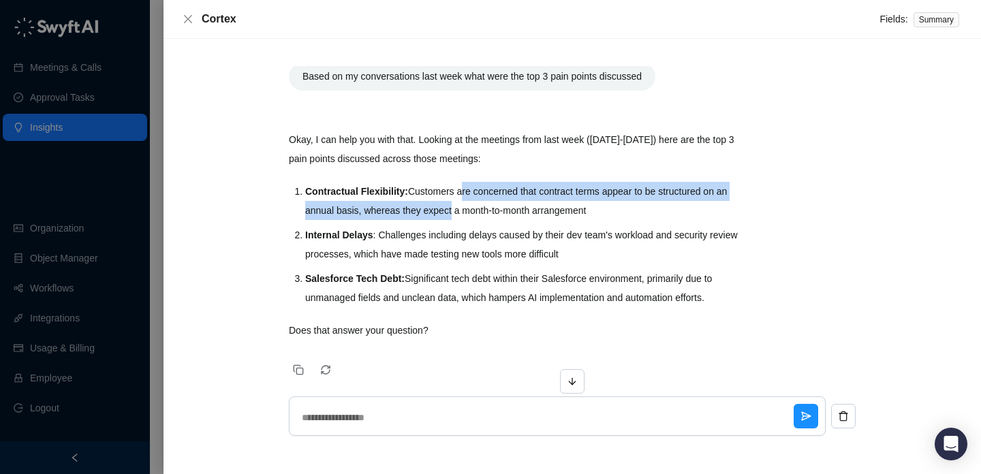
drag, startPoint x: 466, startPoint y: 211, endPoint x: 467, endPoint y: 193, distance: 17.7
click at [466, 189] on li "Contractual Flexibility: Customers are concerned that contract terms appear to …" at bounding box center [523, 201] width 437 height 38
click at [467, 193] on li "Contractual Flexibility: Customers are concerned that contract terms appear to …" at bounding box center [523, 201] width 437 height 38
drag, startPoint x: 467, startPoint y: 193, endPoint x: 467, endPoint y: 227, distance: 34.1
click at [467, 227] on ol "Contractual Flexibility: Customers are concerned that contract terms appear to …" at bounding box center [523, 244] width 437 height 125
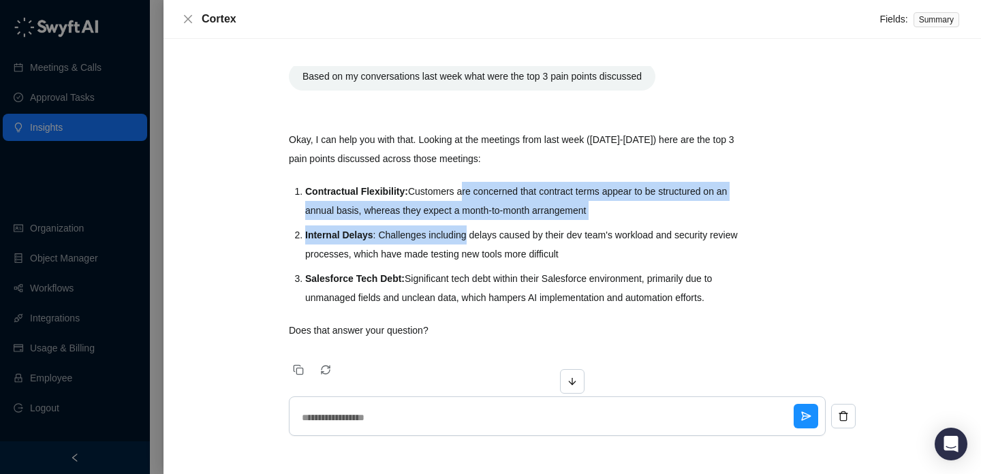
click at [467, 227] on li "Internal Delays : Challenges including delays caused by their dev team's worklo…" at bounding box center [523, 244] width 437 height 38
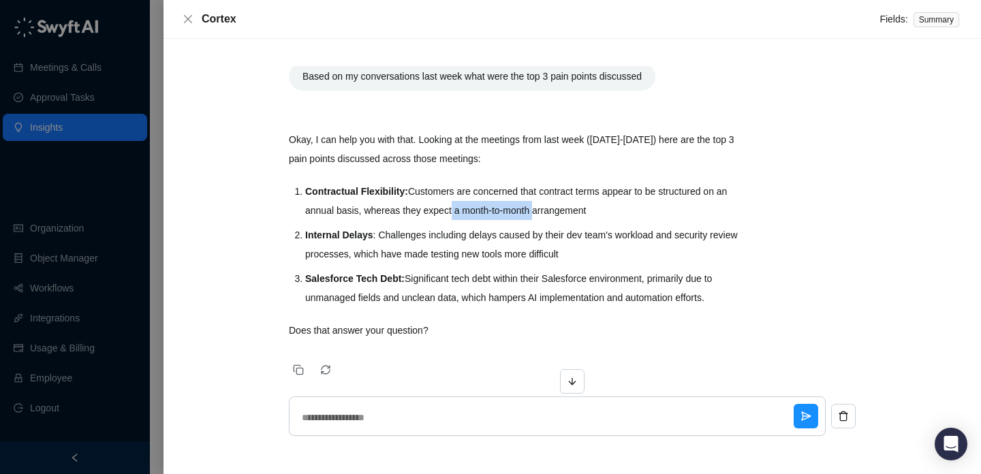
drag, startPoint x: 466, startPoint y: 211, endPoint x: 652, endPoint y: 219, distance: 186.2
click at [649, 219] on li "Contractual Flexibility: Customers are concerned that contract terms appear to …" at bounding box center [523, 201] width 437 height 38
click at [652, 219] on li "Contractual Flexibility: Customers are concerned that contract terms appear to …" at bounding box center [523, 201] width 437 height 38
drag, startPoint x: 652, startPoint y: 219, endPoint x: 496, endPoint y: 215, distance: 156.1
click at [496, 215] on li "Contractual Flexibility: Customers are concerned that contract terms appear to …" at bounding box center [523, 201] width 437 height 38
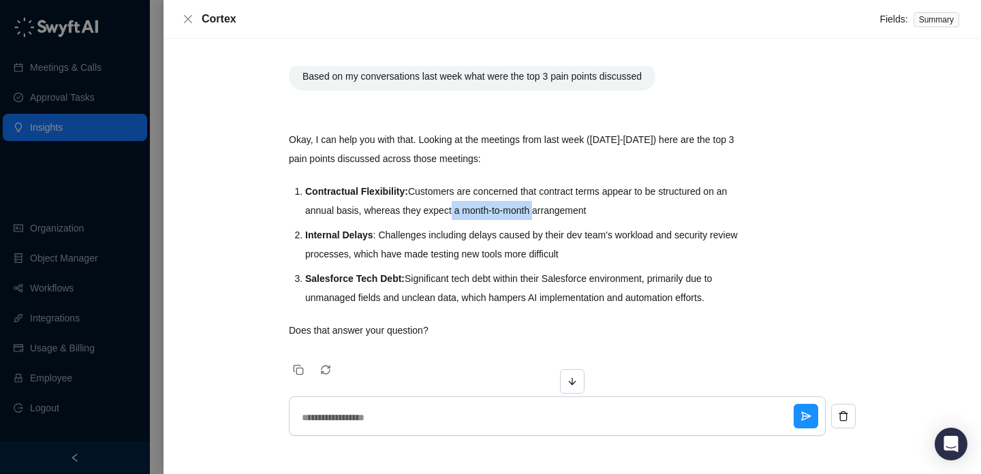
click at [496, 215] on li "Contractual Flexibility: Customers are concerned that contract terms appear to …" at bounding box center [523, 201] width 437 height 38
drag, startPoint x: 496, startPoint y: 215, endPoint x: 467, endPoint y: 215, distance: 29.3
click at [467, 215] on li "Contractual Flexibility: Customers are concerned that contract terms appear to …" at bounding box center [523, 201] width 437 height 38
drag, startPoint x: 467, startPoint y: 215, endPoint x: 438, endPoint y: 215, distance: 28.6
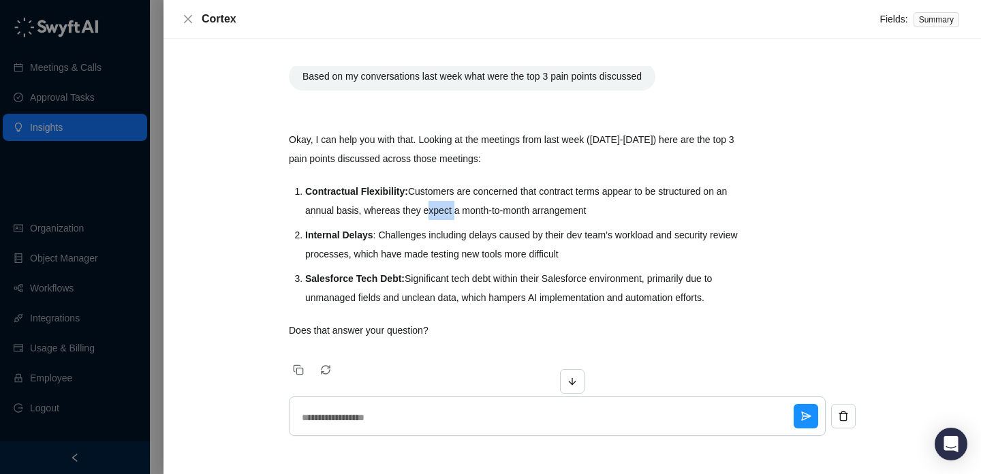
click at [442, 215] on li "Contractual Flexibility: Customers are concerned that contract terms appear to …" at bounding box center [523, 201] width 437 height 38
click at [438, 215] on li "Contractual Flexibility: Customers are concerned that contract terms appear to …" at bounding box center [523, 201] width 437 height 38
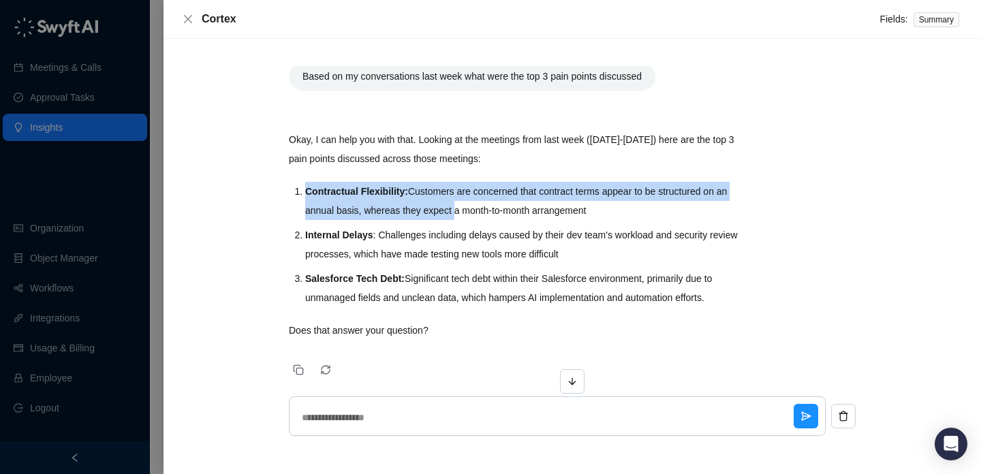
drag, startPoint x: 467, startPoint y: 212, endPoint x: 467, endPoint y: 172, distance: 39.5
click at [467, 172] on div "Okay, I can help you with that. Looking at the meetings from last week ([DATE]-…" at bounding box center [516, 235] width 454 height 210
drag, startPoint x: 467, startPoint y: 188, endPoint x: 467, endPoint y: 208, distance: 19.8
click at [467, 208] on li "Contractual Flexibility: Customers are concerned that contract terms appear to …" at bounding box center [523, 201] width 437 height 38
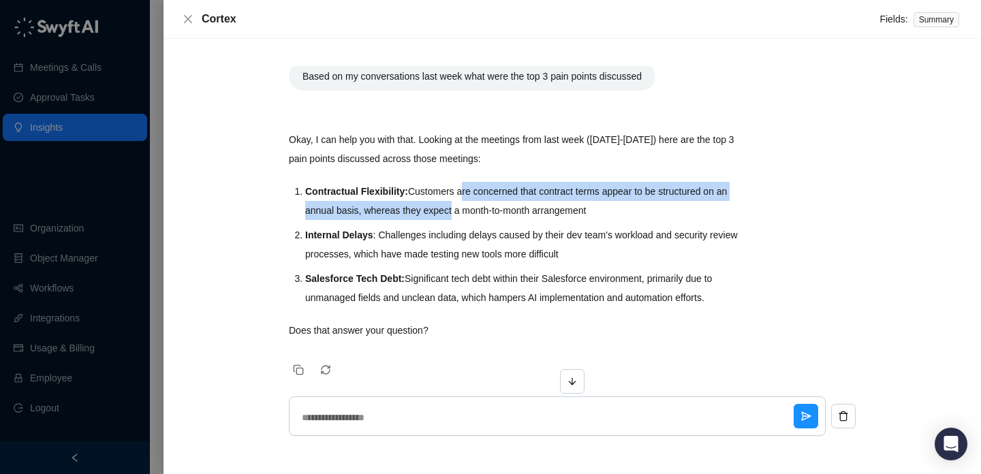
click at [466, 204] on li "Contractual Flexibility: Customers are concerned that contract terms appear to …" at bounding box center [523, 201] width 437 height 38
drag, startPoint x: 466, startPoint y: 204, endPoint x: 466, endPoint y: 191, distance: 13.6
click at [466, 191] on li "Contractual Flexibility: Customers are concerned that contract terms appear to …" at bounding box center [523, 201] width 437 height 38
drag, startPoint x: 466, startPoint y: 191, endPoint x: 466, endPoint y: 217, distance: 26.6
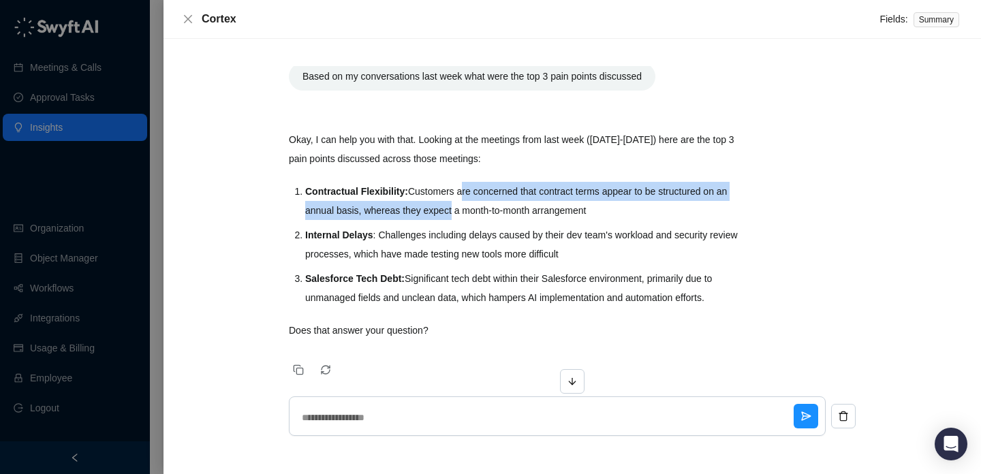
click at [466, 217] on li "Contractual Flexibility: Customers are concerned that contract terms appear to …" at bounding box center [523, 201] width 437 height 38
drag, startPoint x: 468, startPoint y: 209, endPoint x: 468, endPoint y: 170, distance: 38.8
click at [468, 170] on div "Okay, I can help you with that. Looking at the meetings from last week ([DATE]-…" at bounding box center [516, 235] width 454 height 210
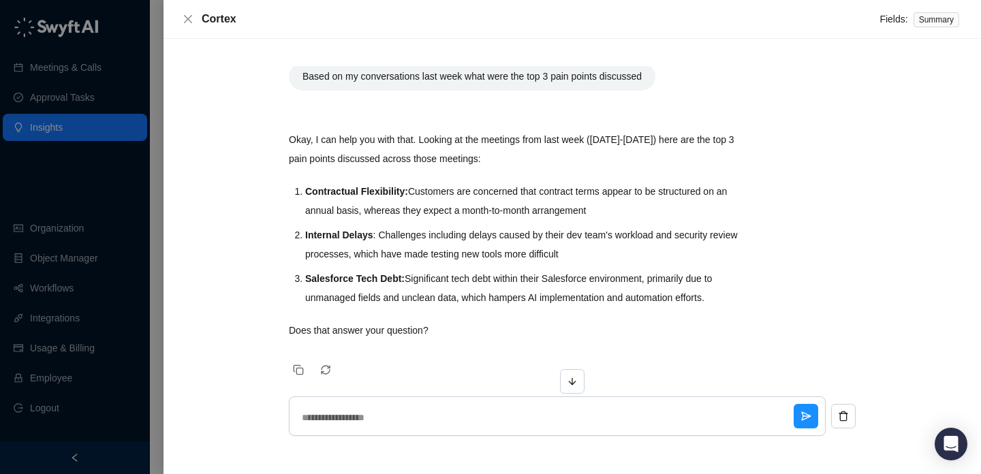
scroll to position [68, 0]
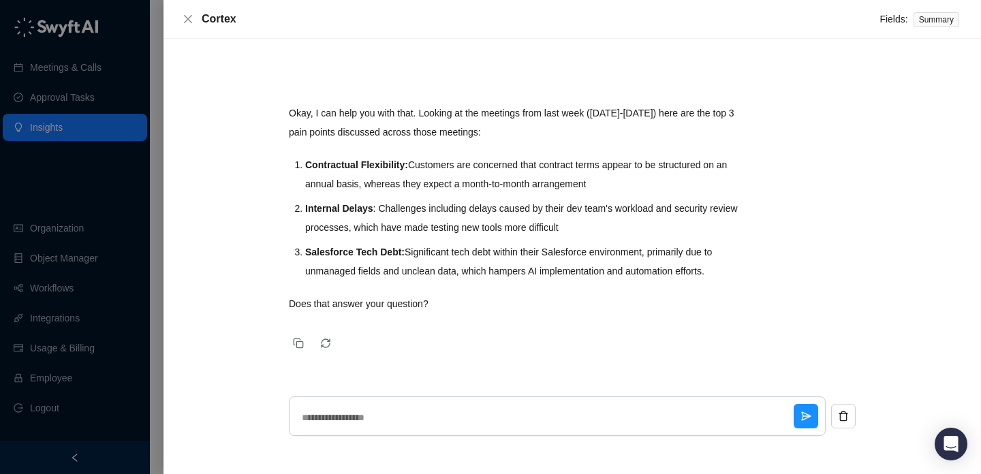
drag, startPoint x: 495, startPoint y: 192, endPoint x: 480, endPoint y: 167, distance: 29.3
click at [481, 169] on li "Contractual Flexibility: Customers are concerned that contract terms appear to …" at bounding box center [523, 174] width 437 height 38
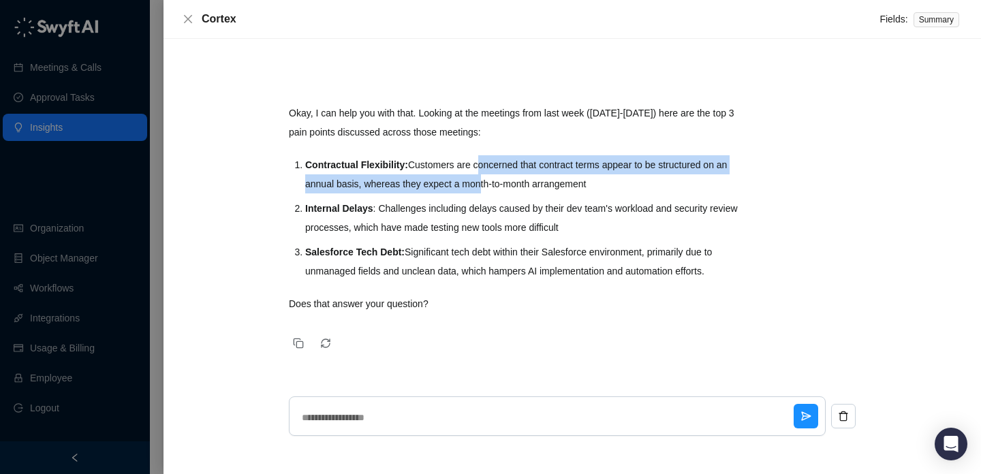
click at [480, 167] on li "Contractual Flexibility: Customers are concerned that contract terms appear to …" at bounding box center [523, 174] width 437 height 38
drag, startPoint x: 480, startPoint y: 167, endPoint x: 480, endPoint y: 183, distance: 15.7
click at [480, 183] on li "Contractual Flexibility: Customers are concerned that contract terms appear to …" at bounding box center [523, 174] width 437 height 38
drag, startPoint x: 480, startPoint y: 183, endPoint x: 480, endPoint y: 161, distance: 21.1
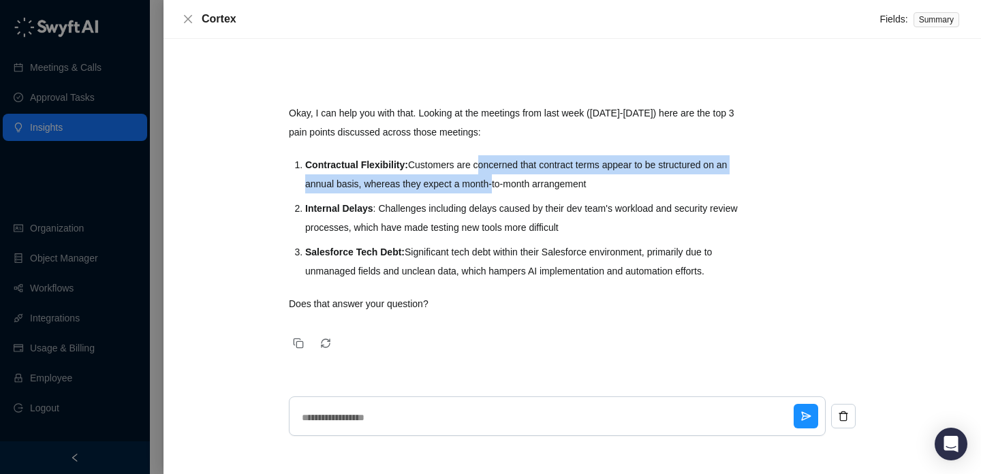
click at [480, 159] on li "Contractual Flexibility: Customers are concerned that contract terms appear to …" at bounding box center [523, 174] width 437 height 38
click at [480, 161] on li "Contractual Flexibility: Customers are concerned that contract terms appear to …" at bounding box center [523, 174] width 437 height 38
drag, startPoint x: 480, startPoint y: 172, endPoint x: 488, endPoint y: 192, distance: 21.1
click at [488, 192] on li "Contractual Flexibility: Customers are concerned that contract terms appear to …" at bounding box center [523, 174] width 437 height 38
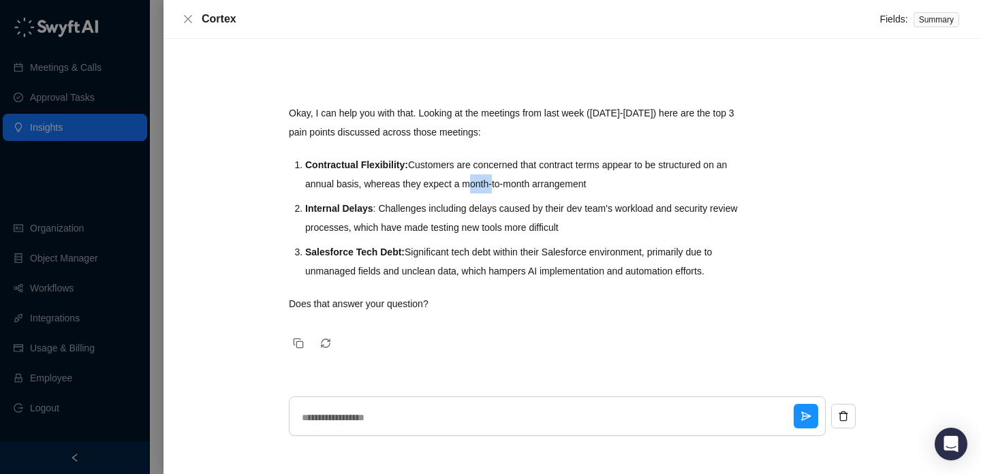
drag, startPoint x: 488, startPoint y: 192, endPoint x: 476, endPoint y: 161, distance: 33.7
click at [476, 162] on li "Contractual Flexibility: Customers are concerned that contract terms appear to …" at bounding box center [523, 174] width 437 height 38
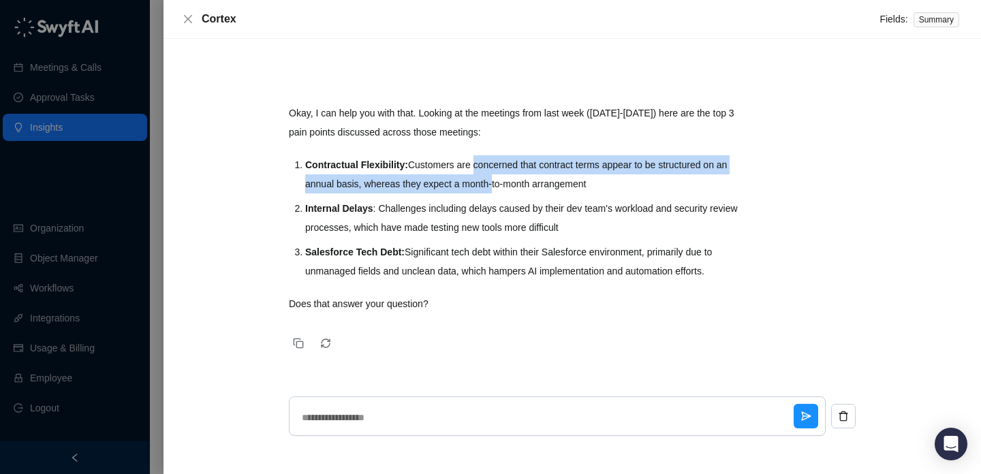
click at [476, 161] on li "Contractual Flexibility: Customers are concerned that contract terms appear to …" at bounding box center [523, 174] width 437 height 38
drag, startPoint x: 476, startPoint y: 161, endPoint x: 505, endPoint y: 187, distance: 39.5
click at [505, 187] on li "Contractual Flexibility: Customers are concerned that contract terms appear to …" at bounding box center [523, 174] width 437 height 38
drag, startPoint x: 505, startPoint y: 187, endPoint x: 484, endPoint y: 151, distance: 42.2
click at [484, 151] on div "Okay, I can help you with that. Looking at the meetings from last week ([DATE]-…" at bounding box center [516, 209] width 454 height 210
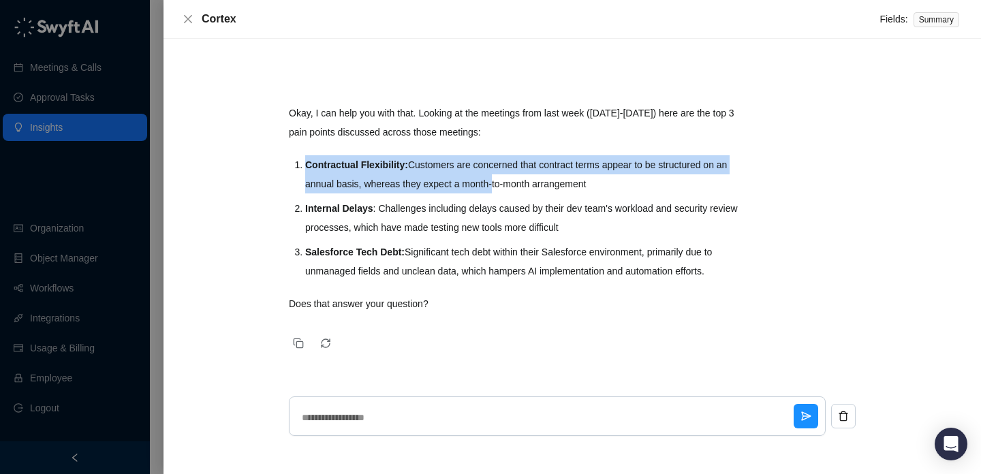
click at [484, 151] on div "Okay, I can help you with that. Looking at the meetings from last week ([DATE]-…" at bounding box center [516, 209] width 454 height 210
drag, startPoint x: 490, startPoint y: 162, endPoint x: 494, endPoint y: 185, distance: 23.5
click at [494, 185] on li "Contractual Flexibility: Customers are concerned that contract terms appear to …" at bounding box center [523, 174] width 437 height 38
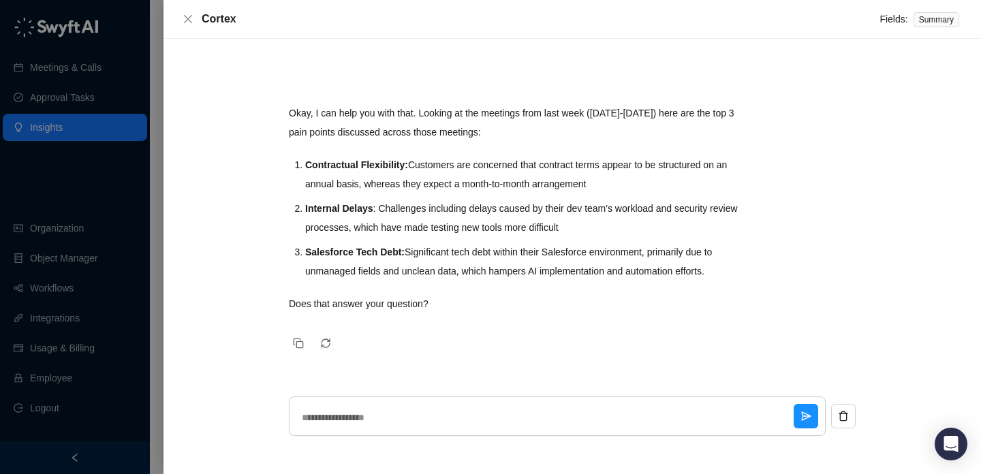
click at [494, 185] on li "Contractual Flexibility: Customers are concerned that contract terms appear to …" at bounding box center [523, 174] width 437 height 38
drag, startPoint x: 494, startPoint y: 185, endPoint x: 488, endPoint y: 170, distance: 16.8
click at [488, 168] on li "Contractual Flexibility: Customers are concerned that contract terms appear to …" at bounding box center [523, 174] width 437 height 38
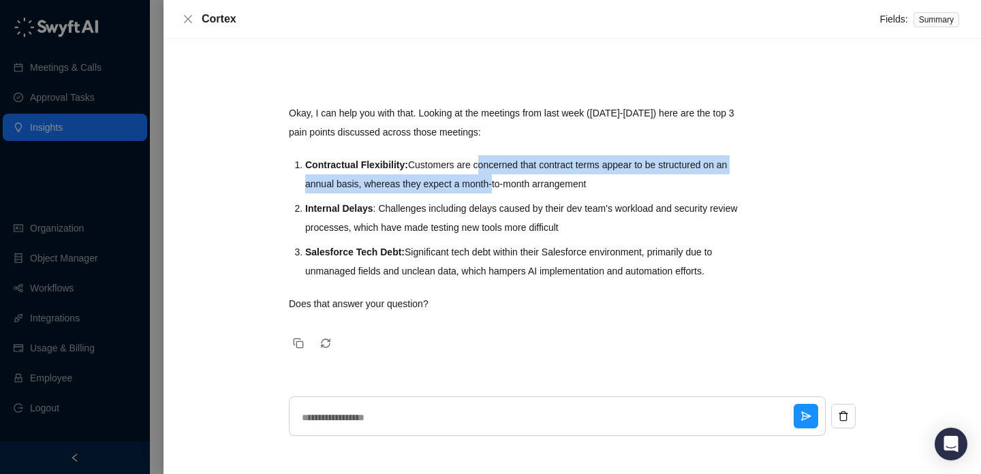
click at [488, 173] on li "Contractual Flexibility: Customers are concerned that contract terms appear to …" at bounding box center [523, 174] width 437 height 38
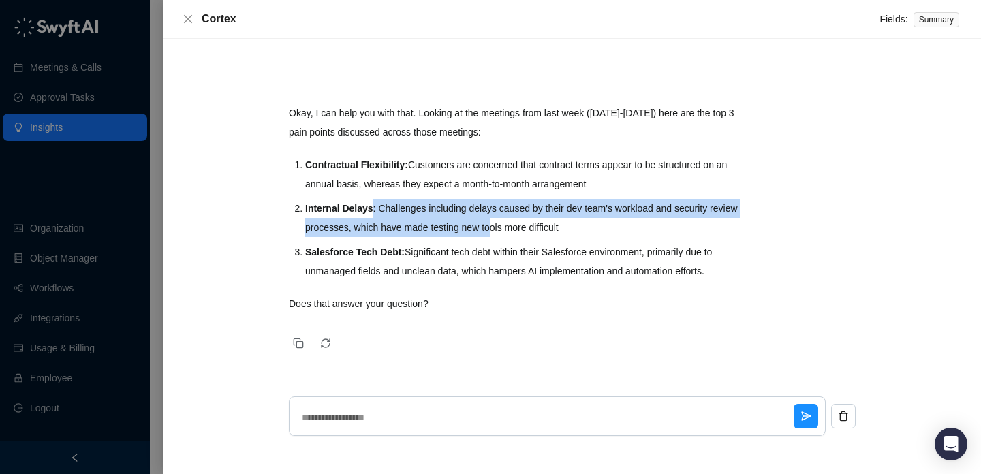
drag, startPoint x: 377, startPoint y: 200, endPoint x: 533, endPoint y: 230, distance: 159.0
click at [532, 230] on li "Internal Delays : Challenges including delays caused by their dev team's worklo…" at bounding box center [523, 218] width 437 height 38
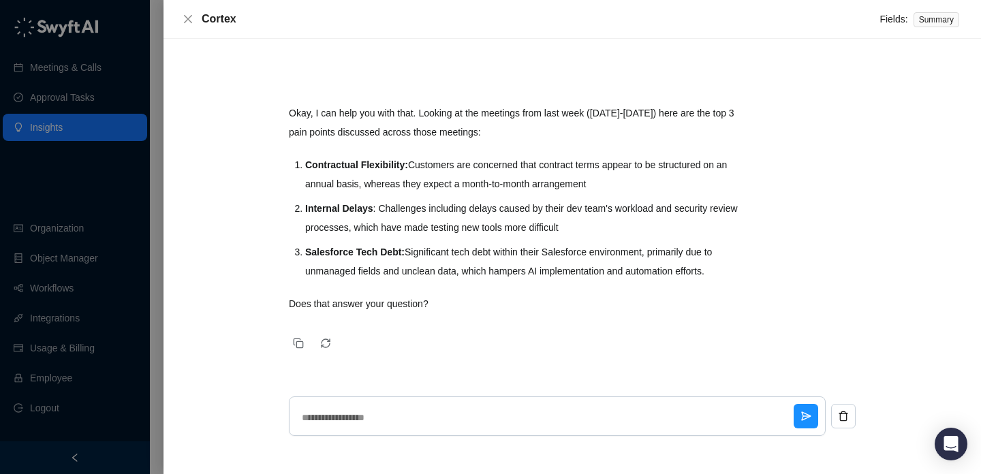
click at [532, 230] on li "Internal Delays : Challenges including delays caused by their dev team's worklo…" at bounding box center [523, 218] width 437 height 38
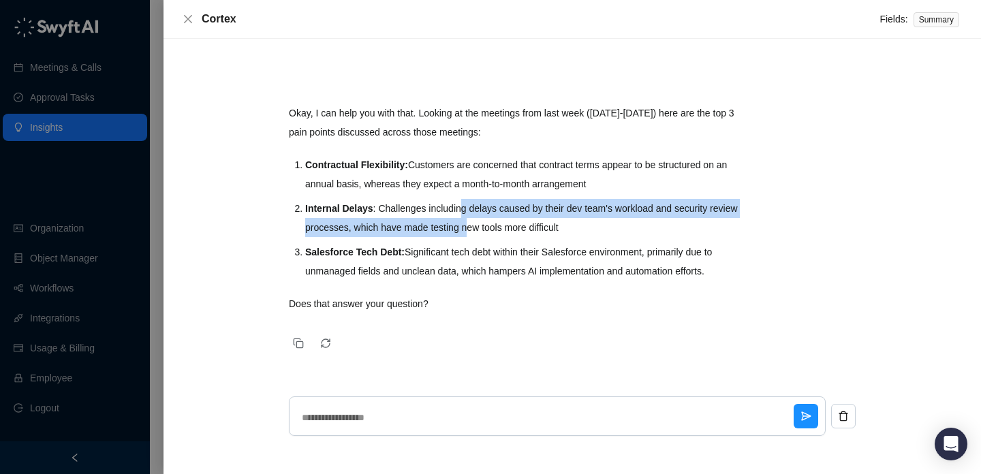
drag, startPoint x: 503, startPoint y: 221, endPoint x: 459, endPoint y: 215, distance: 44.0
click at [459, 215] on li "Internal Delays : Challenges including delays caused by their dev team's worklo…" at bounding box center [523, 218] width 437 height 38
drag, startPoint x: 459, startPoint y: 215, endPoint x: 461, endPoint y: 227, distance: 11.8
click at [461, 227] on li "Internal Delays : Challenges including delays caused by their dev team's worklo…" at bounding box center [523, 218] width 437 height 38
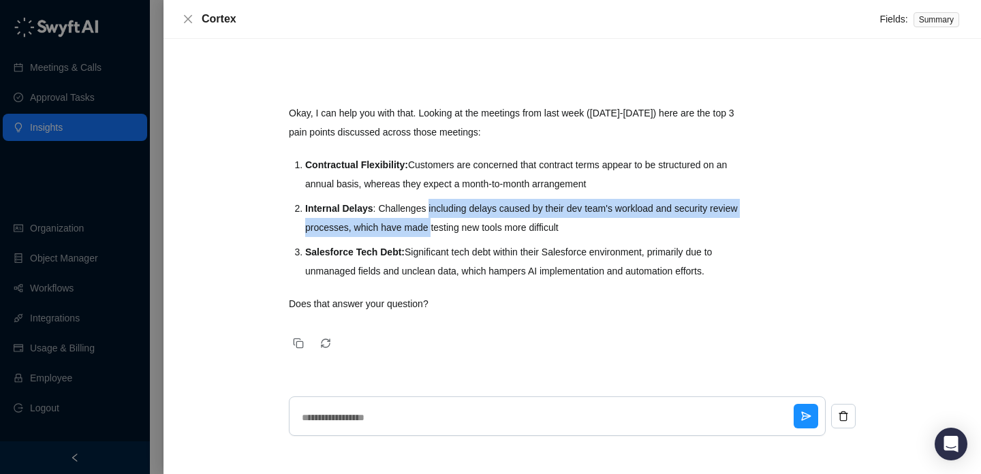
click at [460, 225] on li "Internal Delays : Challenges including delays caused by their dev team's worklo…" at bounding box center [523, 218] width 437 height 38
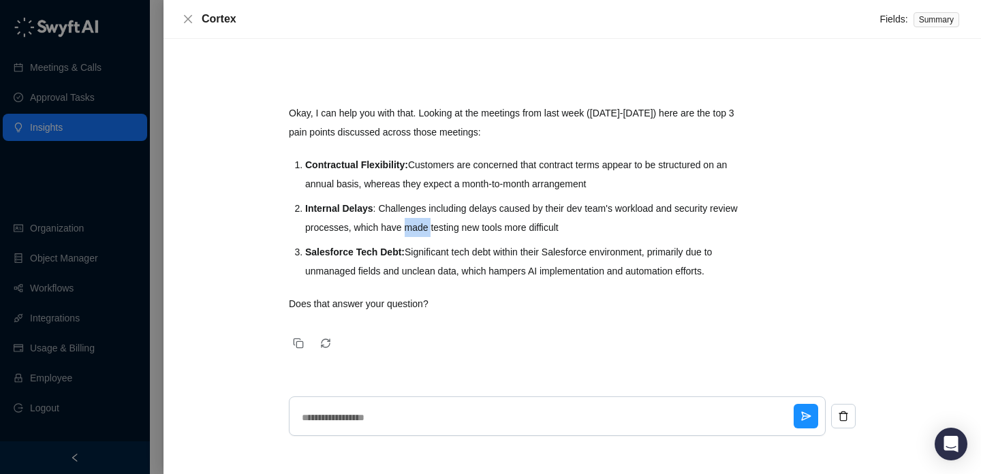
drag, startPoint x: 460, startPoint y: 225, endPoint x: 445, endPoint y: 214, distance: 18.5
click at [445, 209] on li "Internal Delays : Challenges including delays caused by their dev team's worklo…" at bounding box center [523, 218] width 437 height 38
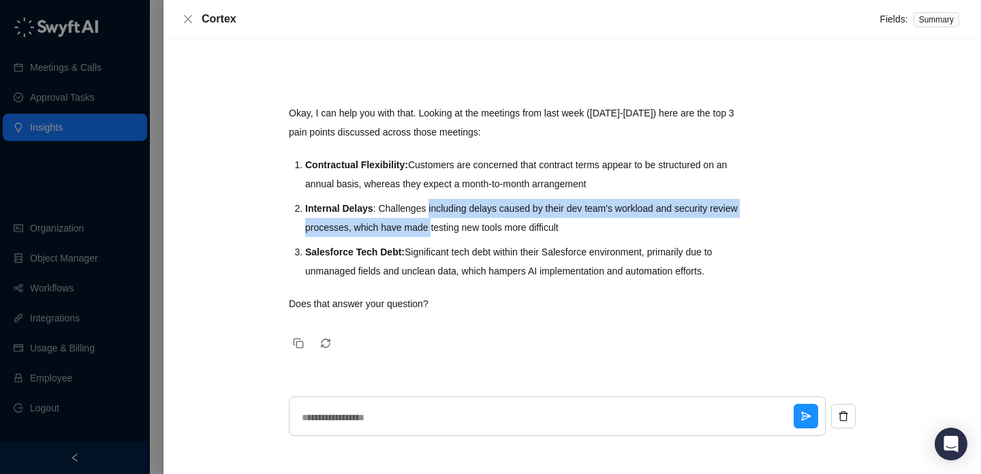
click at [445, 214] on li "Internal Delays : Challenges including delays caused by their dev team's worklo…" at bounding box center [523, 218] width 437 height 38
drag
click at [446, 238] on ol "Contractual Flexibility: Customers are concerned that contract terms appear to …" at bounding box center [523, 217] width 437 height 125
click at [443, 235] on li "Internal Delays : Challenges including delays caused by their dev team's worklo…" at bounding box center [523, 218] width 437 height 38
click at [429, 205] on li "Internal Delays : Challenges including delays caused by their dev team's worklo…" at bounding box center [523, 218] width 437 height 38
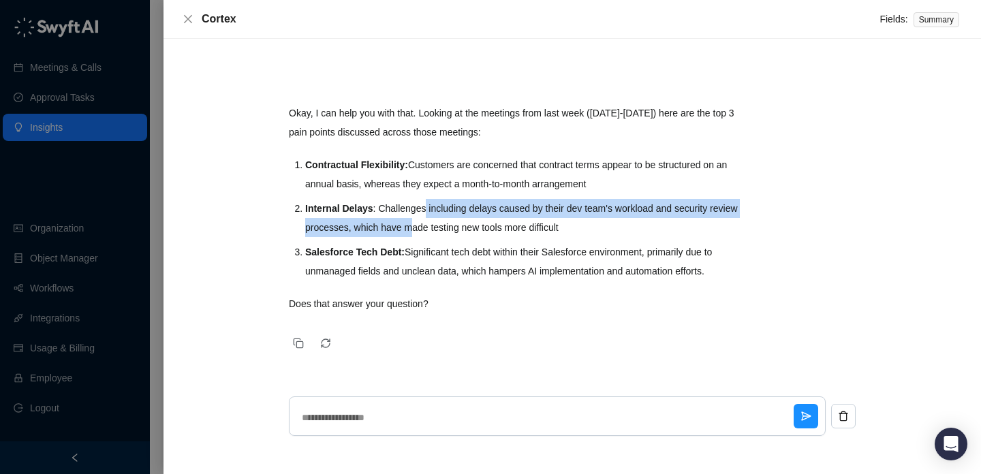
click at [429, 206] on li "Internal Delays : Challenges including delays caused by their dev team's worklo…" at bounding box center [523, 218] width 437 height 38
click at [436, 222] on li "Internal Delays : Challenges including delays caused by their dev team's worklo…" at bounding box center [523, 218] width 437 height 38
click at [436, 221] on li "Internal Delays : Challenges including delays caused by their dev team's worklo…" at bounding box center [523, 218] width 437 height 38
click at [433, 208] on li "Internal Delays : Challenges including delays caused by their dev team's worklo…" at bounding box center [523, 218] width 437 height 38
click at [433, 213] on li "Internal Delays : Challenges including delays caused by their dev team's worklo…" at bounding box center [523, 218] width 437 height 38
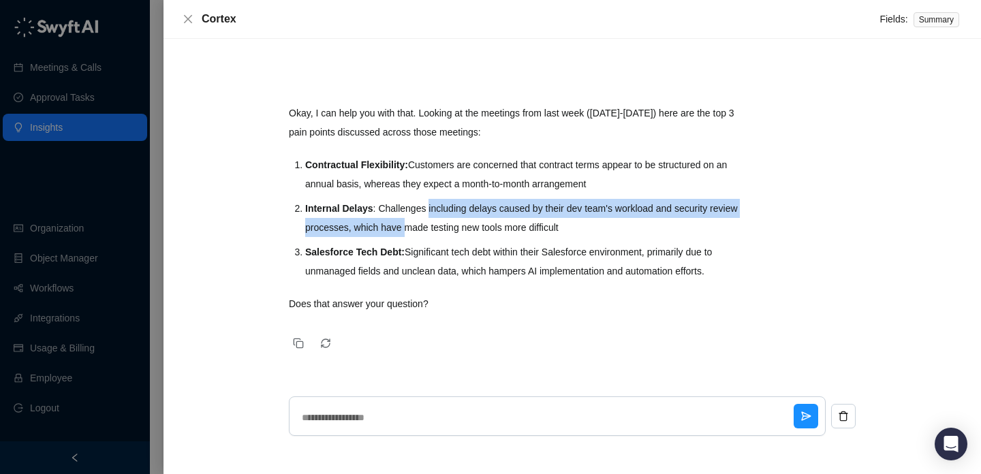
click at [435, 237] on ol "Contractual Flexibility: Customers are concerned that contract terms appear to …" at bounding box center [523, 217] width 437 height 125
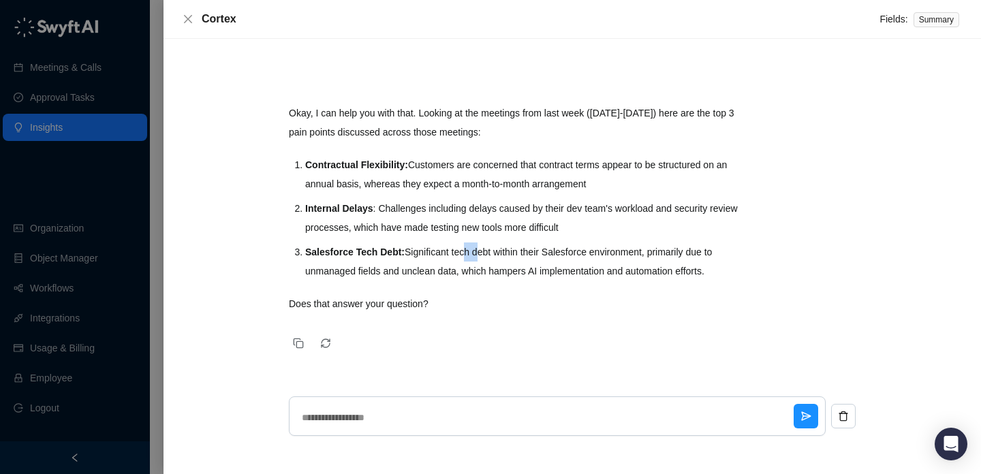
drag, startPoint x: 465, startPoint y: 246, endPoint x: 488, endPoint y: 259, distance: 25.9
click at [486, 259] on li "Salesforce Tech Debt: Significant tech debt within their Salesforce environment…" at bounding box center [523, 262] width 437 height 38
click at [488, 259] on li "Salesforce Tech Debt: Significant tech debt within their Salesforce environment…" at bounding box center [523, 262] width 437 height 38
drag, startPoint x: 488, startPoint y: 259, endPoint x: 451, endPoint y: 249, distance: 38.2
click at [451, 249] on li "Salesforce Tech Debt: Significant tech debt within their Salesforce environment…" at bounding box center [523, 262] width 437 height 38
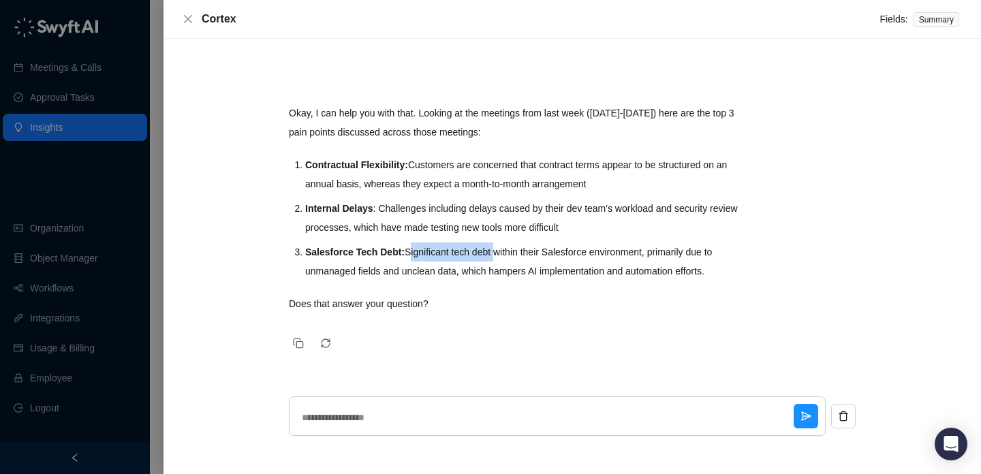
click at [451, 249] on li "Salesforce Tech Debt: Significant tech debt within their Salesforce environment…" at bounding box center [523, 262] width 437 height 38
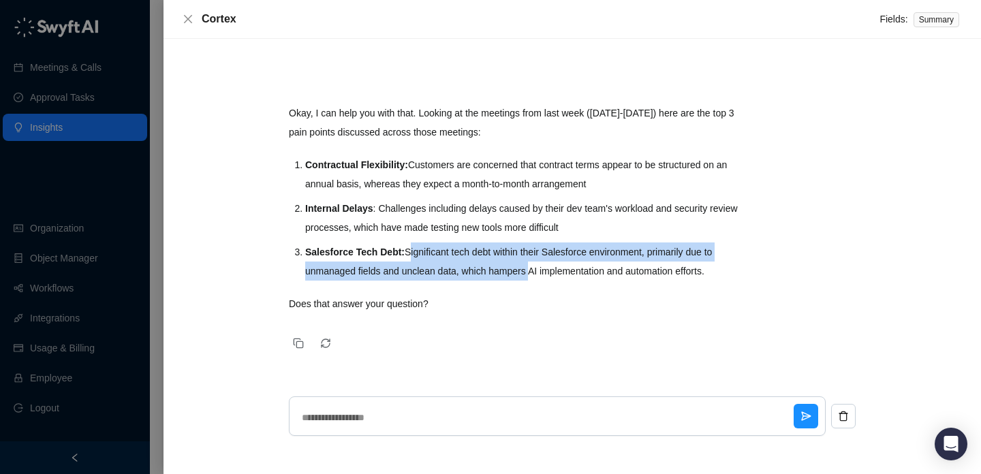
drag, startPoint x: 451, startPoint y: 249, endPoint x: 512, endPoint y: 278, distance: 67.3
click at [511, 278] on li "Salesforce Tech Debt: Significant tech debt within their Salesforce environment…" at bounding box center [523, 262] width 437 height 38
click at [512, 278] on li "Salesforce Tech Debt: Significant tech debt within their Salesforce environment…" at bounding box center [523, 262] width 437 height 38
drag, startPoint x: 512, startPoint y: 278, endPoint x: 490, endPoint y: 253, distance: 32.9
click at [490, 253] on li "Salesforce Tech Debt: Significant tech debt within their Salesforce environment…" at bounding box center [523, 262] width 437 height 38
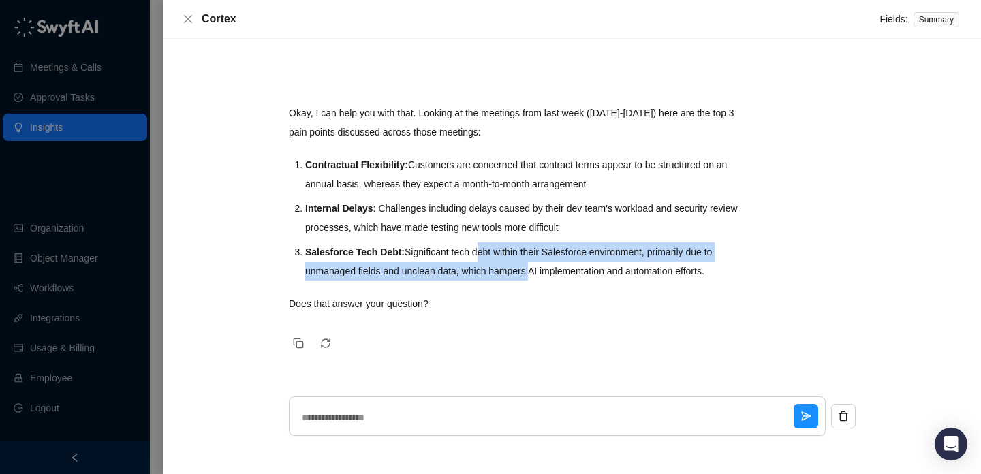
click at [490, 253] on li "Salesforce Tech Debt: Significant tech debt within their Salesforce environment…" at bounding box center [523, 262] width 437 height 38
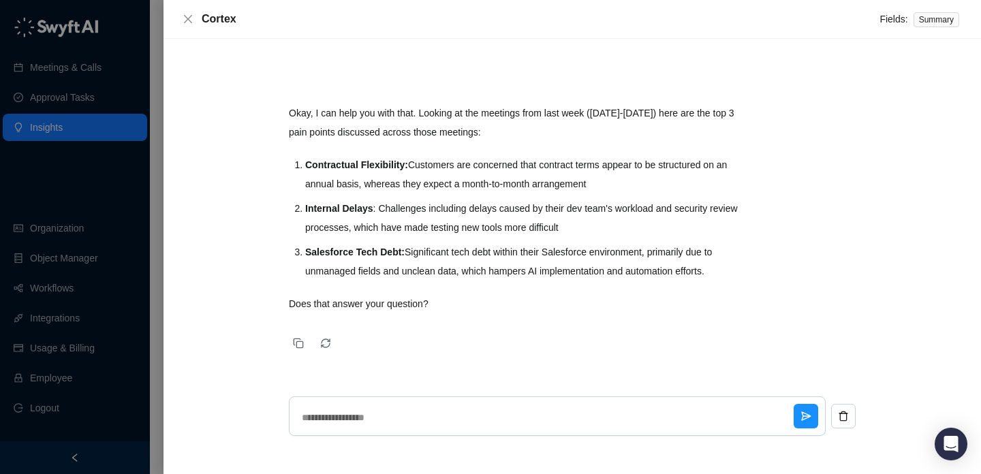
click at [490, 255] on li "Salesforce Tech Debt: Significant tech debt within their Salesforce environment…" at bounding box center [523, 262] width 437 height 38
click at [503, 281] on div "Okay, I can help you with that. Looking at the meetings from last week ([DATE]-…" at bounding box center [516, 209] width 454 height 210
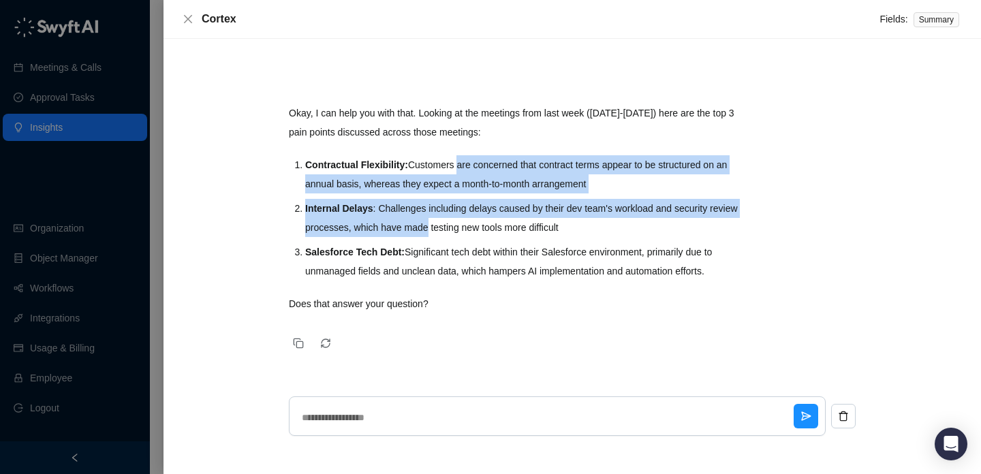
drag, startPoint x: 462, startPoint y: 165, endPoint x: 462, endPoint y: 252, distance: 87.2
click at [462, 252] on ol "Contractual Flexibility: Customers are concerned that contract terms appear to …" at bounding box center [523, 217] width 437 height 125
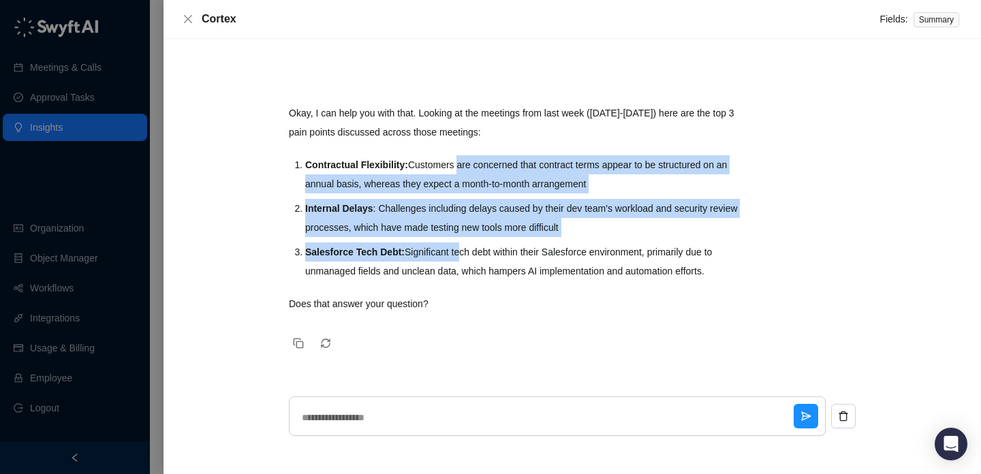
click at [462, 252] on li "Salesforce Tech Debt: Significant tech debt within their Salesforce environment…" at bounding box center [523, 262] width 437 height 38
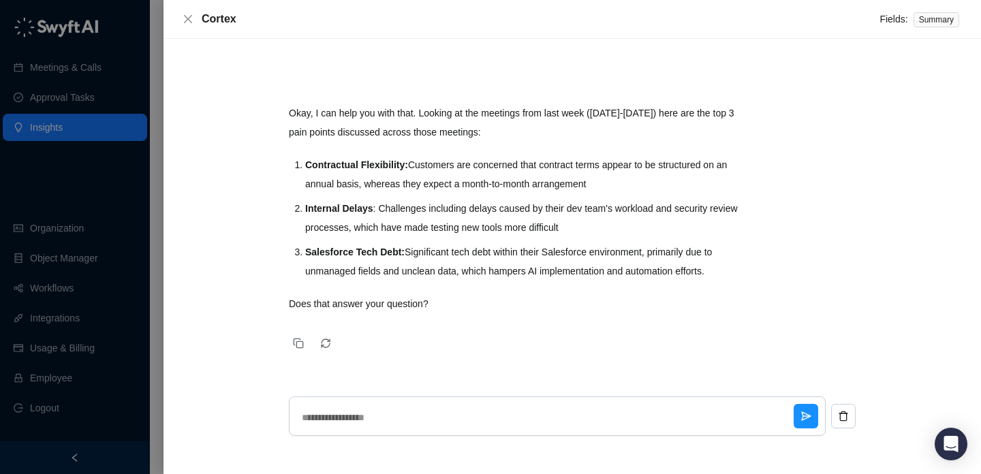
click at [189, 29] on div "Cortex Fields: Summary" at bounding box center [571, 19] width 817 height 39
click at [185, 18] on icon "close" at bounding box center [188, 19] width 11 height 11
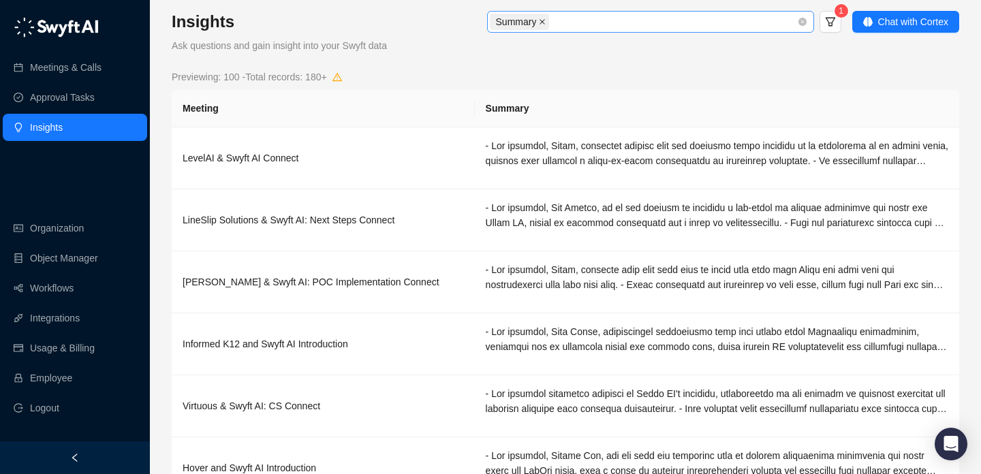
click at [542, 18] on icon "close" at bounding box center [542, 21] width 7 height 7
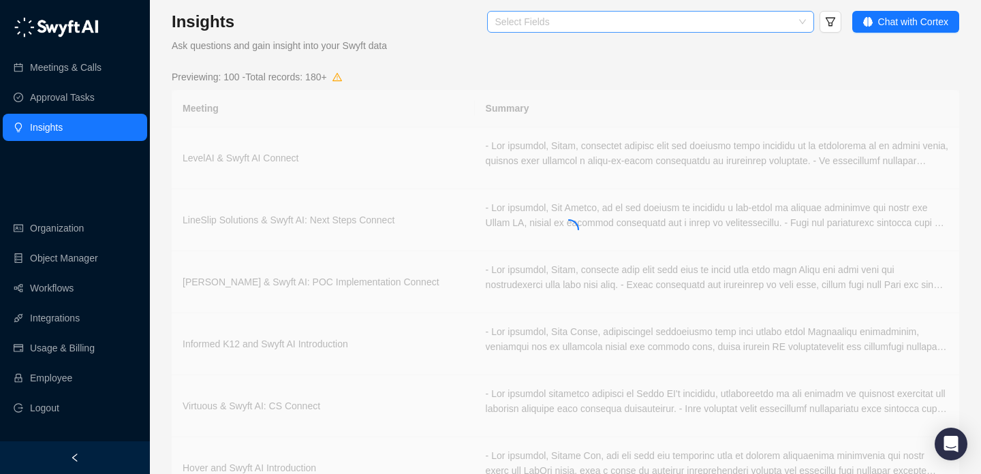
click at [542, 23] on div at bounding box center [643, 22] width 307 height 10
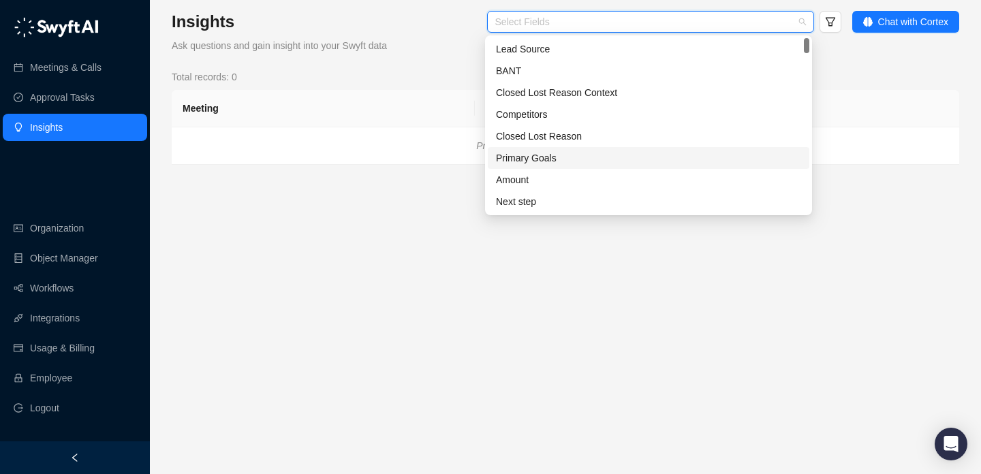
click at [559, 159] on div "Primary Goals" at bounding box center [648, 158] width 305 height 15
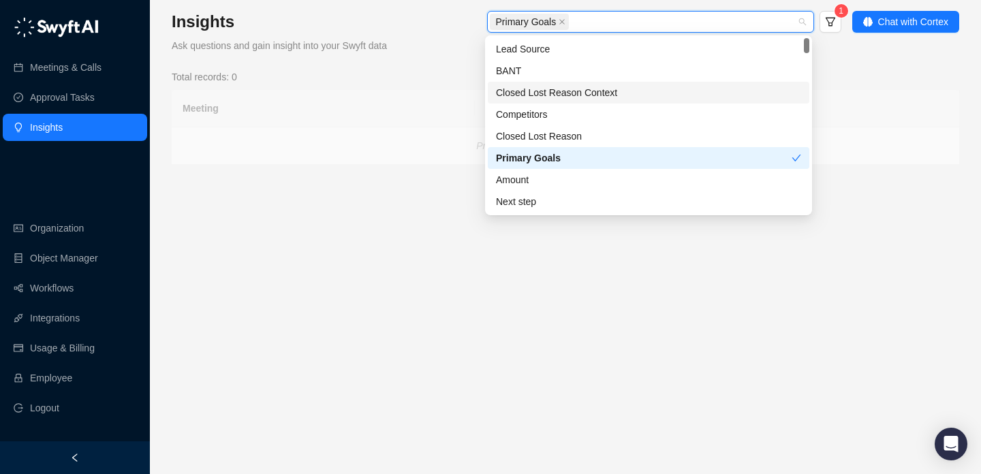
click at [452, 14] on div "Primary Goals 1" at bounding box center [618, 23] width 444 height 25
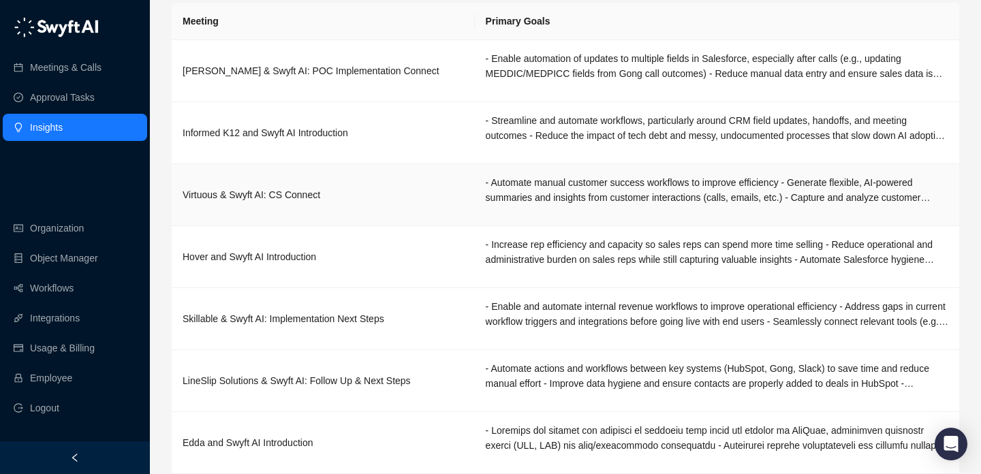
scroll to position [0, 0]
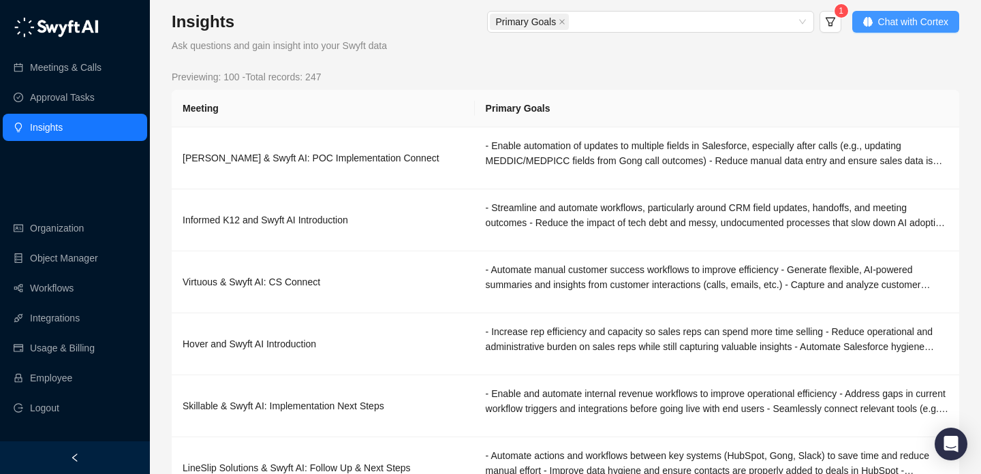
click at [875, 30] on button "Chat with Cortex" at bounding box center [905, 22] width 107 height 22
type textarea "*"
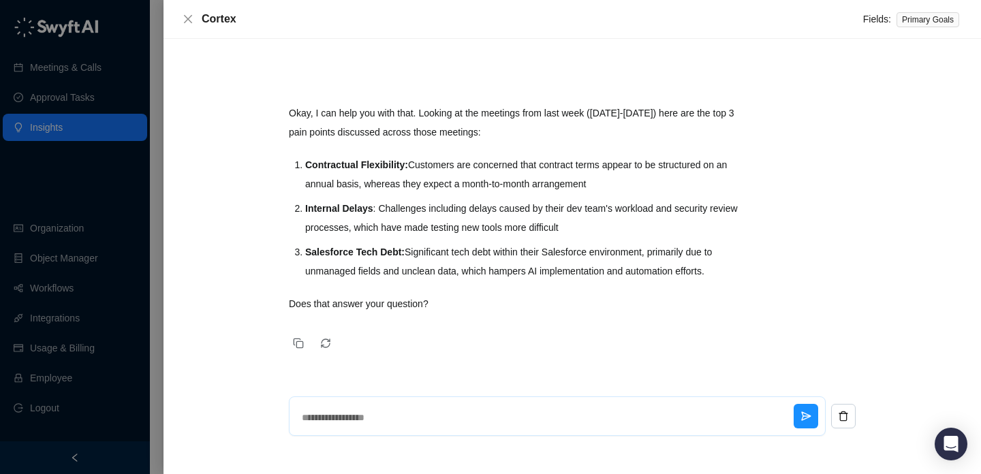
click at [498, 409] on textarea at bounding box center [544, 417] width 497 height 35
type textarea "*"
type textarea "**"
type textarea "*"
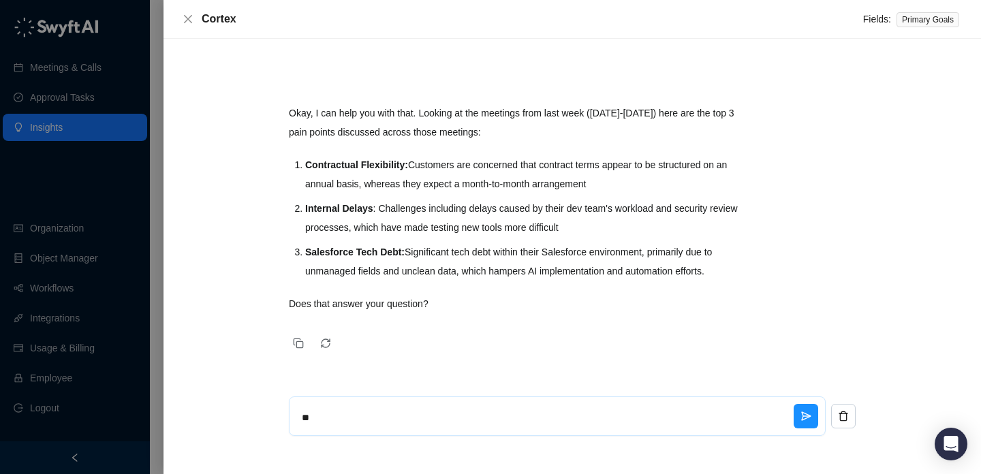
type textarea "***"
type textarea "*"
type textarea "****"
type textarea "*"
type textarea "****"
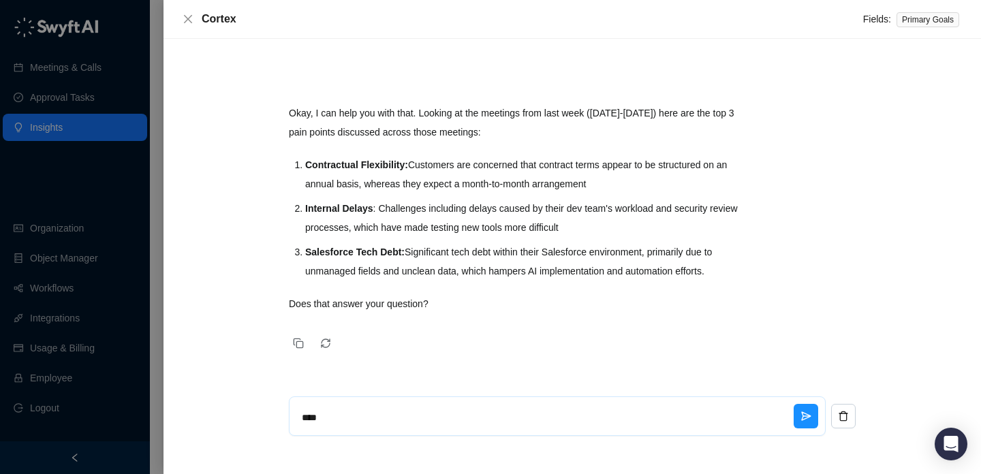
type textarea "*"
type textarea "******"
type textarea "*"
type textarea "*******"
type textarea "*"
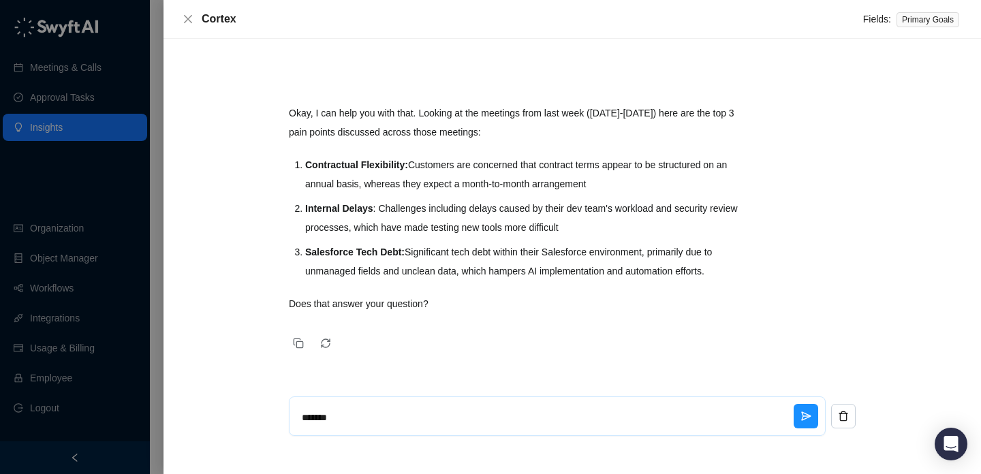
type textarea "********"
type textarea "*"
type textarea "********"
type textarea "*"
type textarea "********"
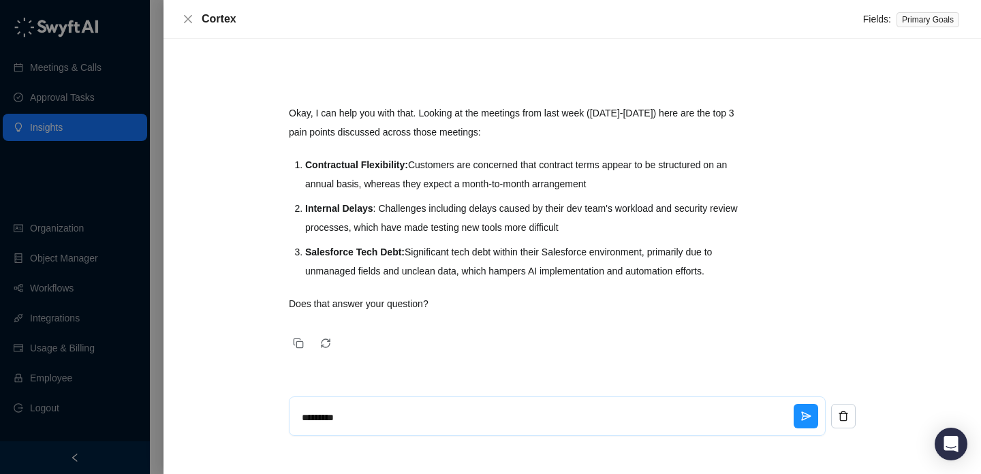
type textarea "*"
type textarea "*******"
type textarea "*"
type textarea "******"
type textarea "*"
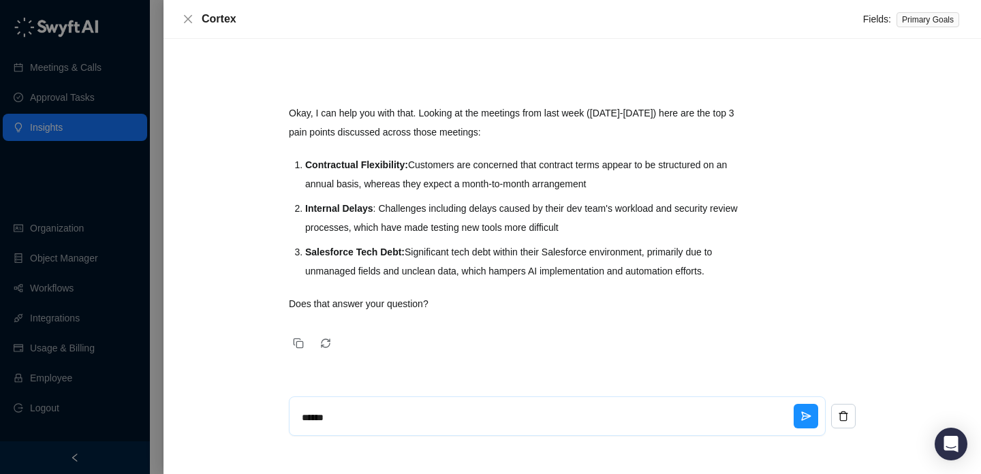
type textarea "****"
type textarea "*"
type textarea "******"
type textarea "*"
type textarea "*******"
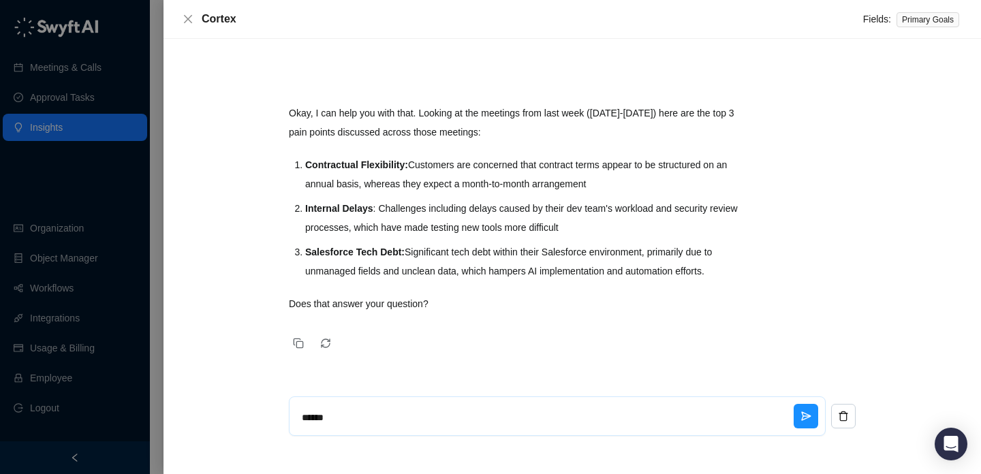
type textarea "*"
type textarea "*******"
type textarea "*"
type textarea "*********"
type textarea "*"
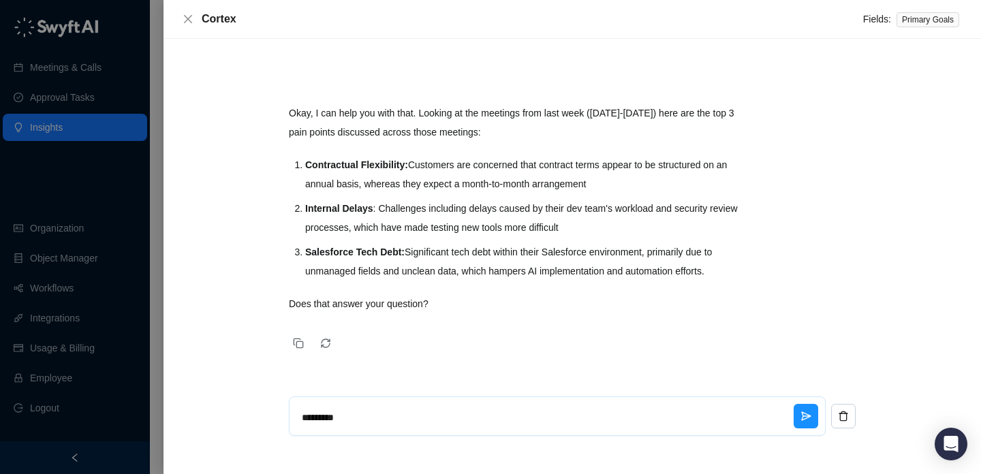
type textarea "**********"
type textarea "*"
type textarea "**********"
type textarea "*"
type textarea "**********"
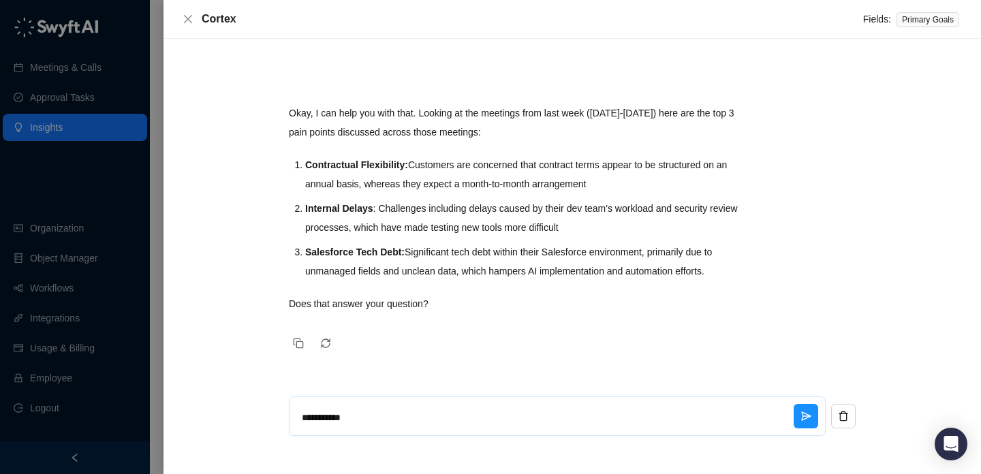
type textarea "*"
type textarea "**********"
type textarea "*"
type textarea "**********"
type textarea "*"
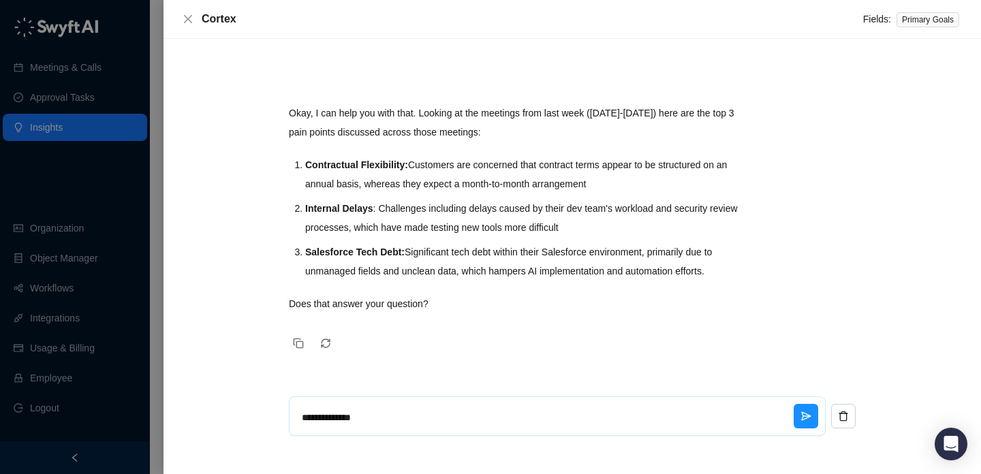
type textarea "**********"
type textarea "*"
click at [108, 198] on div at bounding box center [490, 237] width 981 height 474
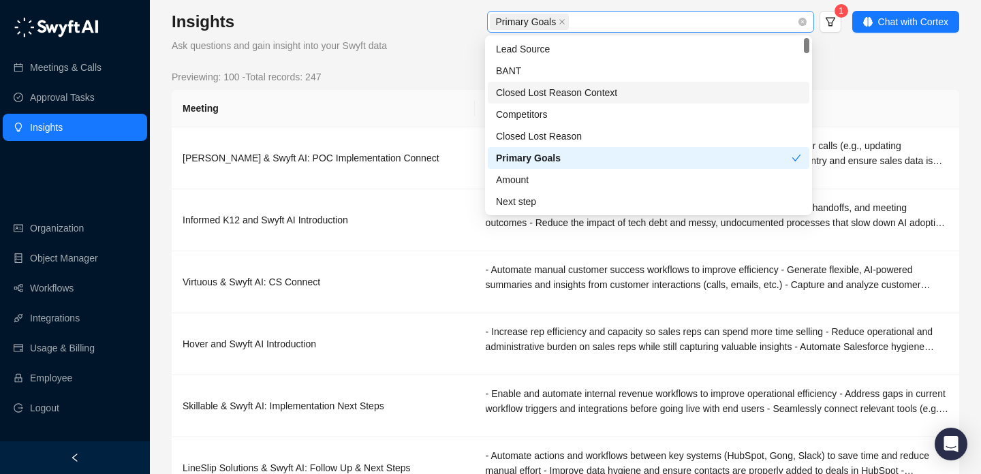
click at [671, 20] on div "Primary Goals" at bounding box center [643, 21] width 307 height 19
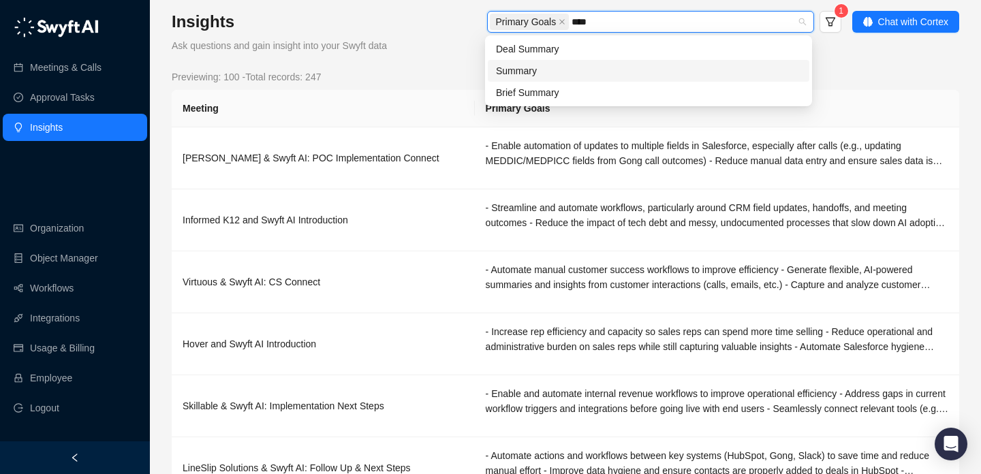
click at [608, 65] on div "Summary" at bounding box center [648, 70] width 305 height 15
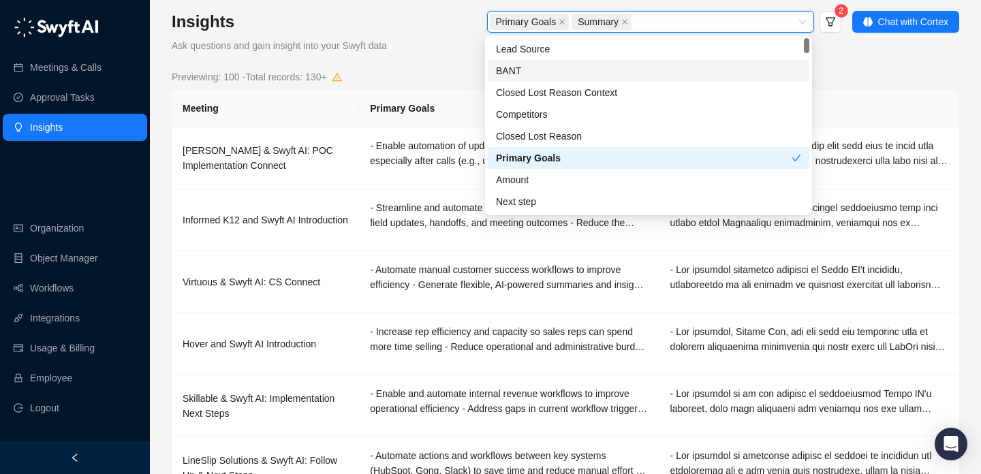
click at [857, 71] on div "Previewing: 100 - Total records: 130+" at bounding box center [566, 76] width 788 height 15
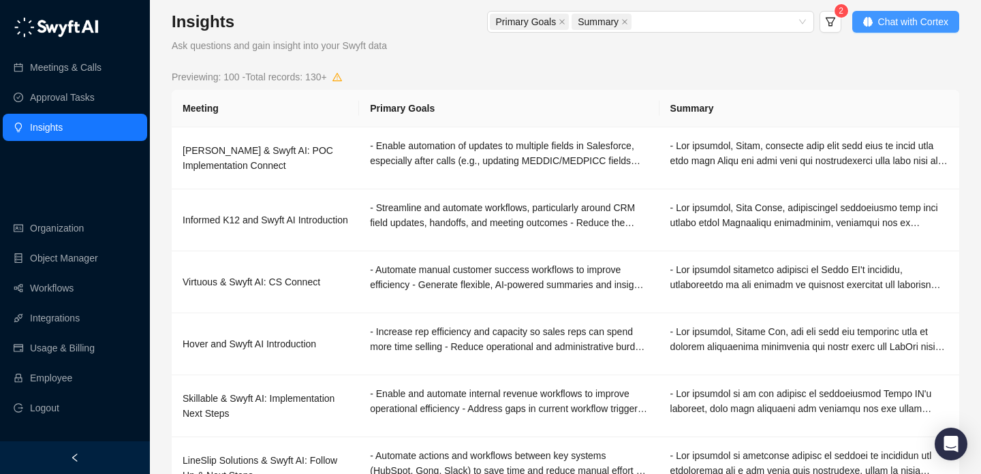
click at [897, 19] on span "Chat with Cortex" at bounding box center [913, 21] width 70 height 15
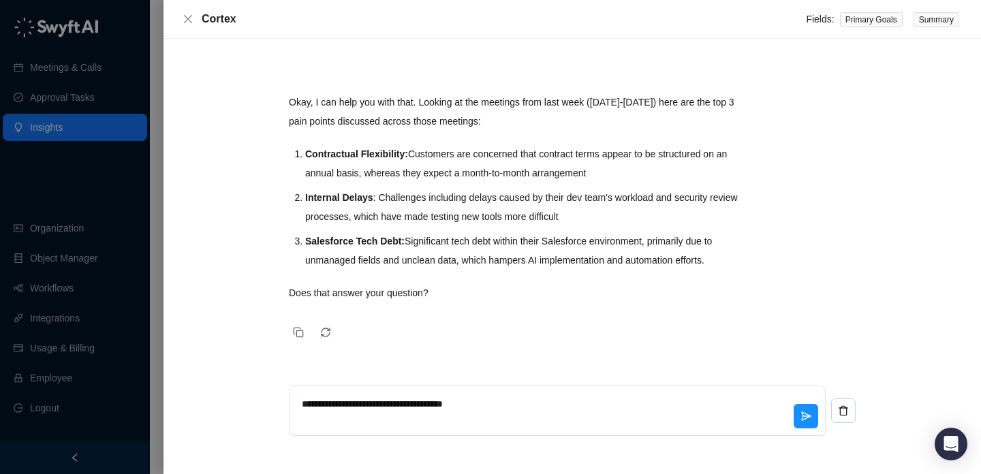
click at [525, 400] on textarea "**********" at bounding box center [544, 410] width 497 height 49
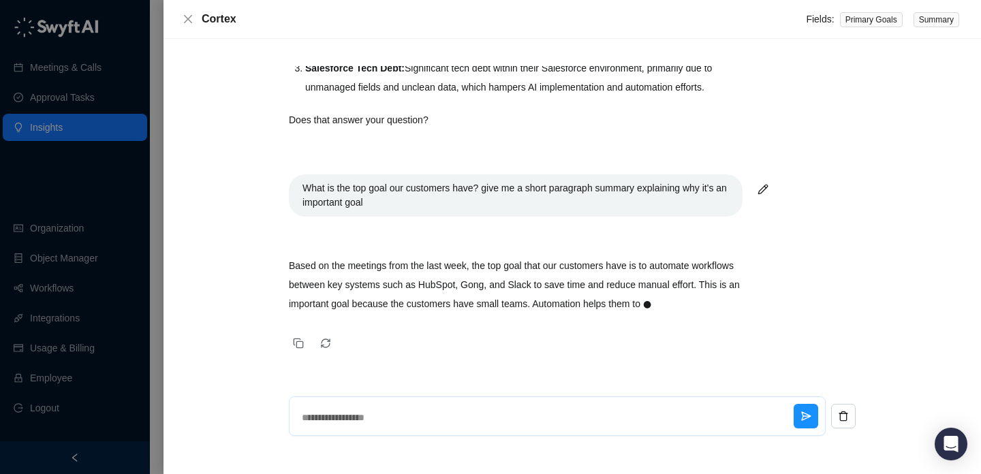
scroll to position [271, 0]
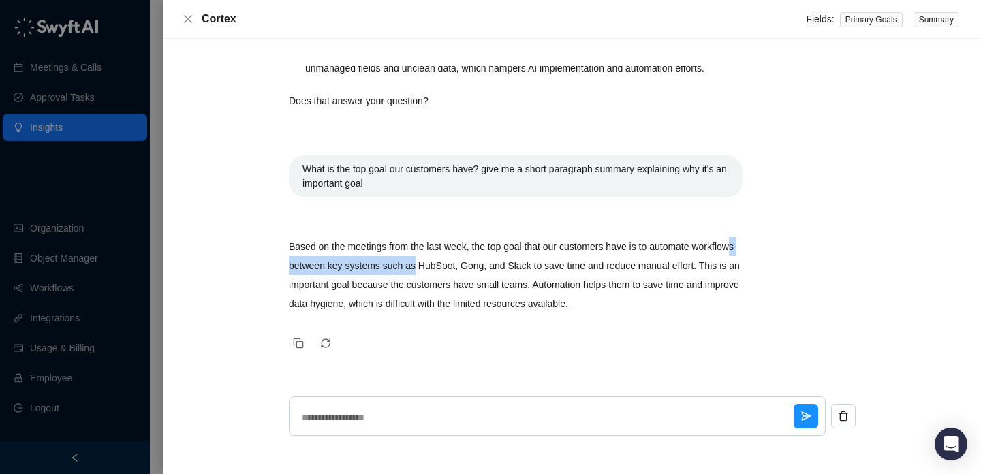
drag, startPoint x: 328, startPoint y: 262, endPoint x: 484, endPoint y: 264, distance: 156.7
click at [486, 265] on p "Based on the meetings from the last week, the top goal that our customers have …" at bounding box center [516, 275] width 454 height 76
click at [484, 264] on p "Based on the meetings from the last week, the top goal that our customers have …" at bounding box center [516, 275] width 454 height 76
drag, startPoint x: 484, startPoint y: 264, endPoint x: 401, endPoint y: 264, distance: 83.8
click at [401, 264] on p "Based on the meetings from the last week, the top goal that our customers have …" at bounding box center [516, 275] width 454 height 76
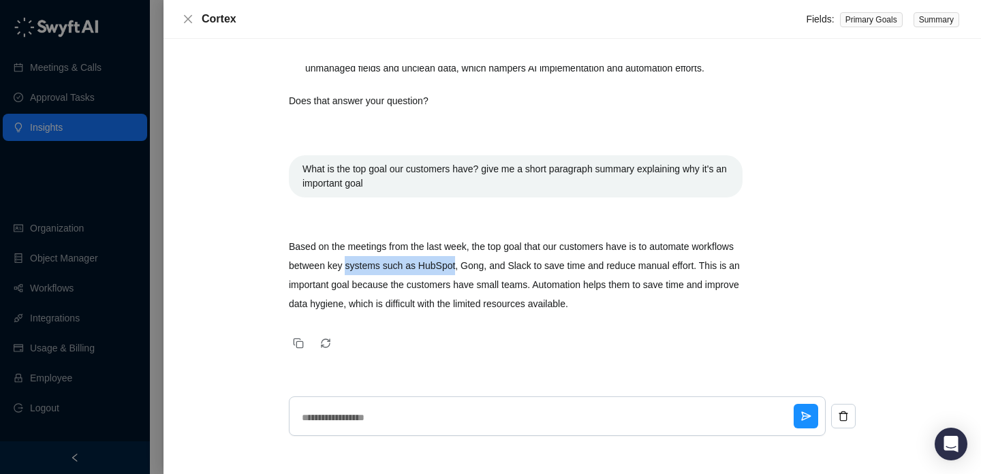
click at [401, 264] on p "Based on the meetings from the last week, the top goal that our customers have …" at bounding box center [516, 275] width 454 height 76
drag, startPoint x: 401, startPoint y: 264, endPoint x: 552, endPoint y: 263, distance: 151.9
click at [554, 264] on p "Based on the meetings from the last week, the top goal that our customers have …" at bounding box center [516, 275] width 454 height 76
click at [552, 263] on p "Based on the meetings from the last week, the top goal that our customers have …" at bounding box center [516, 275] width 454 height 76
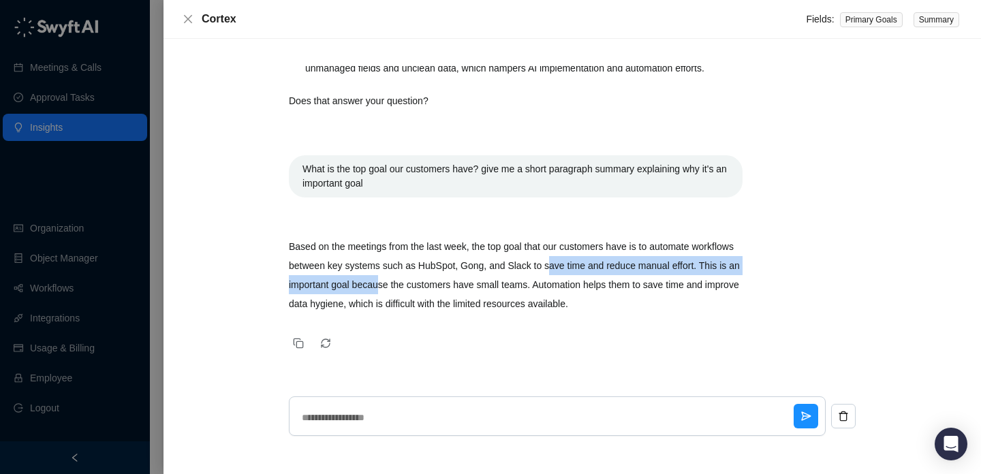
drag, startPoint x: 604, startPoint y: 266, endPoint x: 453, endPoint y: 290, distance: 152.5
click at [454, 291] on p "Based on the meetings from the last week, the top goal that our customers have …" at bounding box center [516, 275] width 454 height 76
click at [453, 290] on p "Based on the meetings from the last week, the top goal that our customers have …" at bounding box center [516, 275] width 454 height 76
drag, startPoint x: 507, startPoint y: 287, endPoint x: 459, endPoint y: 258, distance: 56.0
click at [459, 258] on p "Based on the meetings from the last week, the top goal that our customers have …" at bounding box center [516, 275] width 454 height 76
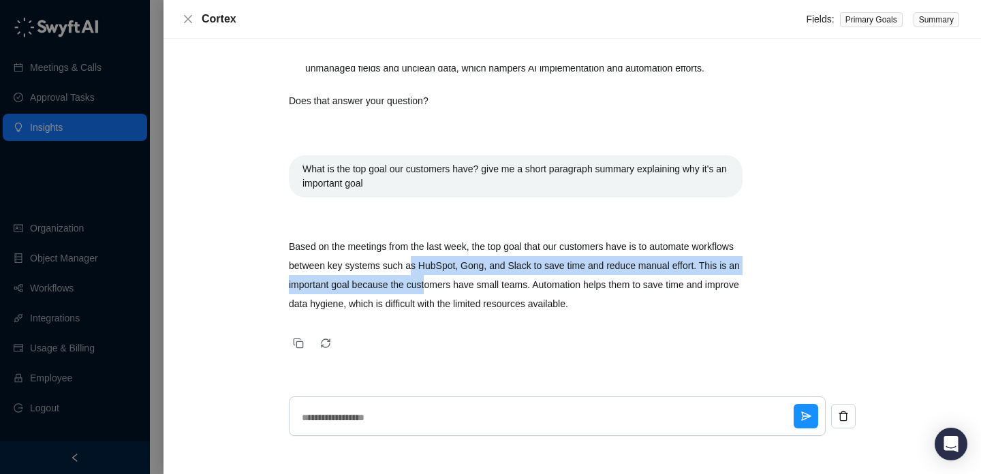
click at [459, 258] on p "Based on the meetings from the last week, the top goal that our customers have …" at bounding box center [516, 275] width 454 height 76
drag, startPoint x: 459, startPoint y: 258, endPoint x: 520, endPoint y: 275, distance: 63.6
click at [520, 275] on p "Based on the meetings from the last week, the top goal that our customers have …" at bounding box center [516, 275] width 454 height 76
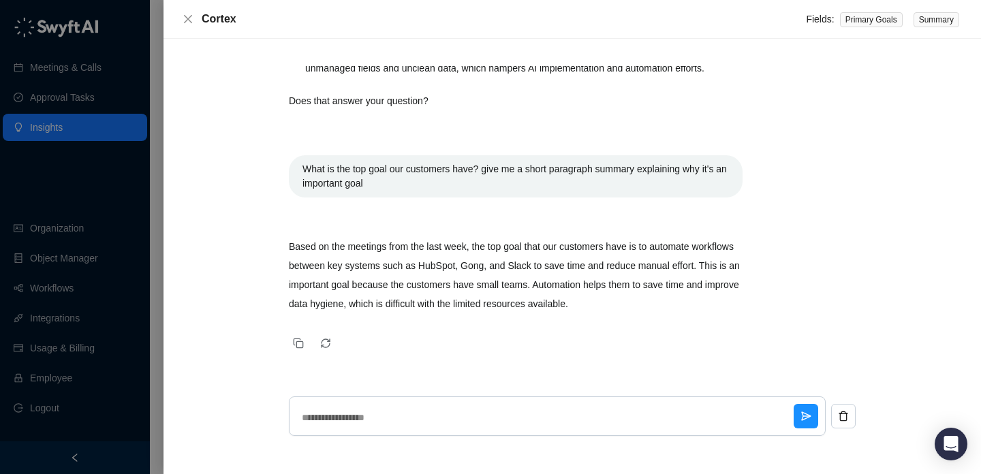
click at [520, 275] on p "Based on the meetings from the last week, the top goal that our customers have …" at bounding box center [516, 275] width 454 height 76
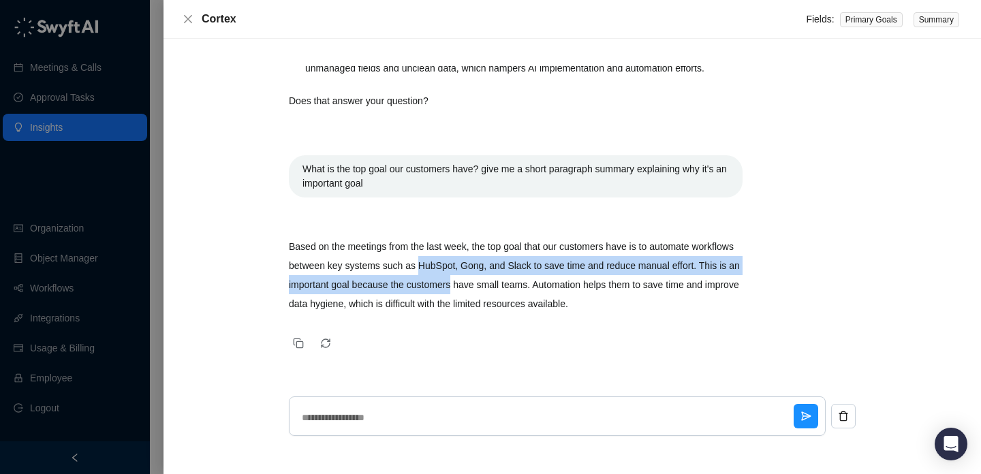
drag, startPoint x: 520, startPoint y: 275, endPoint x: 500, endPoint y: 265, distance: 22.8
click at [501, 265] on p "Based on the meetings from the last week, the top goal that our customers have …" at bounding box center [516, 275] width 454 height 76
click at [500, 265] on p "Based on the meetings from the last week, the top goal that our customers have …" at bounding box center [516, 275] width 454 height 76
drag, startPoint x: 500, startPoint y: 265, endPoint x: 511, endPoint y: 278, distance: 16.9
click at [512, 278] on p "Based on the meetings from the last week, the top goal that our customers have …" at bounding box center [516, 275] width 454 height 76
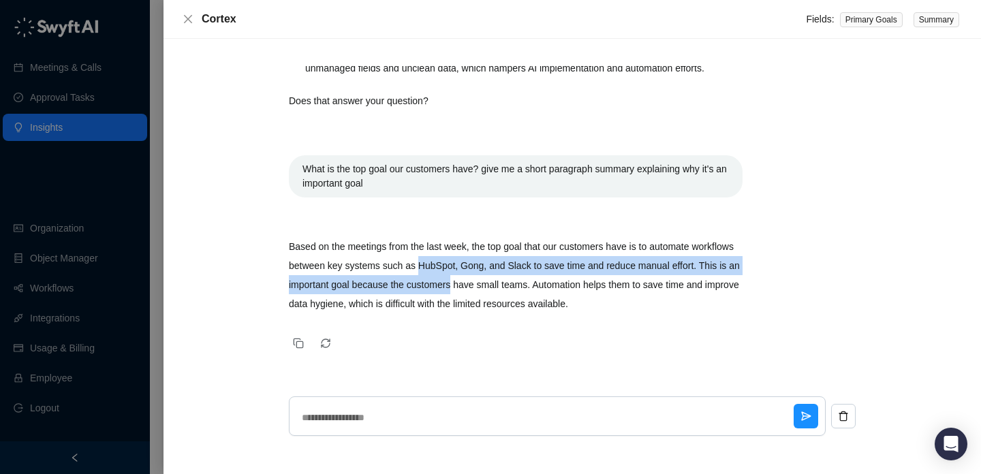
click at [511, 278] on p "Based on the meetings from the last week, the top goal that our customers have …" at bounding box center [516, 275] width 454 height 76
drag, startPoint x: 511, startPoint y: 278, endPoint x: 484, endPoint y: 266, distance: 29.6
click at [484, 266] on p "Based on the meetings from the last week, the top goal that our customers have …" at bounding box center [516, 275] width 454 height 76
drag, startPoint x: 484, startPoint y: 266, endPoint x: 501, endPoint y: 283, distance: 24.1
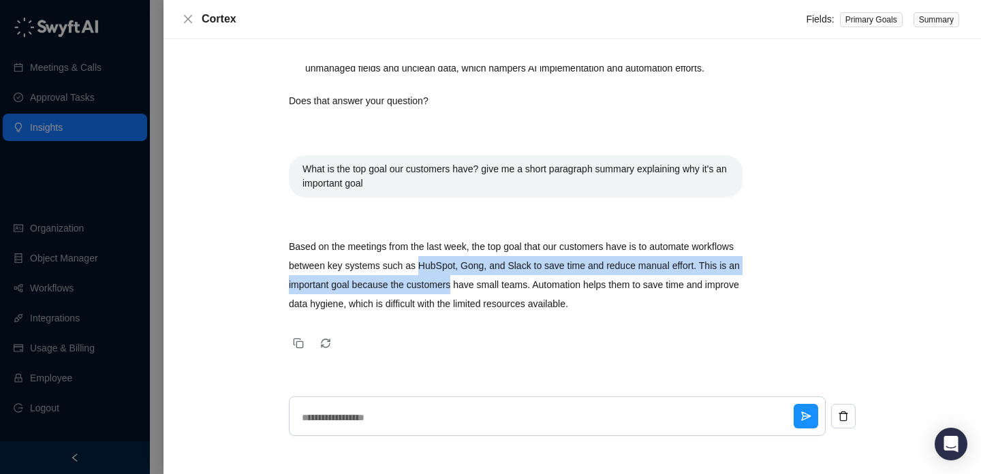
click at [501, 283] on p "Based on the meetings from the last week, the top goal that our customers have …" at bounding box center [516, 275] width 454 height 76
drag, startPoint x: 501, startPoint y: 283, endPoint x: 467, endPoint y: 271, distance: 36.6
click at [467, 271] on p "Based on the meetings from the last week, the top goal that our customers have …" at bounding box center [516, 275] width 454 height 76
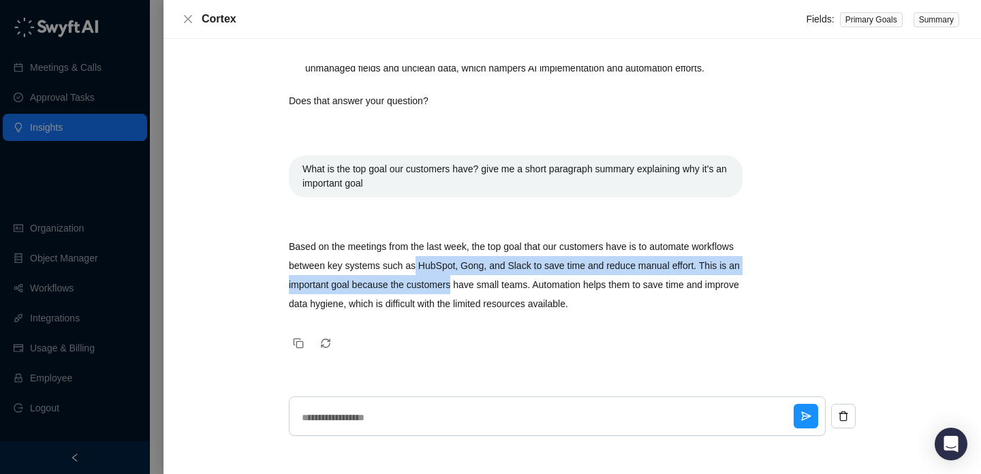
drag, startPoint x: 467, startPoint y: 271, endPoint x: 494, endPoint y: 293, distance: 34.9
click at [494, 293] on p "Based on the meetings from the last week, the top goal that our customers have …" at bounding box center [516, 275] width 454 height 76
drag, startPoint x: 494, startPoint y: 293, endPoint x: 493, endPoint y: 267, distance: 25.9
click at [493, 267] on p "Based on the meetings from the last week, the top goal that our customers have …" at bounding box center [516, 275] width 454 height 76
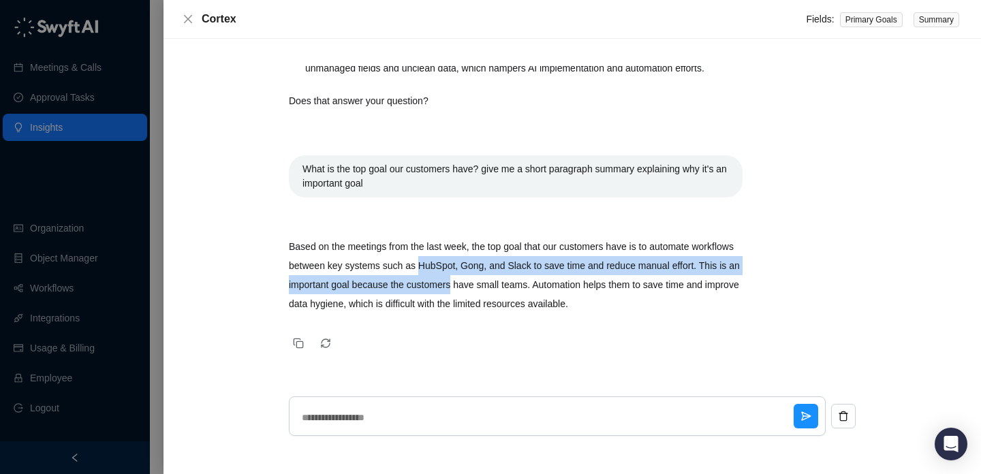
click at [493, 267] on p "Based on the meetings from the last week, the top goal that our customers have …" at bounding box center [516, 275] width 454 height 76
drag, startPoint x: 493, startPoint y: 267, endPoint x: 510, endPoint y: 287, distance: 26.6
click at [510, 287] on p "Based on the meetings from the last week, the top goal that our customers have …" at bounding box center [516, 275] width 454 height 76
drag, startPoint x: 510, startPoint y: 287, endPoint x: 481, endPoint y: 267, distance: 35.2
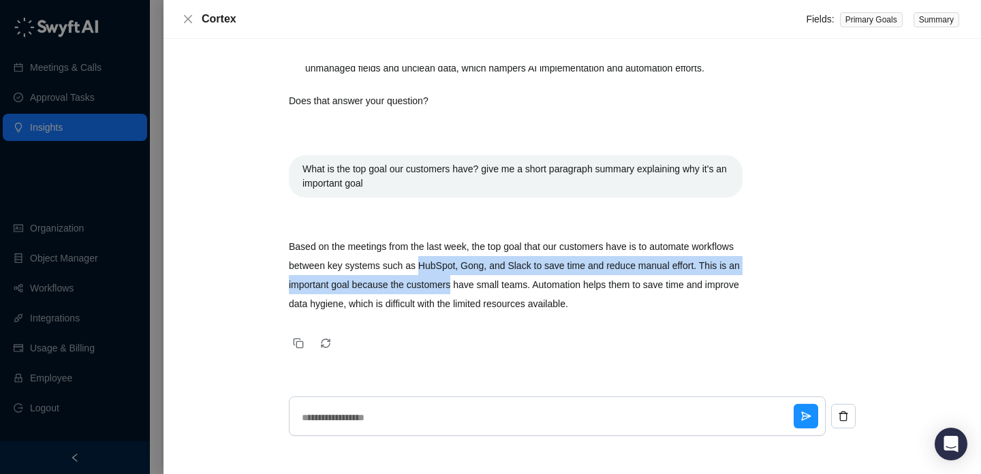
click at [481, 267] on p "Based on the meetings from the last week, the top goal that our customers have …" at bounding box center [516, 275] width 454 height 76
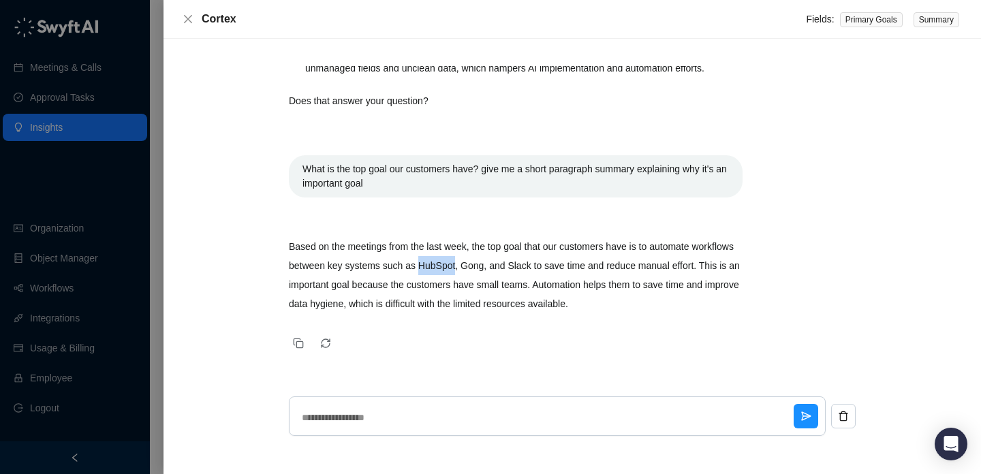
drag, startPoint x: 481, startPoint y: 267, endPoint x: 511, endPoint y: 287, distance: 35.9
click at [511, 287] on p "Based on the meetings from the last week, the top goal that our customers have …" at bounding box center [516, 275] width 454 height 76
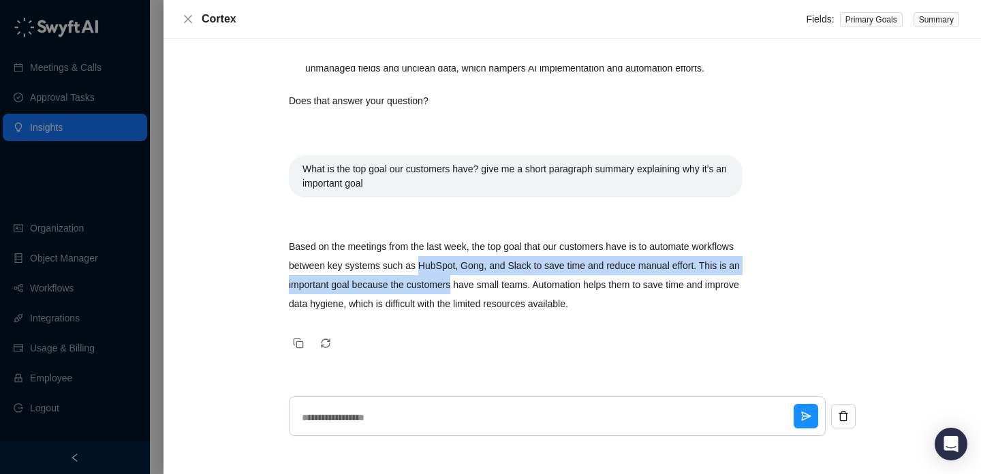
click at [511, 287] on p "Based on the meetings from the last week, the top goal that our customers have …" at bounding box center [516, 275] width 454 height 76
drag, startPoint x: 511, startPoint y: 287, endPoint x: 482, endPoint y: 266, distance: 35.7
click at [482, 266] on p "Based on the meetings from the last week, the top goal that our customers have …" at bounding box center [516, 275] width 454 height 76
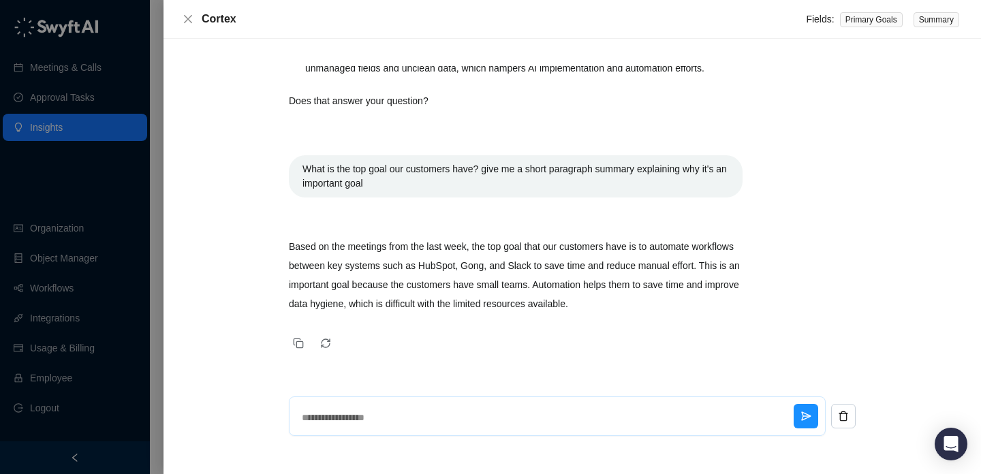
click at [469, 420] on textarea at bounding box center [544, 417] width 497 height 35
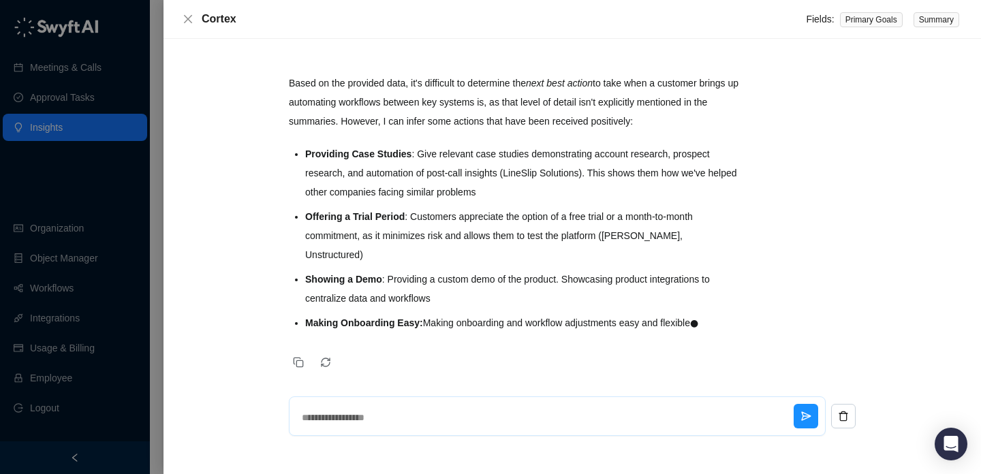
scroll to position [657, 0]
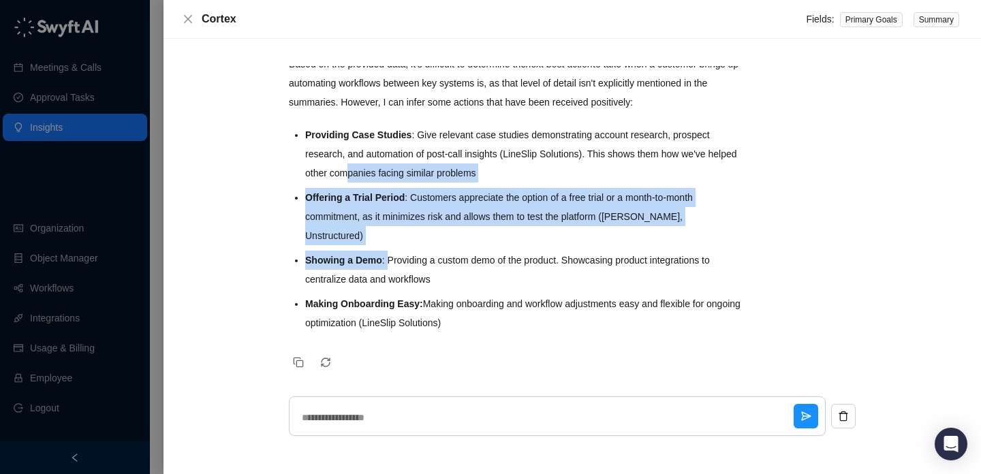
drag, startPoint x: 383, startPoint y: 167, endPoint x: 387, endPoint y: 237, distance: 70.3
click at [387, 237] on ul "Providing Case Studies : Give relevant case studies demonstrating account resea…" at bounding box center [523, 228] width 437 height 207
click at [387, 251] on li "Showing a Demo : Providing a custom demo of the product. Showcasing product int…" at bounding box center [523, 270] width 437 height 38
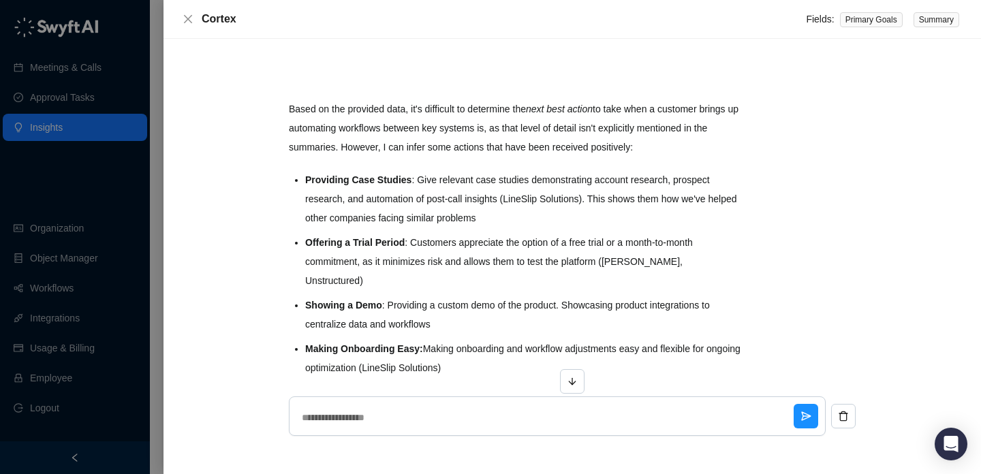
scroll to position [610, 0]
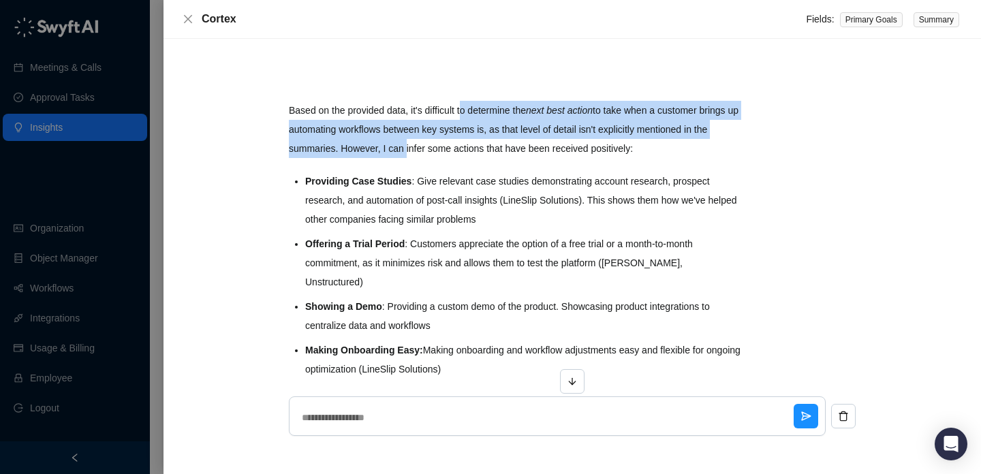
drag, startPoint x: 472, startPoint y: 104, endPoint x: 482, endPoint y: 139, distance: 36.9
click at [482, 139] on p "Based on the provided data, it's difficult to determine the next best action to…" at bounding box center [516, 129] width 454 height 57
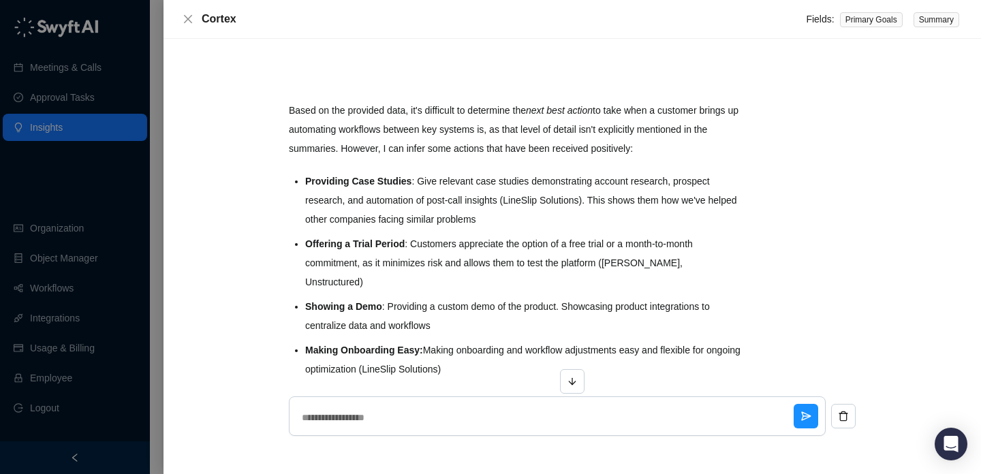
scroll to position [640, 0]
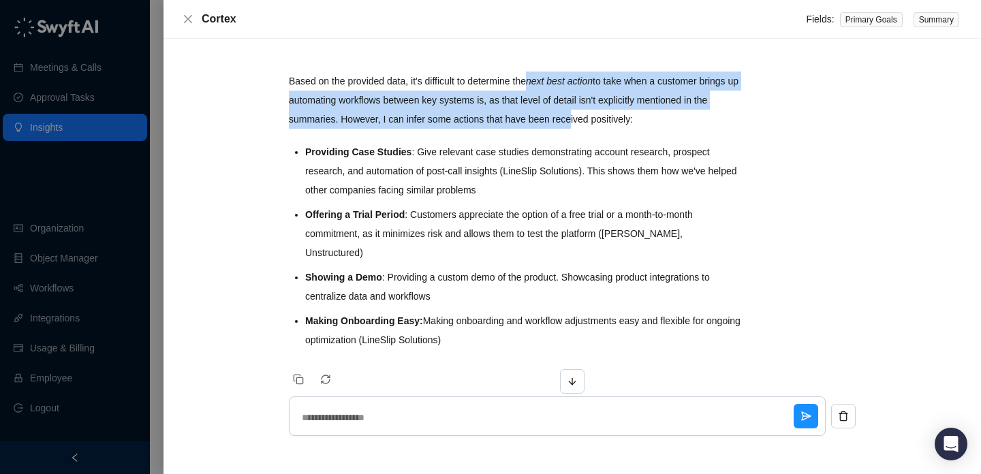
drag, startPoint x: 546, startPoint y: 89, endPoint x: 651, endPoint y: 114, distance: 107.2
click at [651, 114] on p "Based on the provided data, it's difficult to determine the next best action to…" at bounding box center [516, 100] width 454 height 57
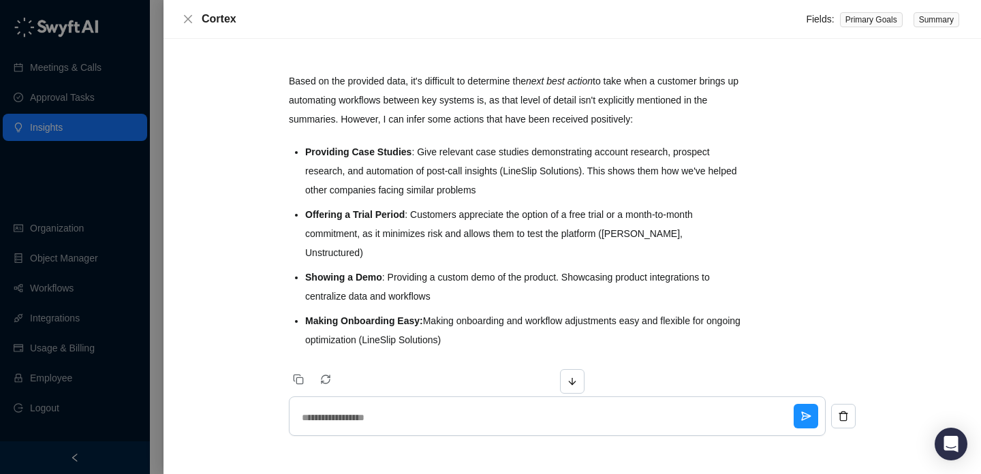
scroll to position [657, 0]
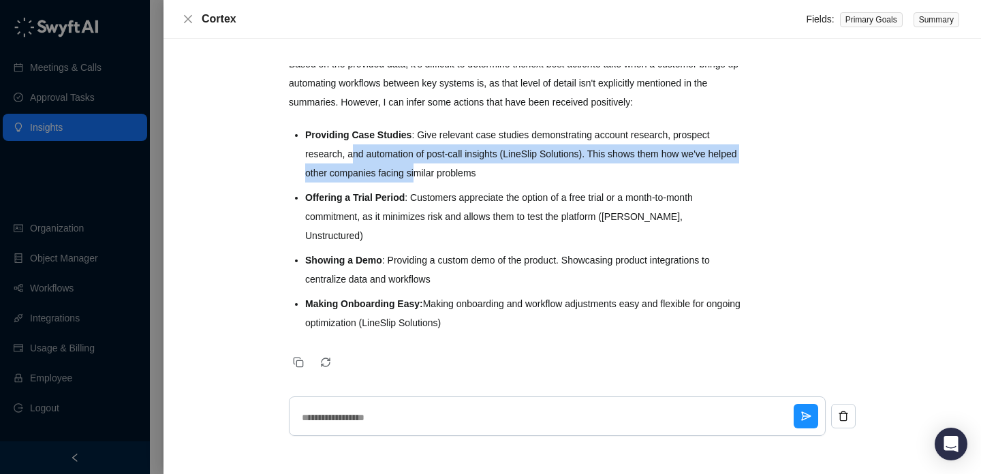
drag, startPoint x: 356, startPoint y: 146, endPoint x: 466, endPoint y: 177, distance: 114.5
click at [466, 178] on li "Providing Case Studies : Give relevant case studies demonstrating account resea…" at bounding box center [523, 153] width 437 height 57
click at [466, 177] on li "Providing Case Studies : Give relevant case studies demonstrating account resea…" at bounding box center [523, 153] width 437 height 57
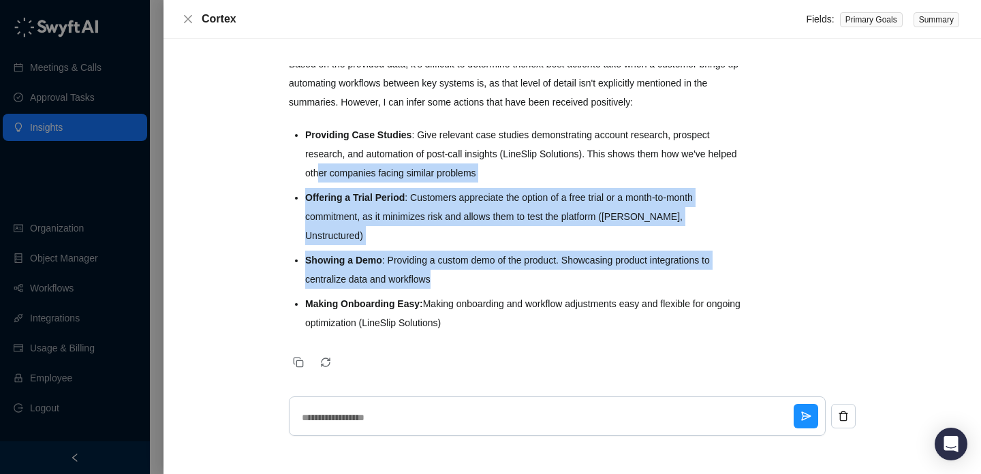
drag, startPoint x: 351, startPoint y: 181, endPoint x: 369, endPoint y: 275, distance: 96.3
click at [369, 275] on ul "Providing Case Studies : Give relevant case studies demonstrating account resea…" at bounding box center [523, 228] width 437 height 207
click at [369, 294] on li "Making Onboarding Easy: Making onboarding and workflow adjustments easy and fle…" at bounding box center [523, 313] width 437 height 38
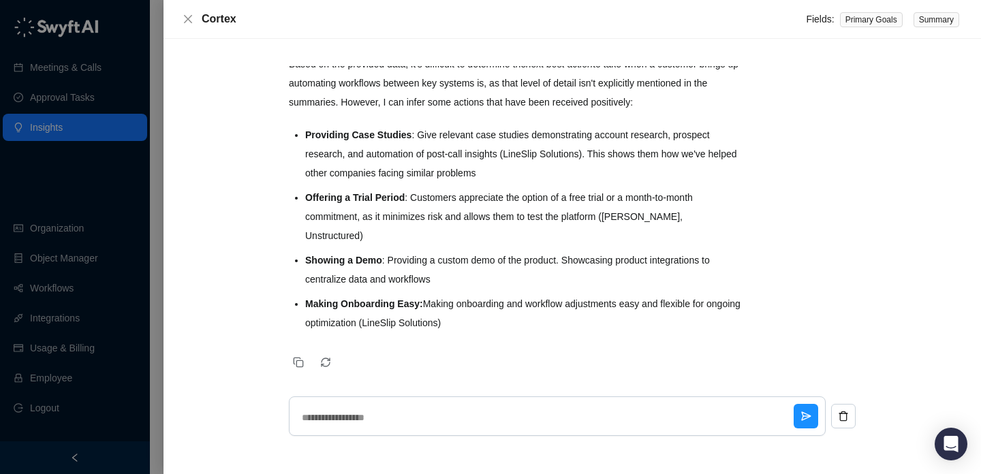
click at [379, 262] on li "Showing a Demo : Providing a custom demo of the product. Showcasing product int…" at bounding box center [523, 270] width 437 height 38
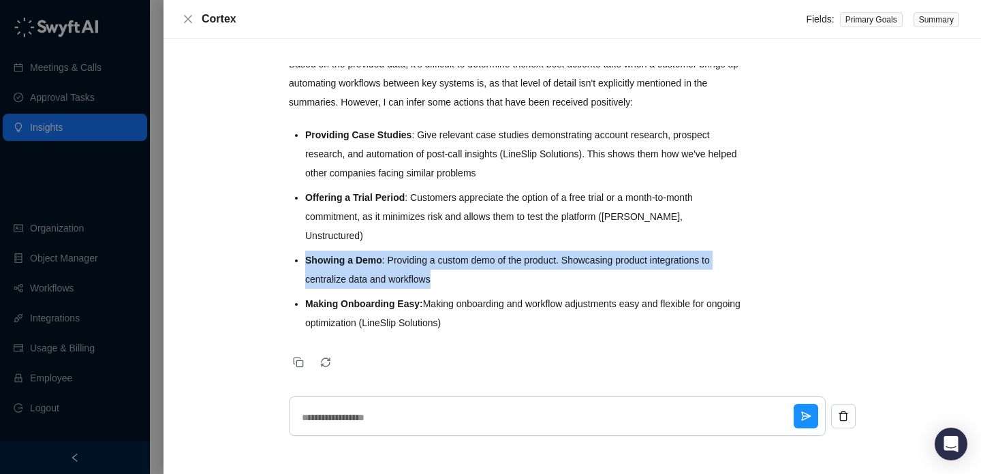
click at [379, 262] on li "Showing a Demo : Providing a custom demo of the product. Showcasing product int…" at bounding box center [523, 270] width 437 height 38
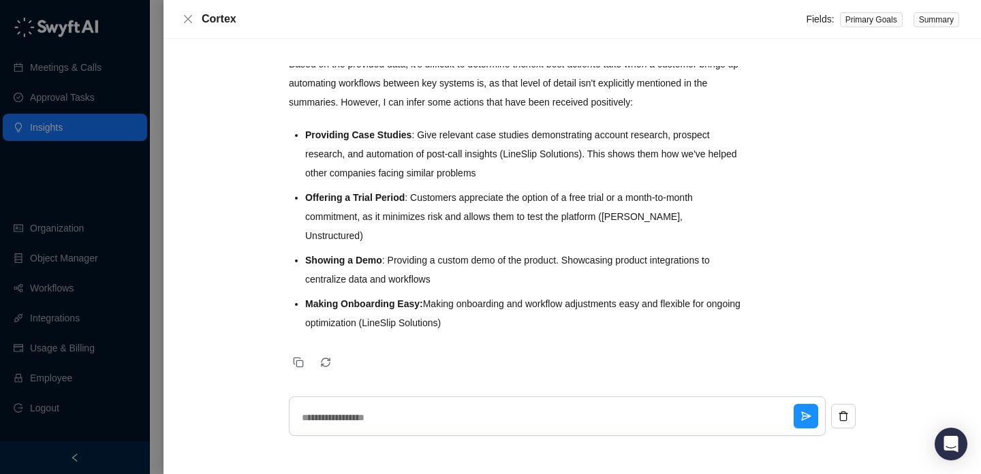
click at [459, 260] on li "Showing a Demo : Providing a custom demo of the product. Showcasing product int…" at bounding box center [523, 270] width 437 height 38
drag, startPoint x: 402, startPoint y: 301, endPoint x: 490, endPoint y: 305, distance: 88.0
click at [490, 306] on li "Making Onboarding Easy: Making onboarding and workflow adjustments easy and fle…" at bounding box center [523, 313] width 437 height 38
click at [490, 305] on li "Making Onboarding Easy: Making onboarding and workflow adjustments easy and fle…" at bounding box center [523, 313] width 437 height 38
drag, startPoint x: 490, startPoint y: 305, endPoint x: 398, endPoint y: 305, distance: 92.0
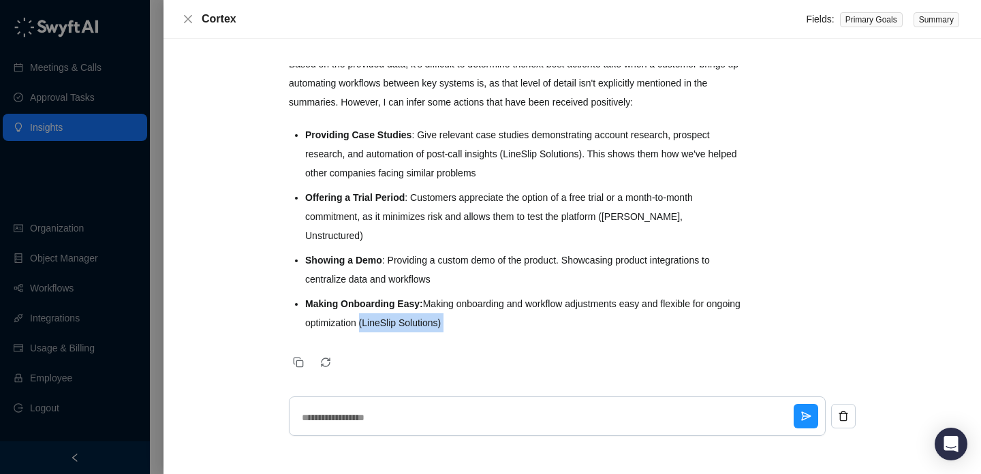
click at [398, 305] on li "Making Onboarding Easy: Making onboarding and workflow adjustments easy and fle…" at bounding box center [523, 313] width 437 height 38
drag, startPoint x: 398, startPoint y: 305, endPoint x: 496, endPoint y: 304, distance: 98.1
click at [496, 304] on li "Making Onboarding Easy: Making onboarding and workflow adjustments easy and fle…" at bounding box center [523, 313] width 437 height 38
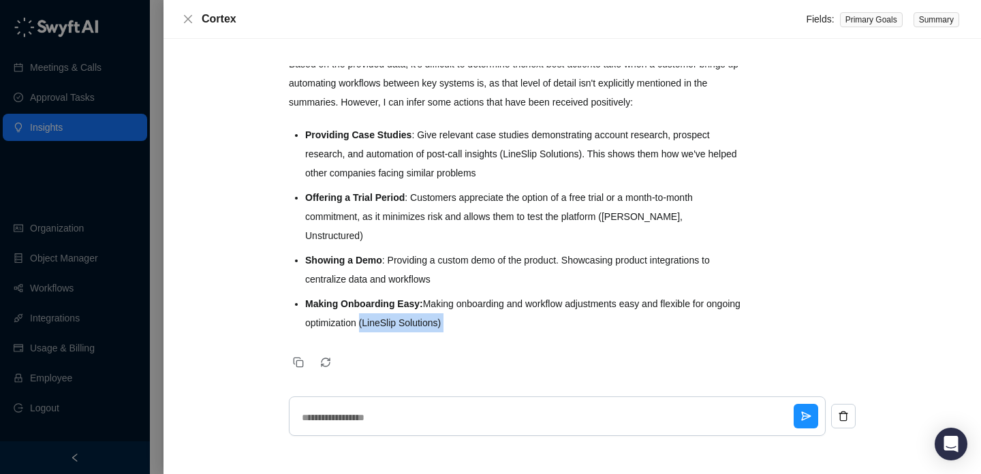
drag, startPoint x: 496, startPoint y: 304, endPoint x: 386, endPoint y: 299, distance: 110.5
click at [386, 299] on li "Making Onboarding Easy: Making onboarding and workflow adjustments easy and fle…" at bounding box center [523, 313] width 437 height 38
click at [376, 255] on strong "Showing a Demo" at bounding box center [343, 260] width 77 height 11
click at [185, 17] on icon "close" at bounding box center [188, 19] width 11 height 11
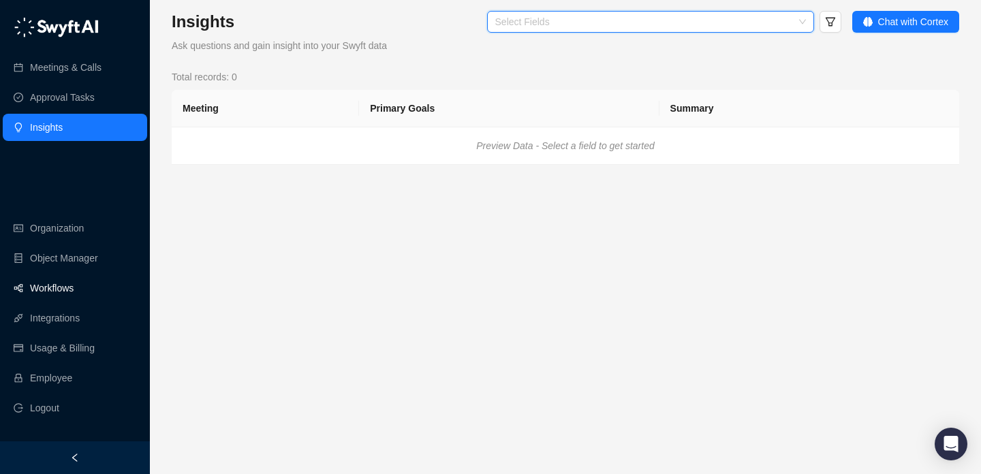
click at [61, 281] on link "Workflows" at bounding box center [52, 288] width 44 height 27
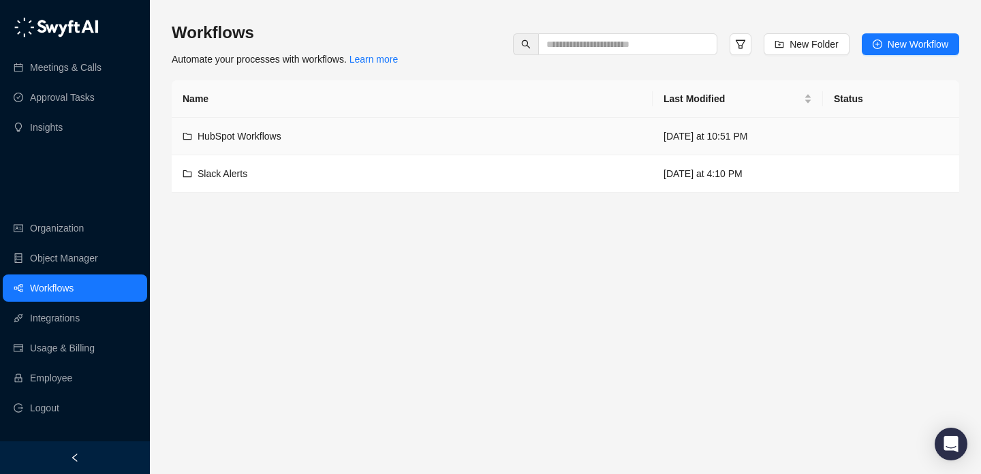
click at [474, 134] on div "HubSpot Workflows" at bounding box center [412, 136] width 459 height 15
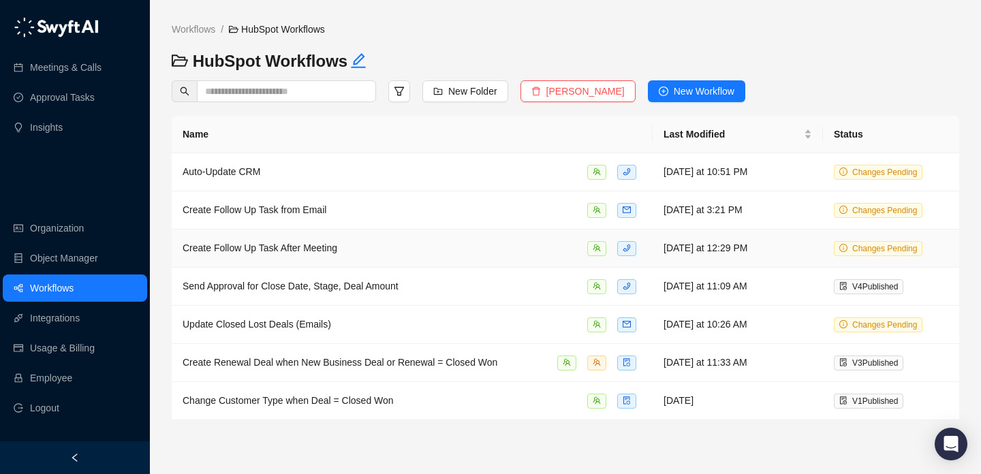
click at [500, 255] on div "Create Follow Up Task After Meeting" at bounding box center [412, 248] width 459 height 16
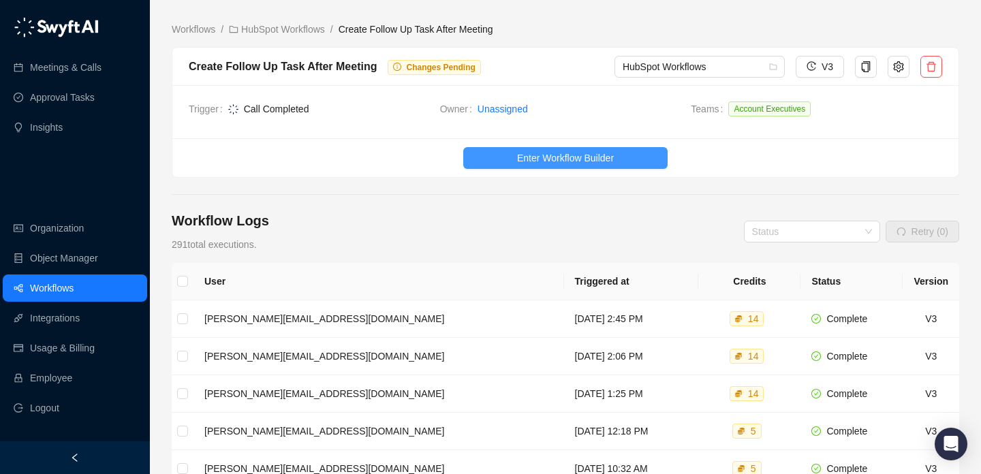
click at [533, 157] on span "Enter Workflow Builder" at bounding box center [565, 158] width 97 height 15
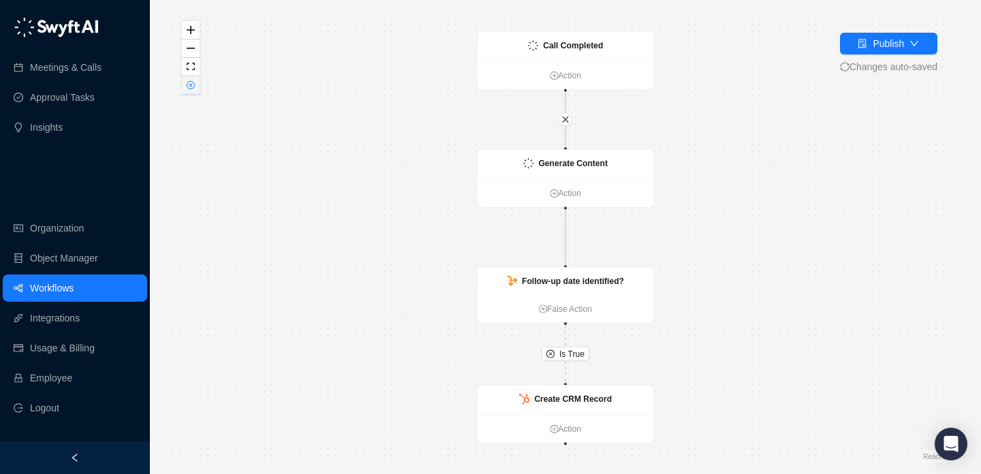
click at [197, 93] on button "button" at bounding box center [191, 85] width 18 height 18
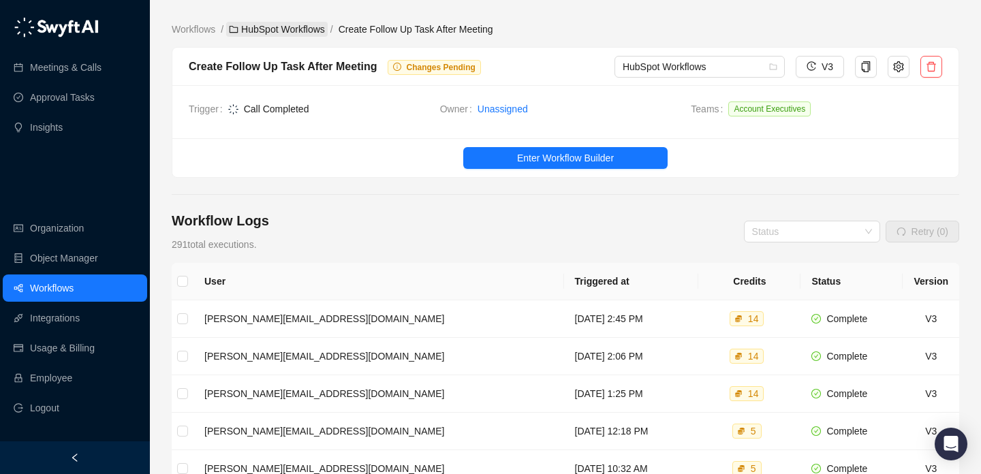
click at [266, 34] on link "HubSpot Workflows" at bounding box center [277, 29] width 102 height 15
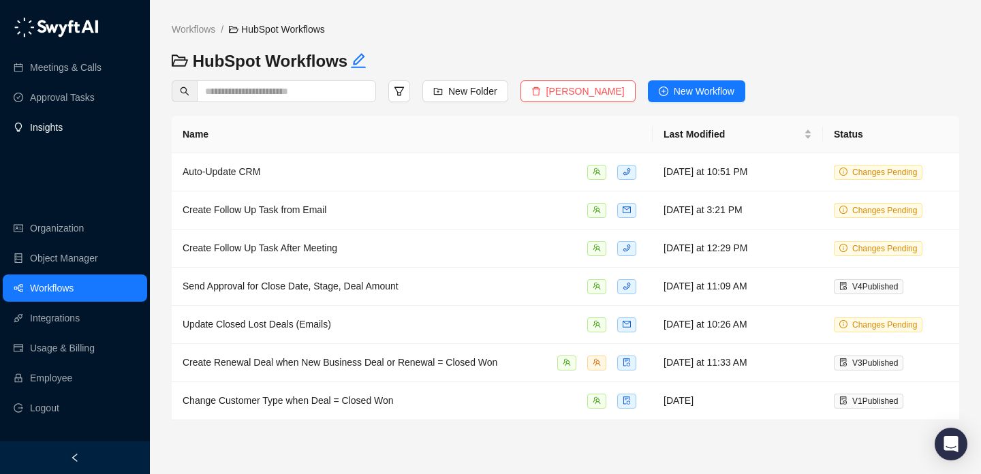
click at [63, 130] on link "Insights" at bounding box center [46, 127] width 33 height 27
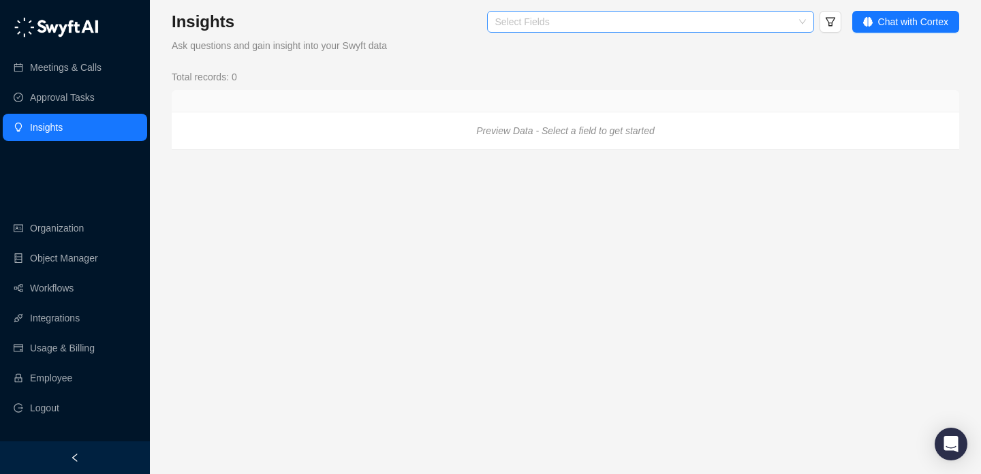
click at [540, 23] on div at bounding box center [643, 22] width 307 height 10
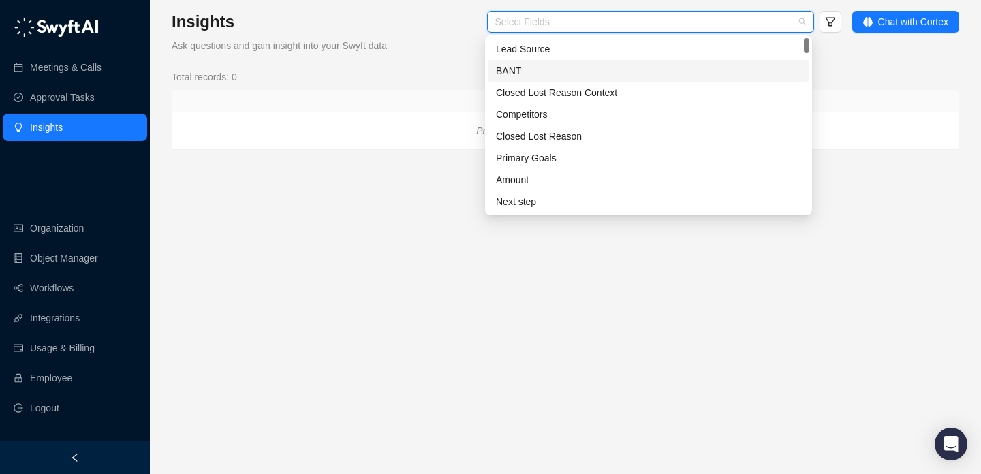
click at [419, 60] on div "Insights Ask questions and gain insight into your Swyft data Select Fields Chat…" at bounding box center [566, 80] width 788 height 139
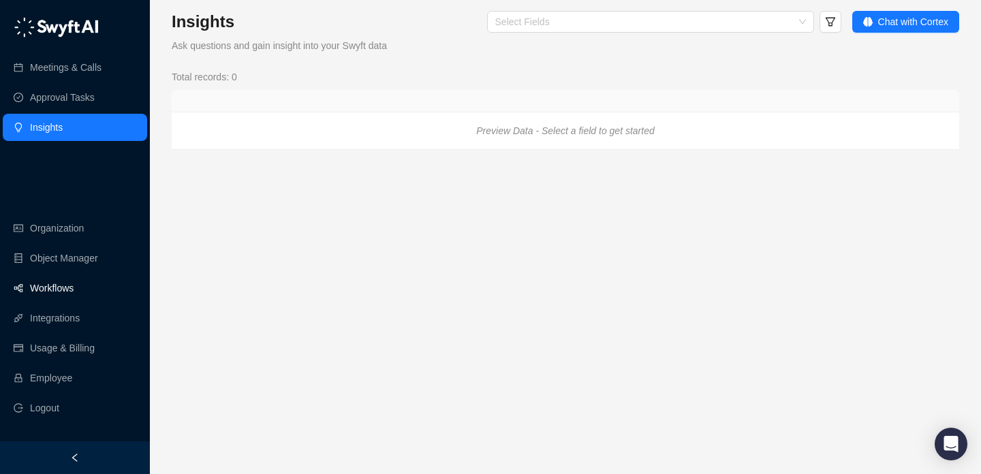
click at [74, 294] on link "Workflows" at bounding box center [52, 288] width 44 height 27
